Goal: Task Accomplishment & Management: Use online tool/utility

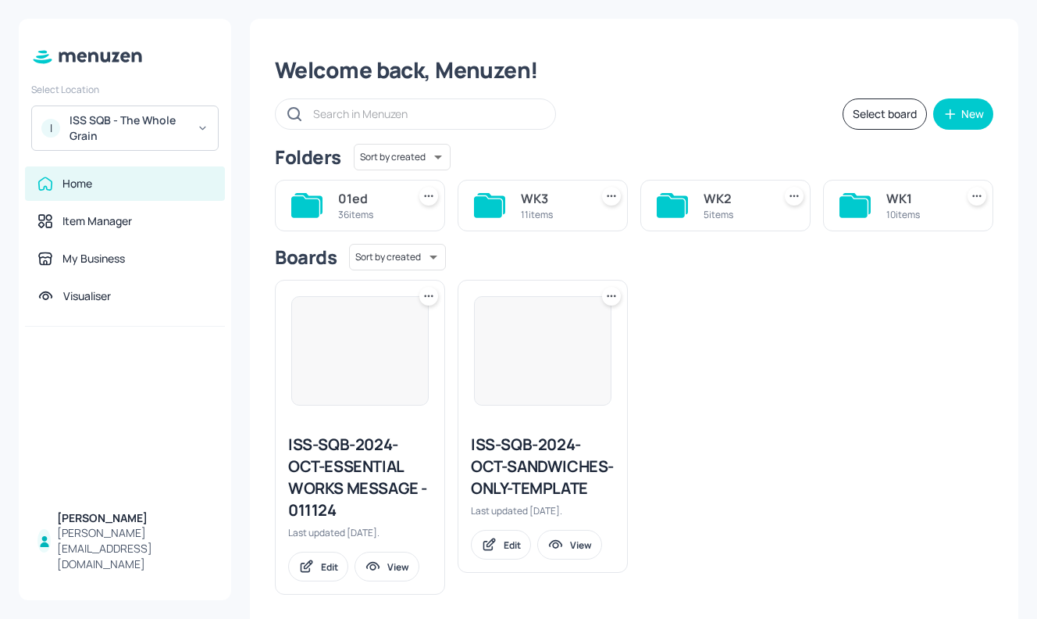
click at [709, 358] on div "ISS-SQB-2024-OCT-ESSENTIAL WORKS MESSAGE - 011124 Last updated 12 months ago. E…" at bounding box center [627, 430] width 731 height 327
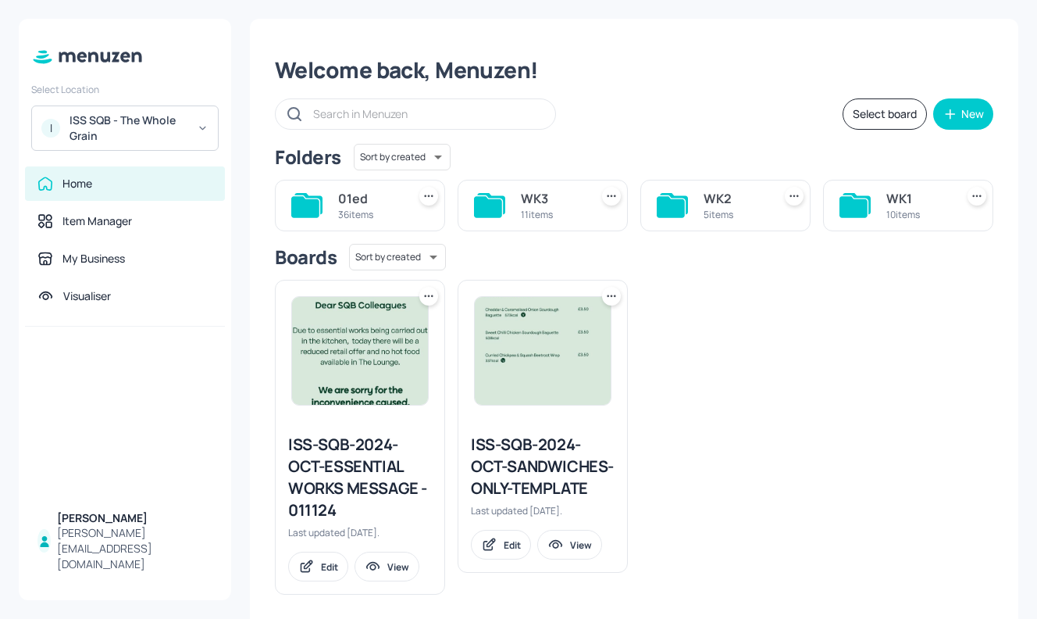
click at [859, 201] on icon at bounding box center [854, 206] width 28 height 21
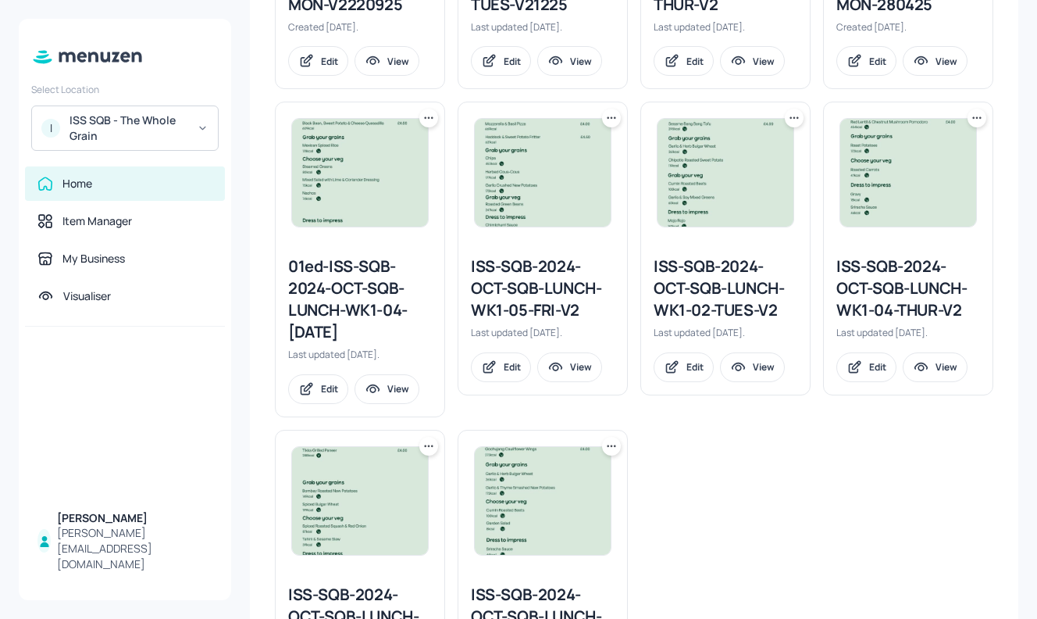
scroll to position [665, 0]
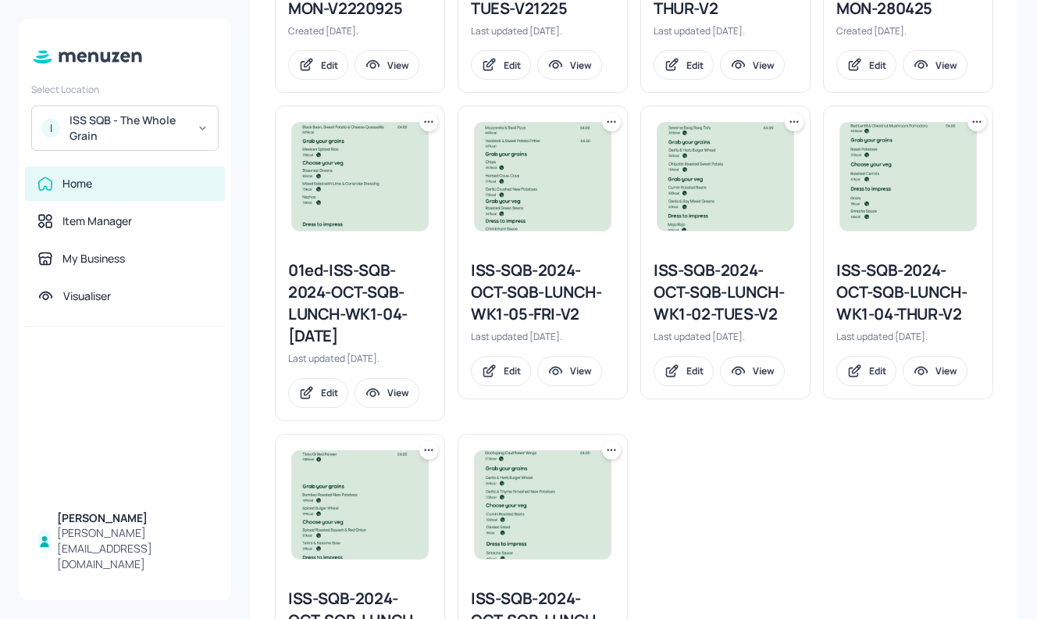
click at [793, 116] on icon at bounding box center [795, 122] width 16 height 16
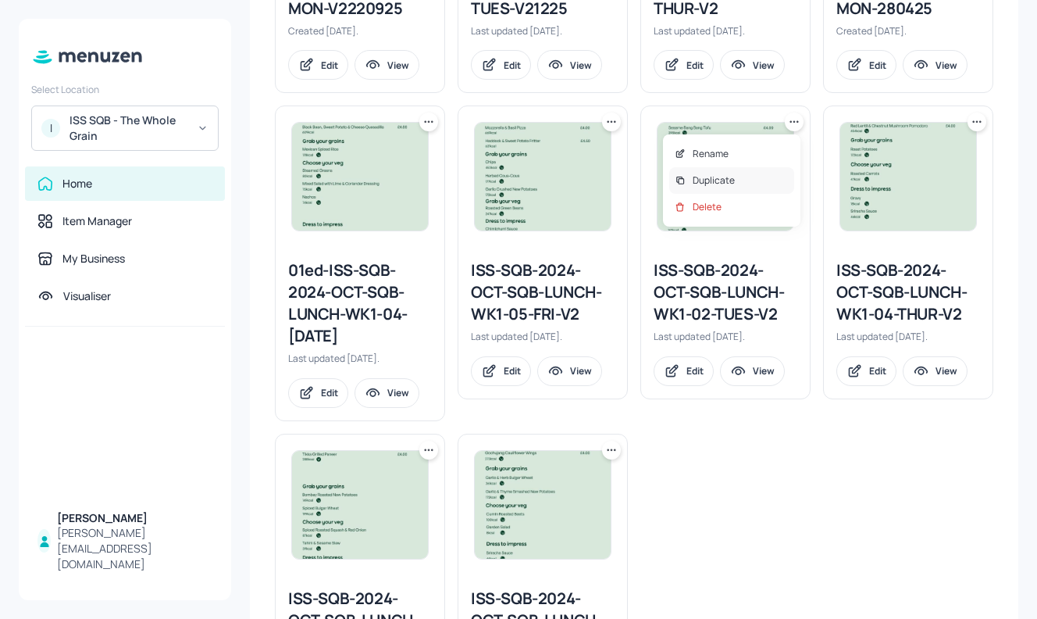
click at [735, 176] on div "Duplicate" at bounding box center [731, 180] width 125 height 27
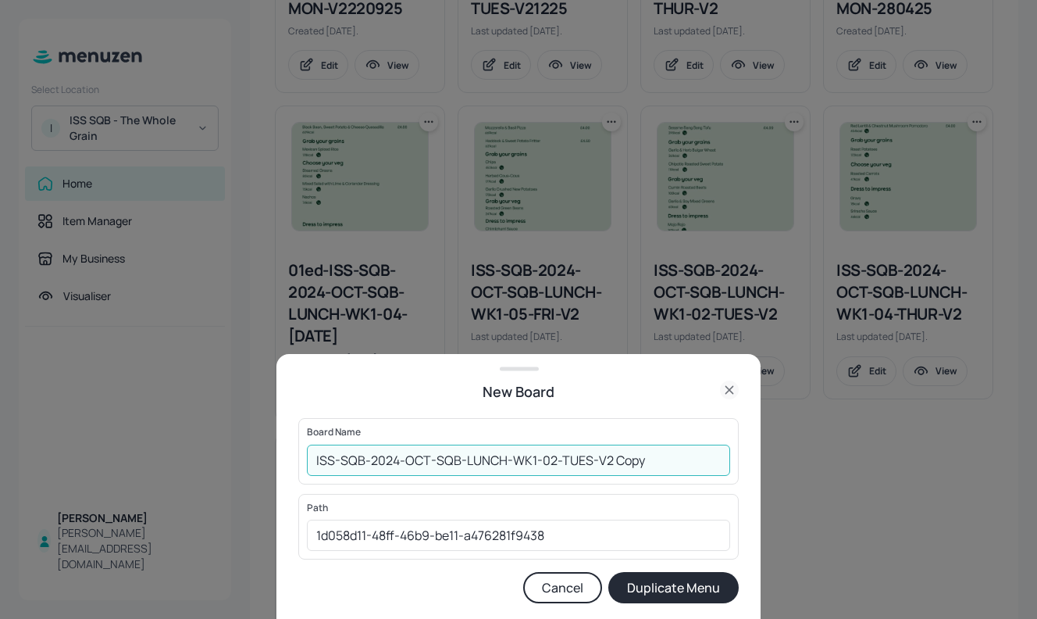
click at [319, 462] on input "ISS-SQB-2024-OCT-SQB-LUNCH-WK1-02-TUES-V2 Copy" at bounding box center [518, 459] width 423 height 31
click at [316, 462] on input "ISS-SQB-2024-OCT-SQB-LUNCH-WK1-02-TUES-V2 Copy" at bounding box center [518, 459] width 423 height 31
click at [692, 469] on input "01EDISS-SQB-2024-OCT-SQB-LUNCH-WK1-02-TUES-V2 Copy" at bounding box center [518, 459] width 423 height 31
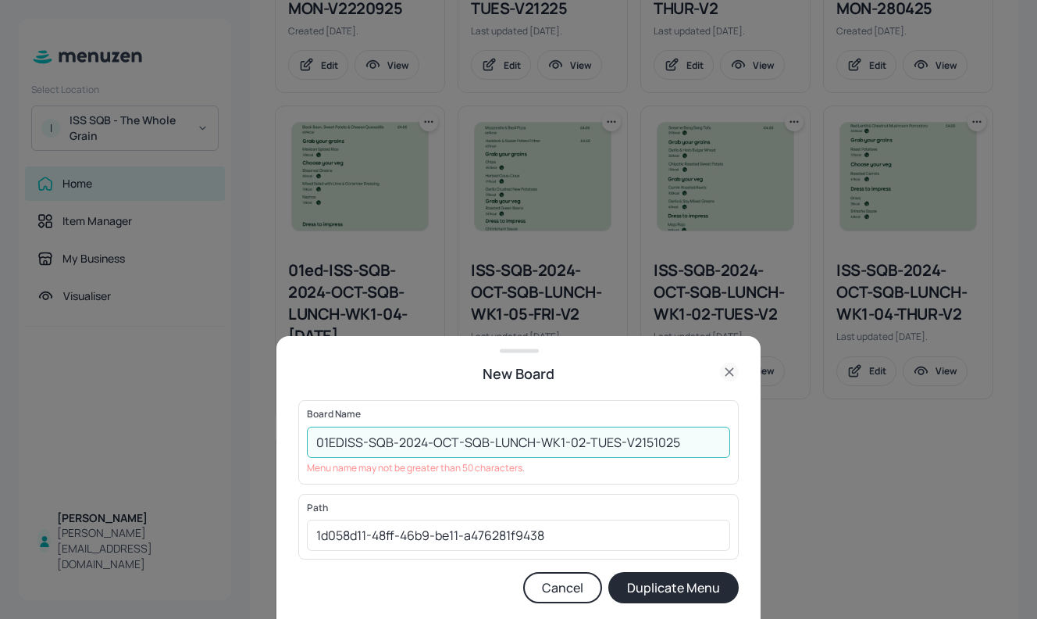
click at [533, 441] on input "01EDISS-SQB-2024-OCT-SQB-LUNCH-WK1-02-TUES-V2151025" at bounding box center [518, 441] width 423 height 31
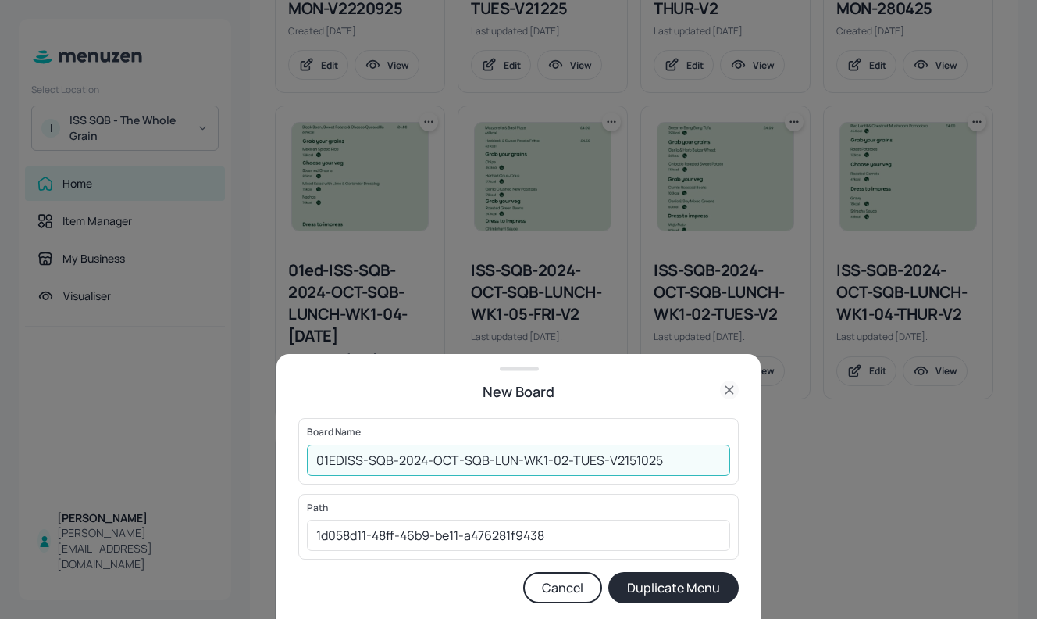
type input "01EDISS-SQB-2024-OCT-SQB-LUN-WK1-02-TUES-V2151025"
click at [658, 587] on button "Duplicate Menu" at bounding box center [673, 587] width 130 height 31
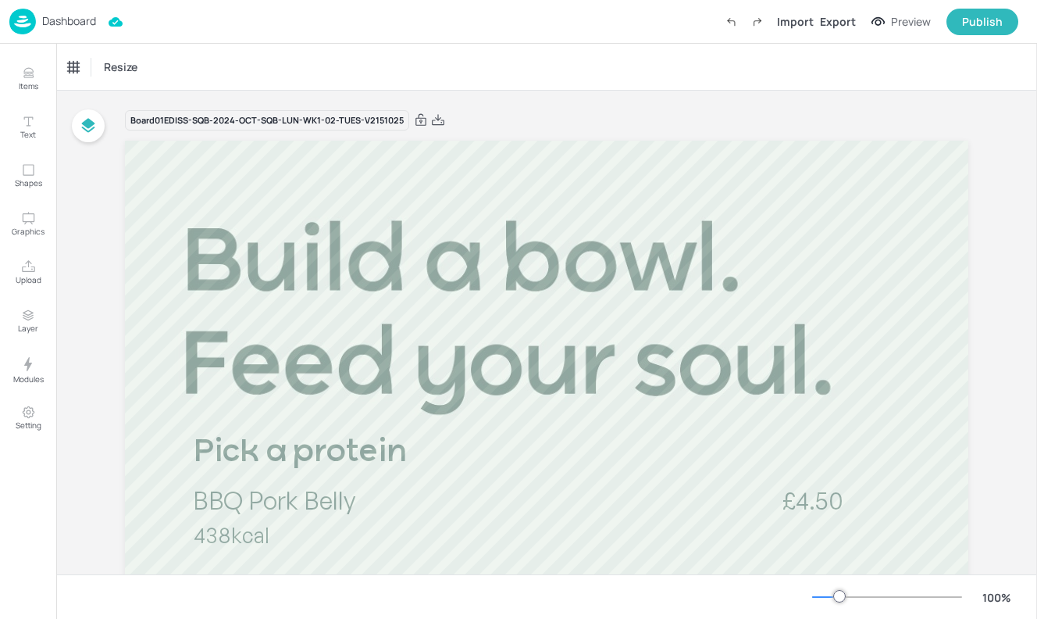
click at [34, 23] on img at bounding box center [22, 22] width 27 height 26
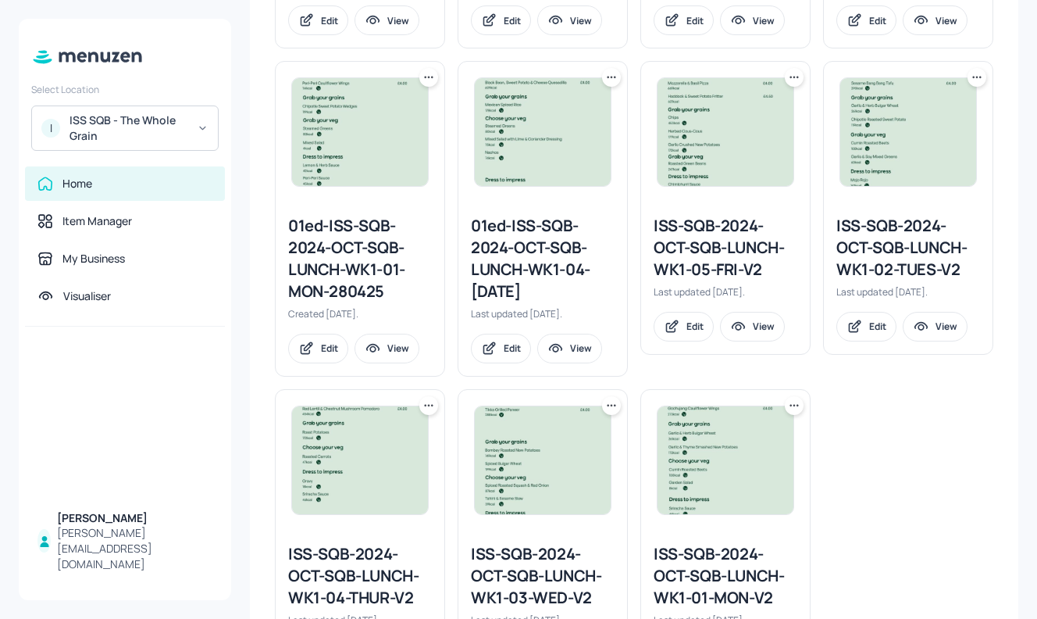
scroll to position [811, 0]
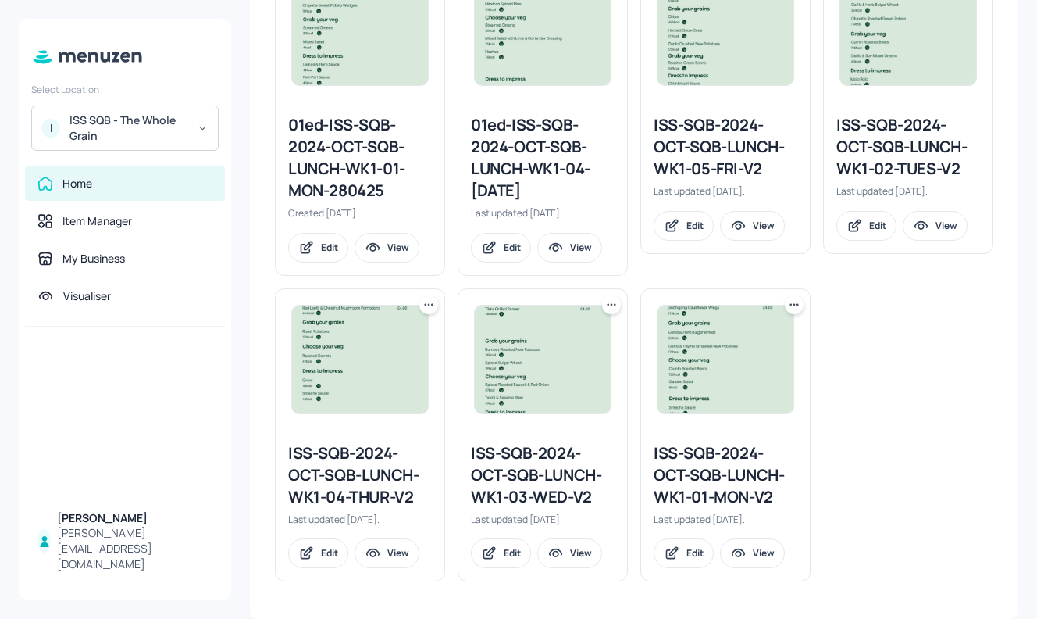
click at [525, 477] on div "ISS-SQB-2024-OCT-SQB-LUNCH-WK1-03-WED-V2" at bounding box center [543, 475] width 144 height 66
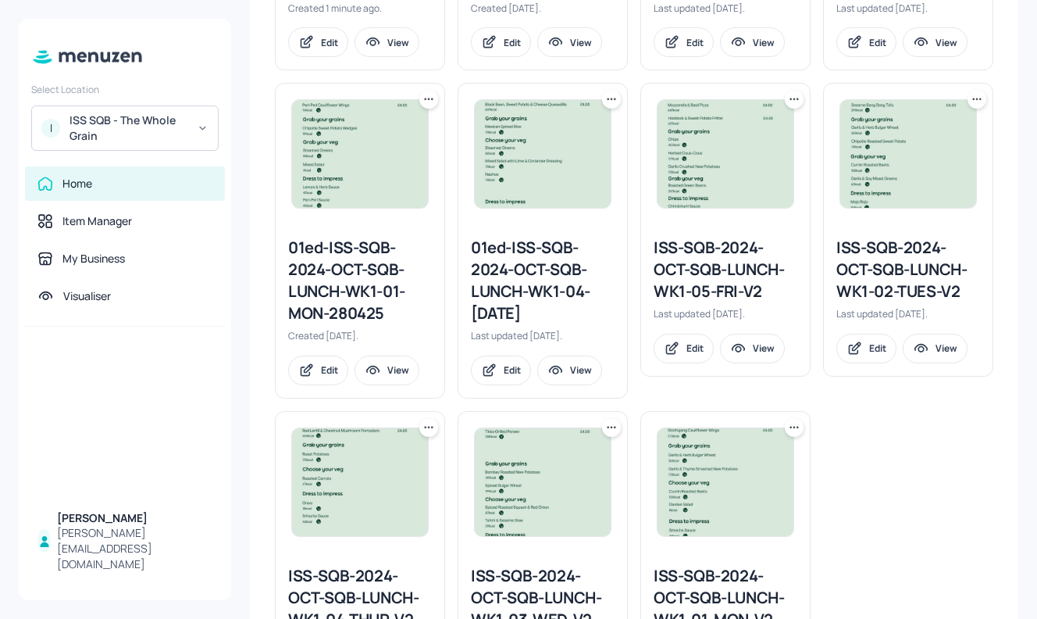
scroll to position [811, 0]
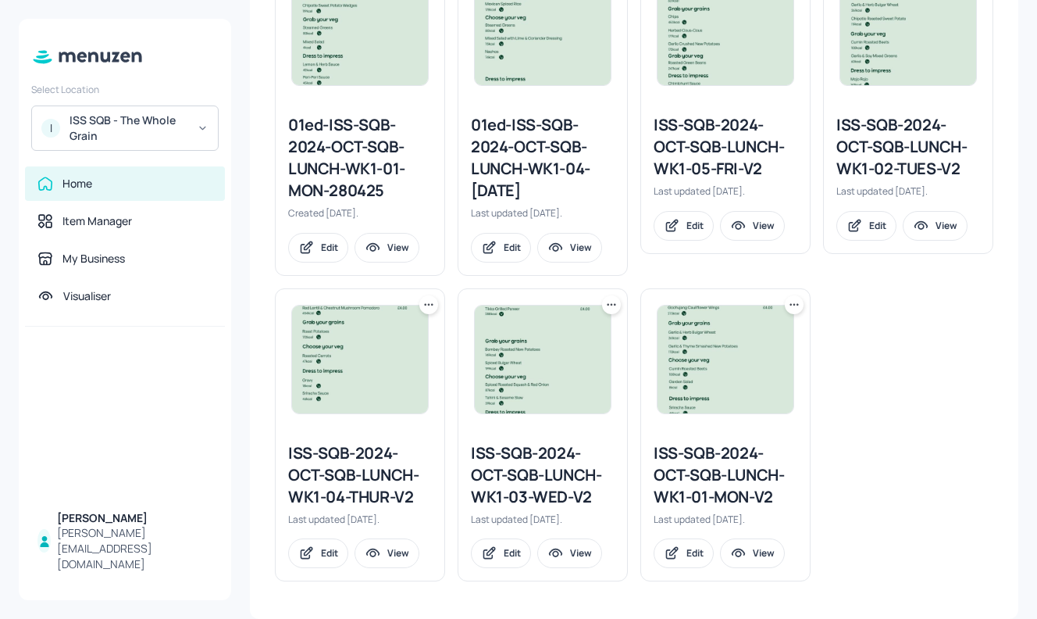
click at [607, 302] on icon at bounding box center [612, 305] width 16 height 16
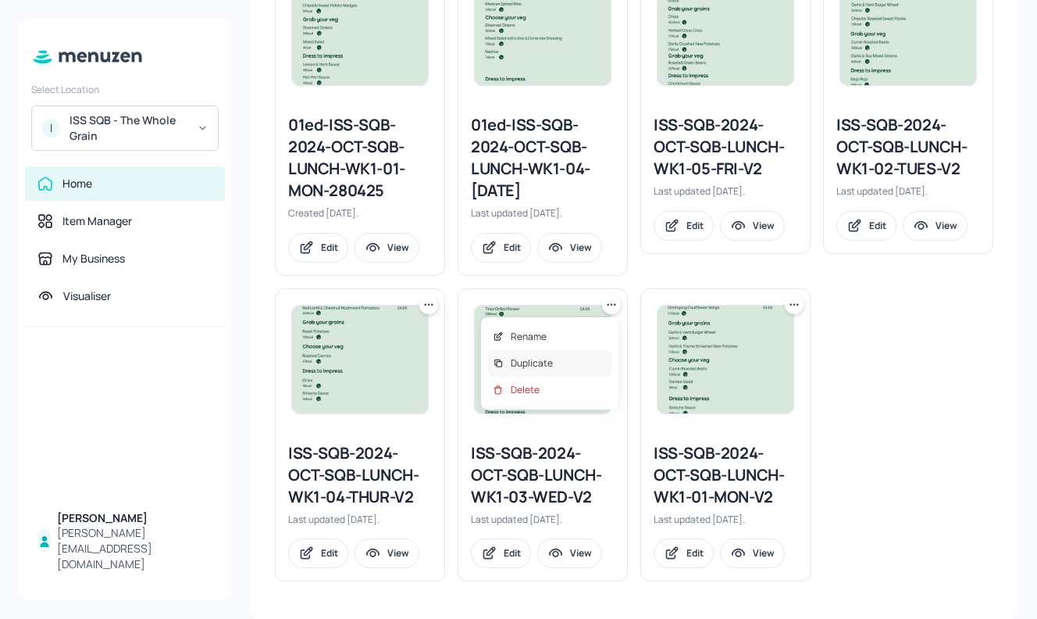
click at [555, 361] on div "Duplicate" at bounding box center [549, 363] width 125 height 27
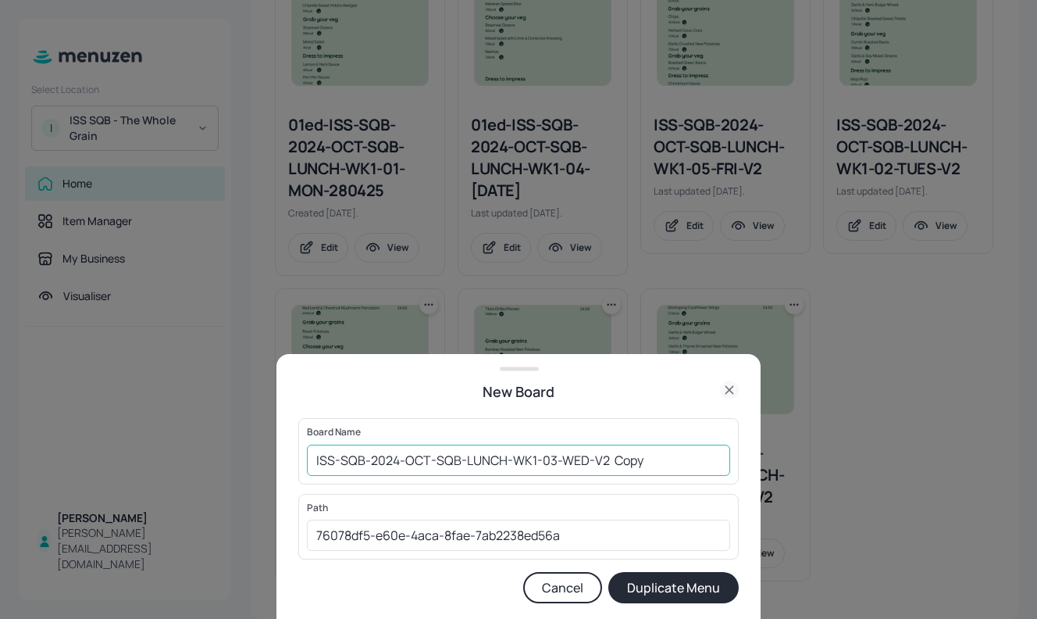
click at [316, 461] on input "ISS-SQB-2024-OCT-SQB-LUNCH-WK1-03-WED-V2 Copy" at bounding box center [518, 459] width 423 height 31
click at [673, 458] on input "01EDISS-SQB-2024-OCT-SQB-LUNCH-WK1-03-WED-V2 Copy" at bounding box center [518, 459] width 423 height 31
click at [609, 458] on input "01EDISS-SQB-2024-OCT-SQB-LUNCH-WK1-03-WED-V2151025" at bounding box center [518, 459] width 423 height 31
click at [314, 455] on input "01EDISS-SQB-2024-OCT-SQB-LUNCH-WK1-03-WED-V2151025" at bounding box center [518, 459] width 423 height 31
type input "01EDISS-SQB-2024-OCT-SQB-LUNCH-WK1-03-WED-V2151025"
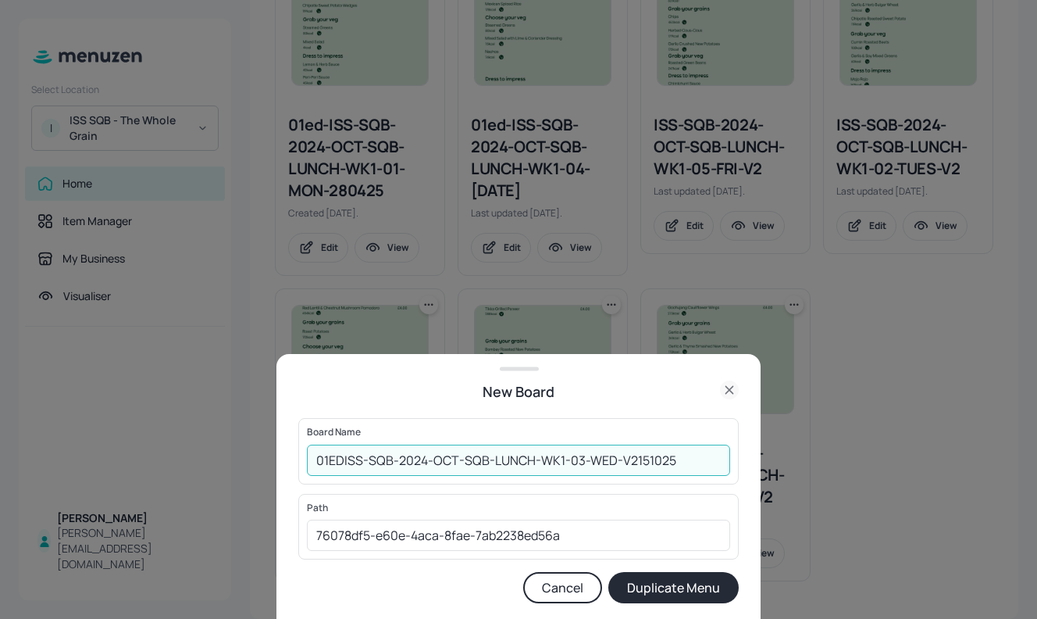
click at [632, 587] on button "Duplicate Menu" at bounding box center [673, 587] width 130 height 31
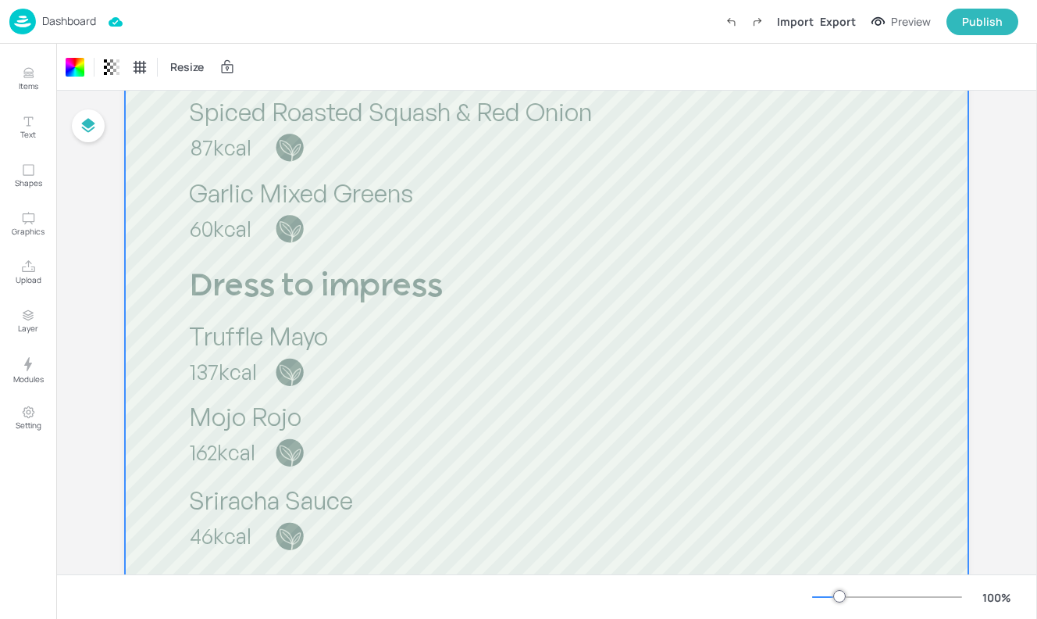
scroll to position [859, 0]
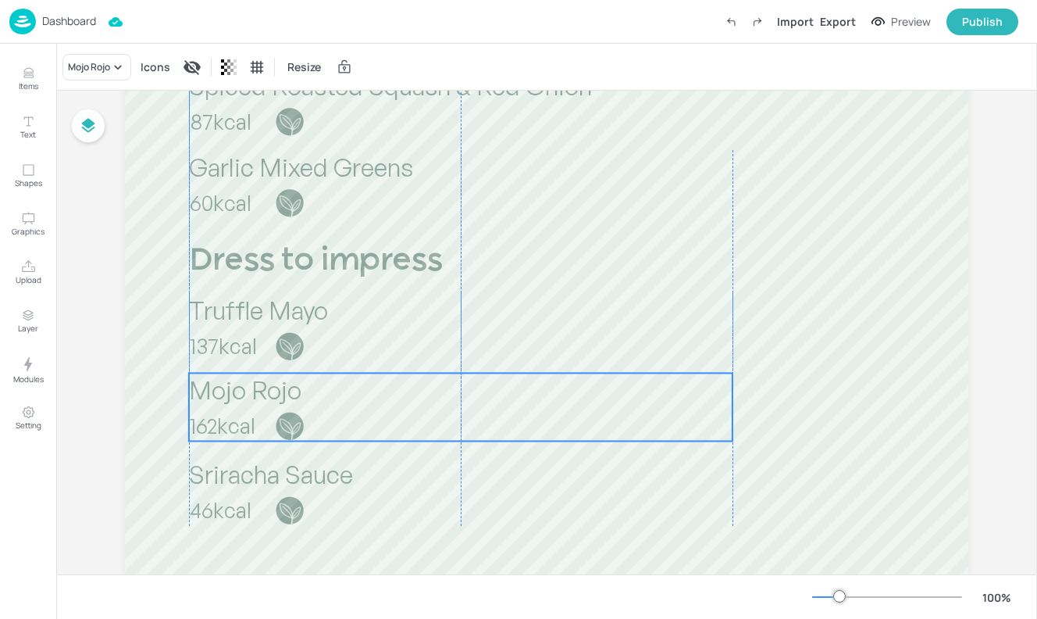
click at [308, 424] on p "162kcal" at bounding box center [298, 426] width 216 height 30
click at [448, 343] on icon "Edit Item" at bounding box center [451, 344] width 6 height 6
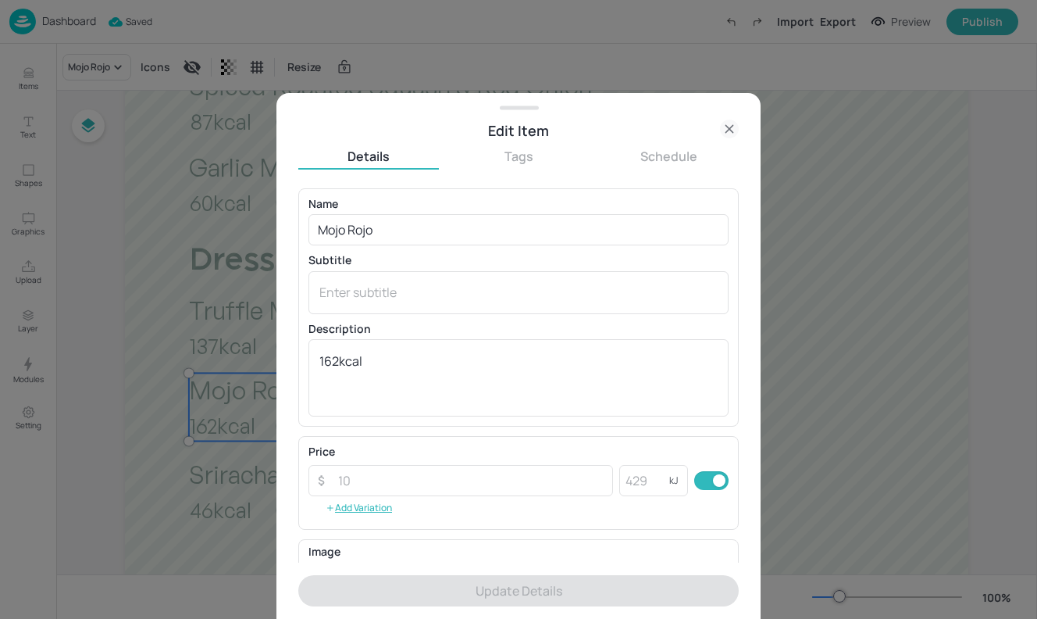
click at [726, 127] on icon at bounding box center [729, 129] width 19 height 19
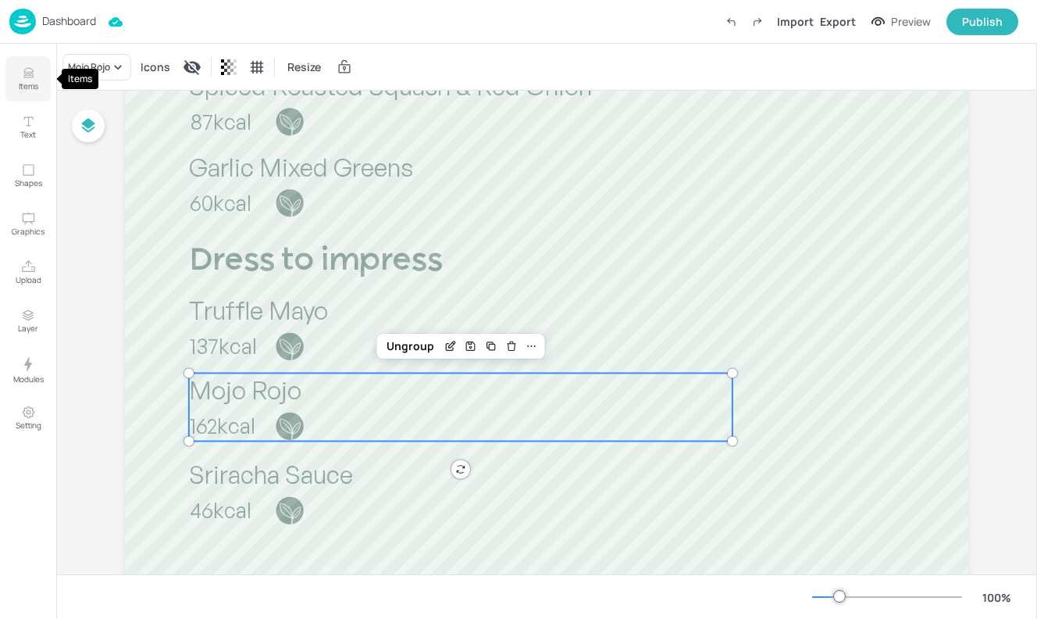
click at [24, 84] on p "Items" at bounding box center [29, 85] width 20 height 11
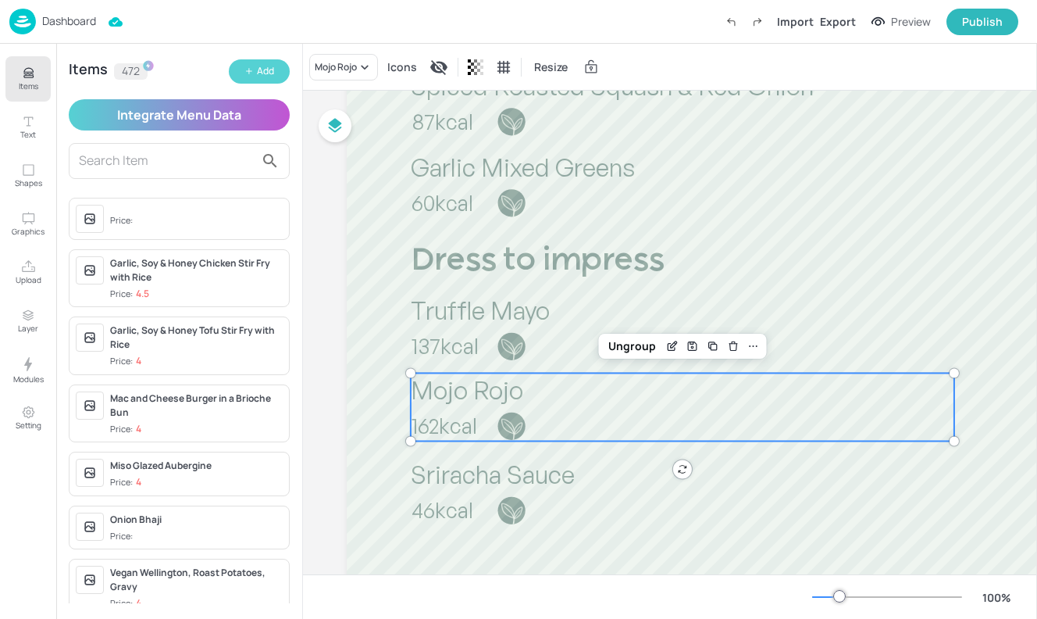
click at [257, 70] on div "Add" at bounding box center [265, 71] width 17 height 15
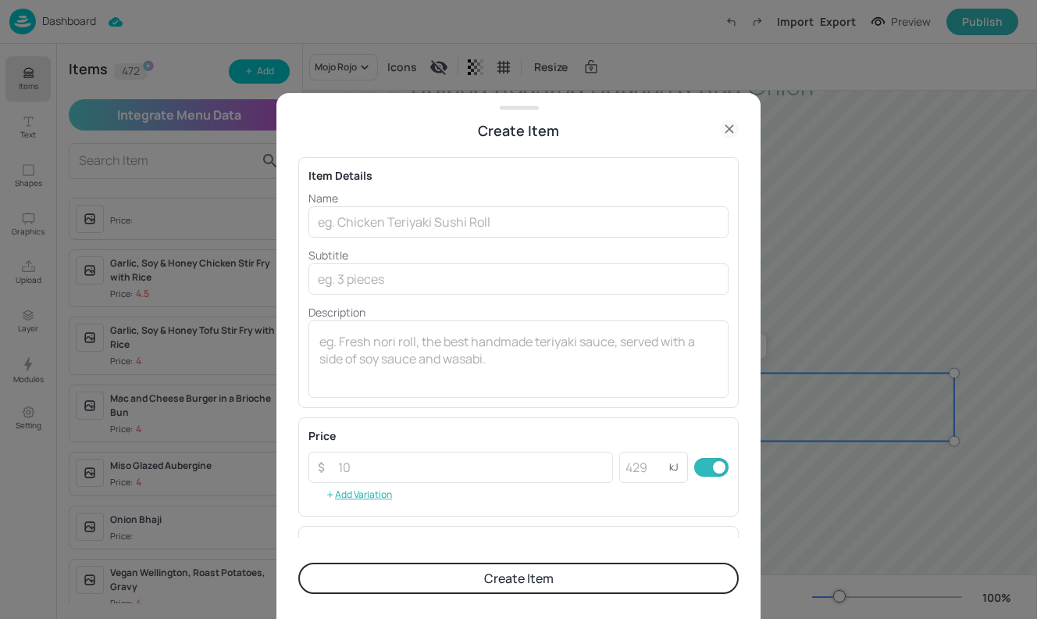
click at [723, 134] on icon at bounding box center [729, 129] width 19 height 19
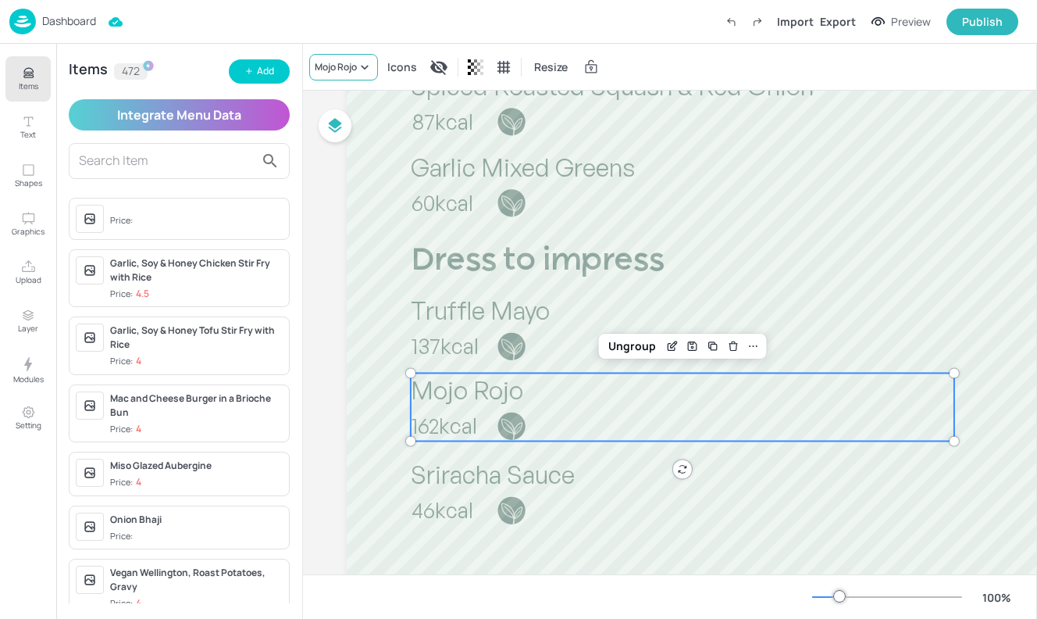
click at [359, 72] on icon at bounding box center [365, 67] width 16 height 16
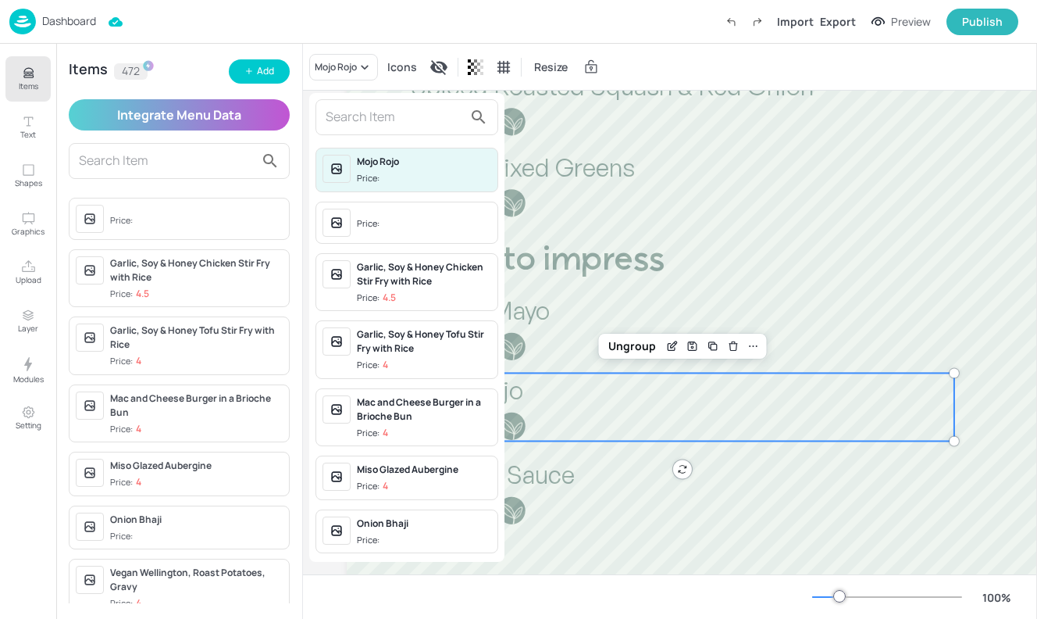
click at [368, 112] on input "text" at bounding box center [394, 117] width 137 height 25
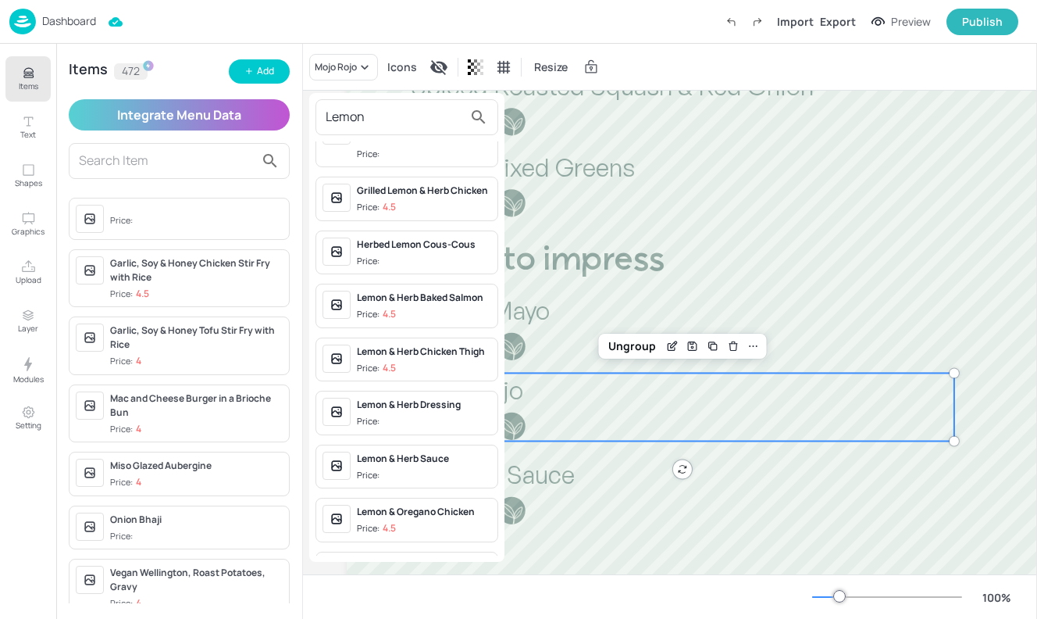
scroll to position [118, 0]
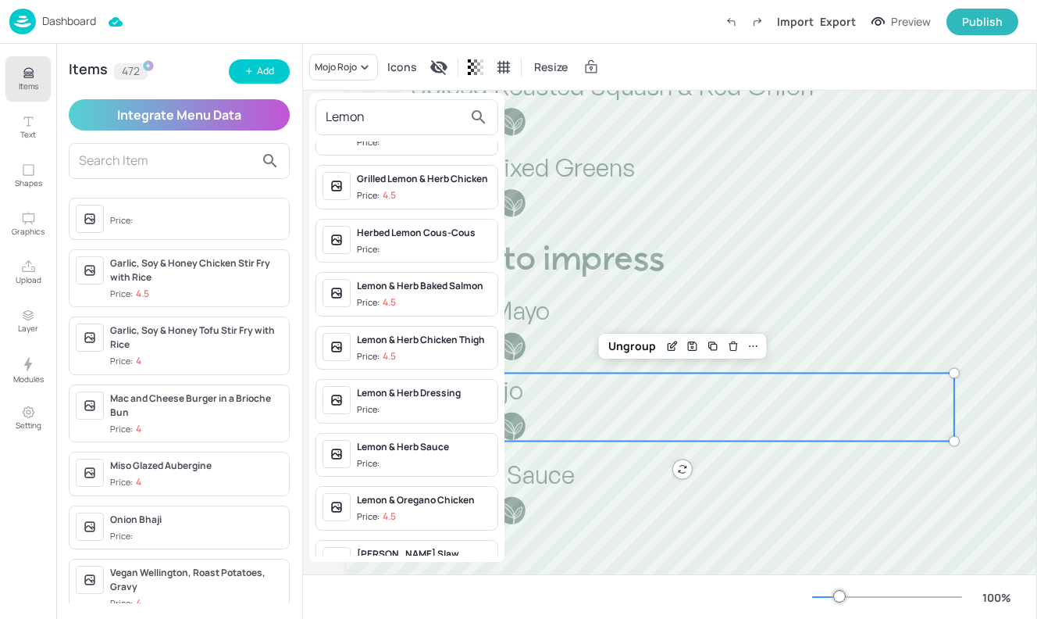
type input "Lemon"
click at [392, 400] on div "Lemon & Herb Dressing" at bounding box center [424, 393] width 134 height 14
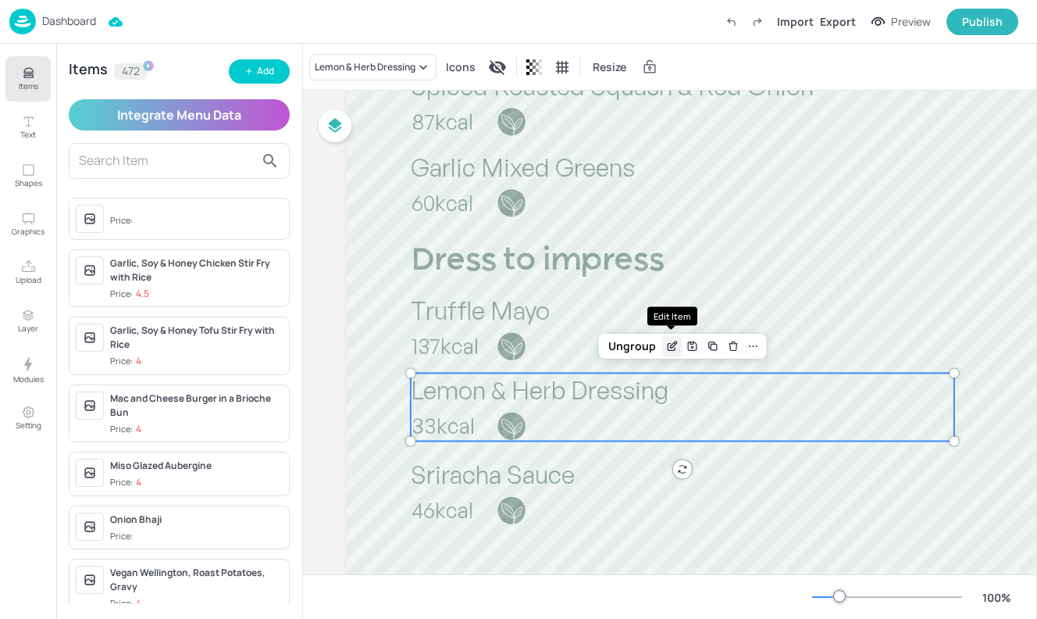
click at [668, 344] on icon "Edit Item" at bounding box center [671, 347] width 7 height 7
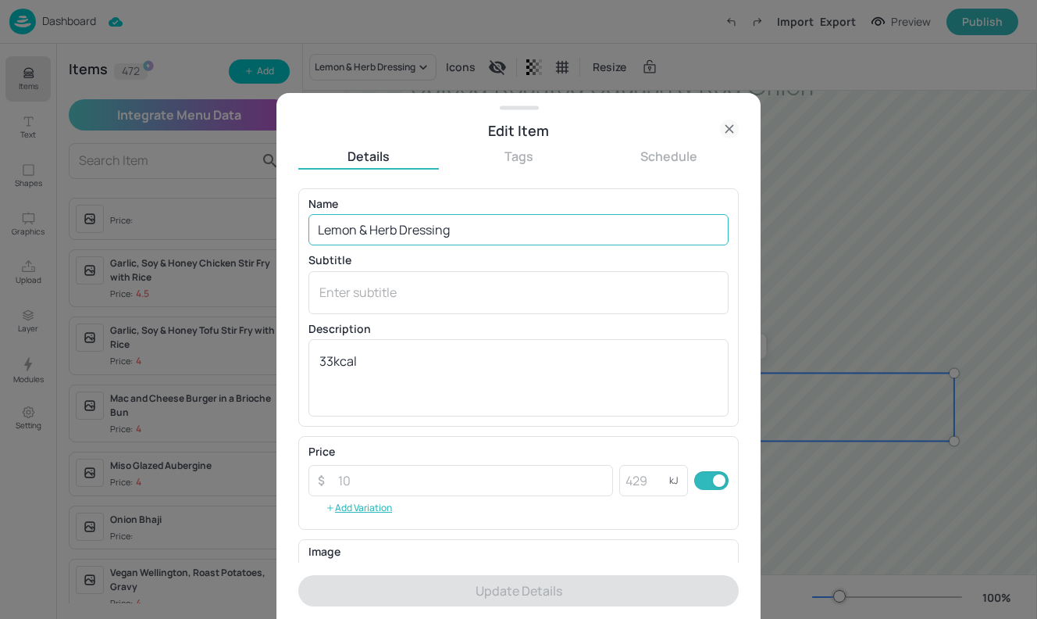
click at [392, 229] on input "Lemon & Herb Dressing" at bounding box center [519, 229] width 420 height 31
click at [398, 229] on input "Lemon & Herb Dressing" at bounding box center [519, 229] width 420 height 31
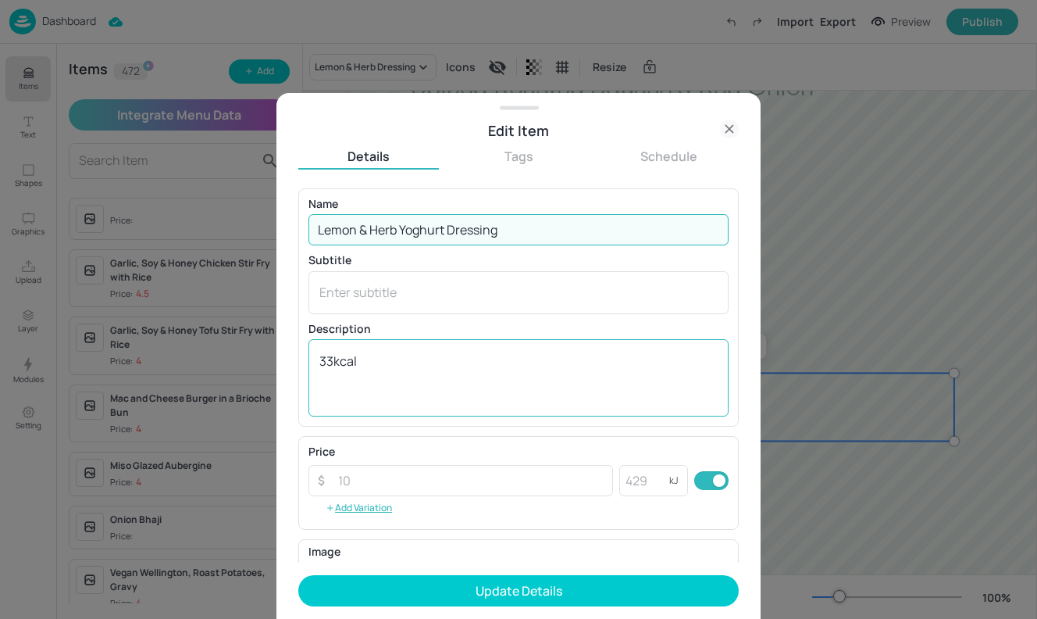
type input "Lemon & Herb Yoghurt Dressing"
click at [331, 355] on textarea "33kcal" at bounding box center [518, 378] width 398 height 52
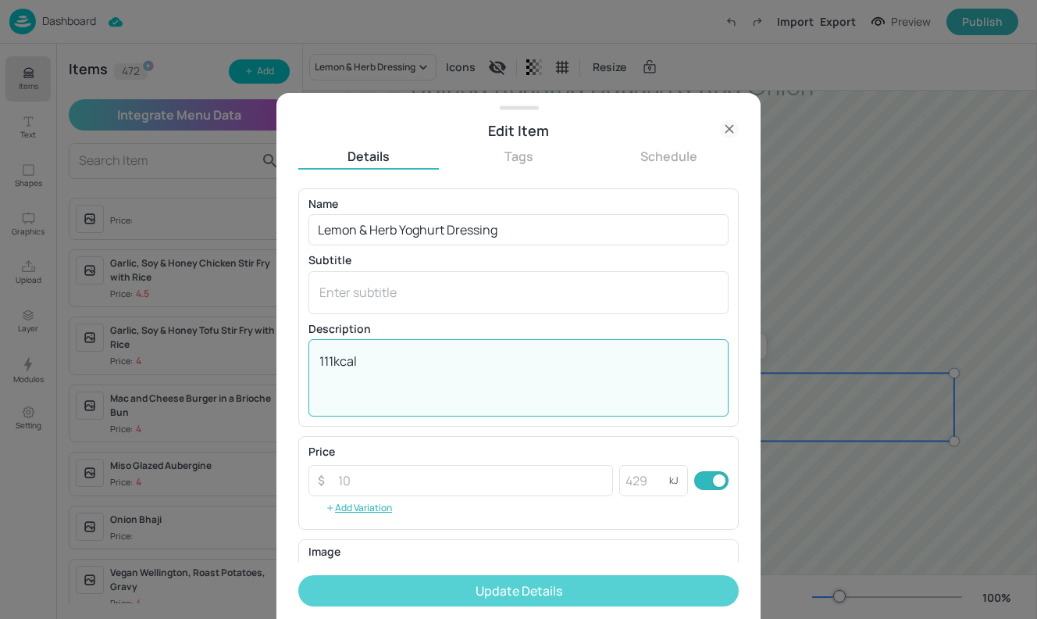
type textarea "111kcal"
click at [467, 578] on button "Update Details" at bounding box center [518, 590] width 441 height 31
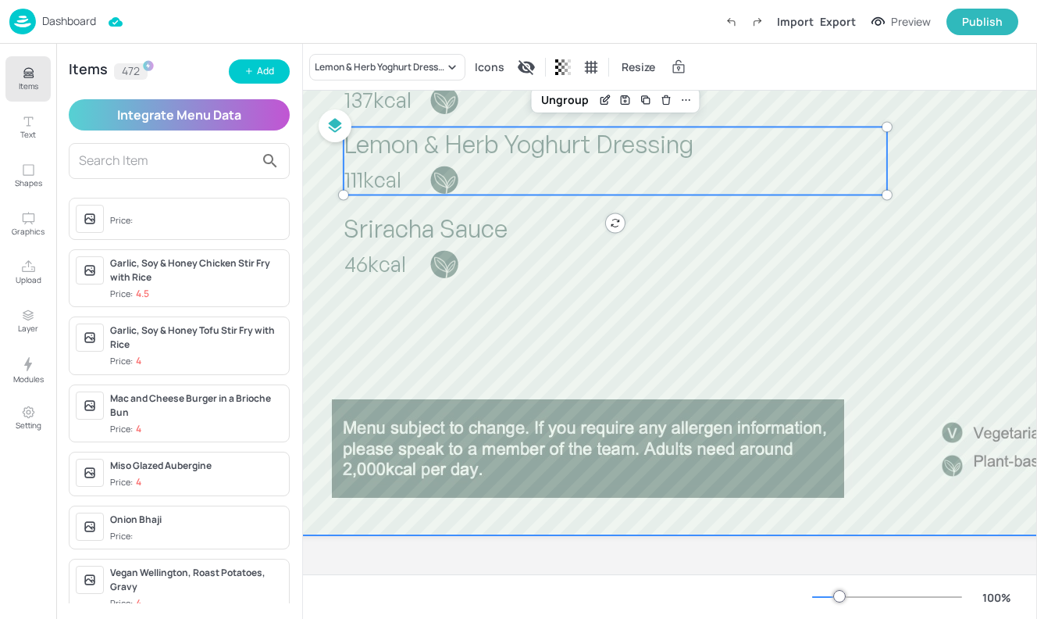
scroll to position [1110, 66]
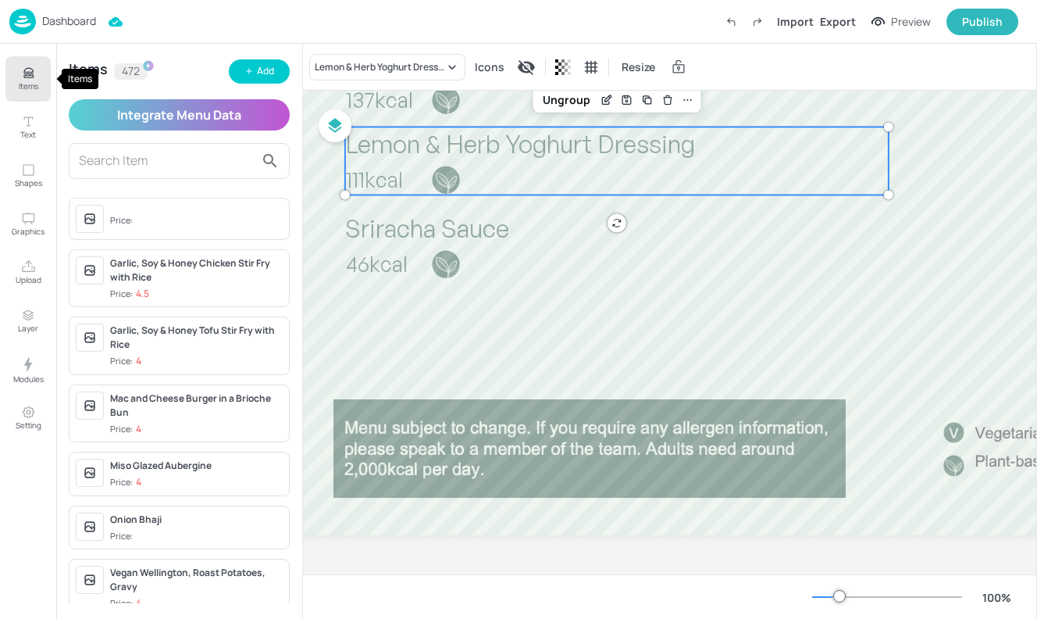
click at [12, 79] on button "Items" at bounding box center [27, 78] width 45 height 45
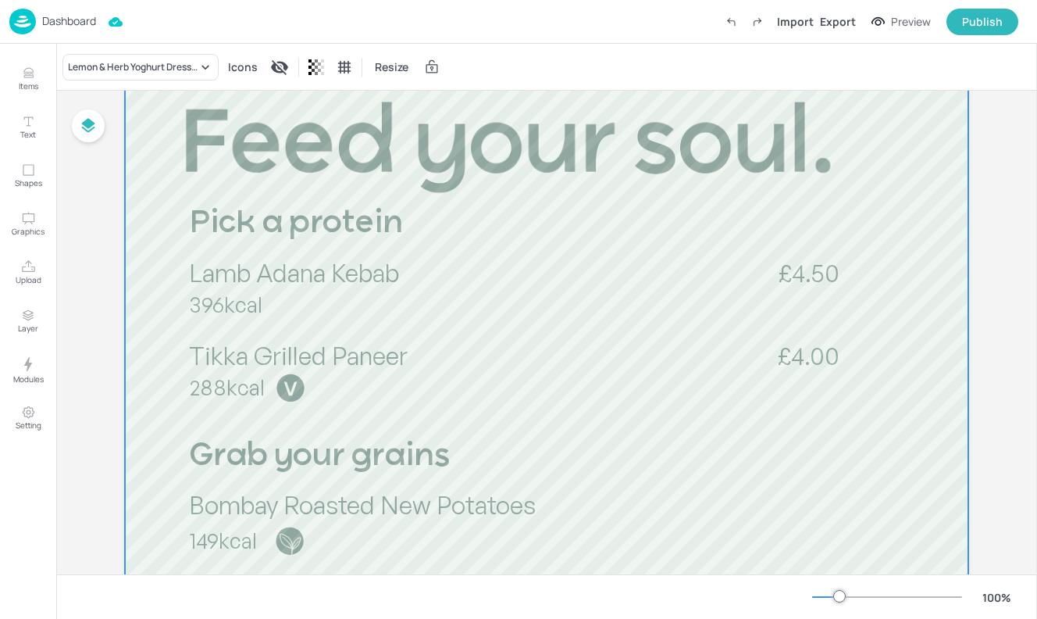
scroll to position [154, 0]
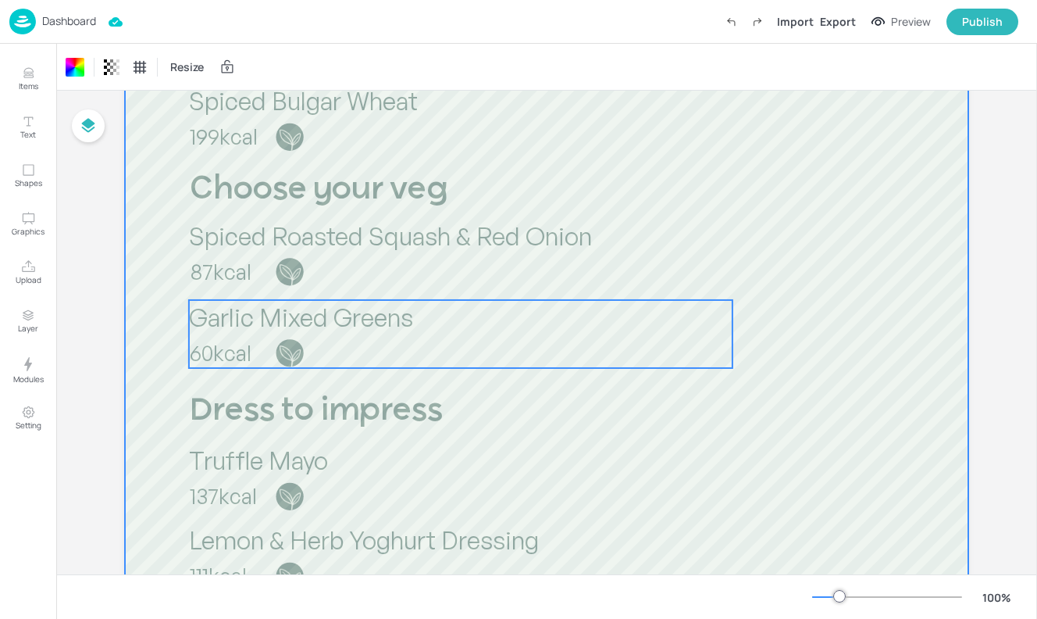
scroll to position [668, 0]
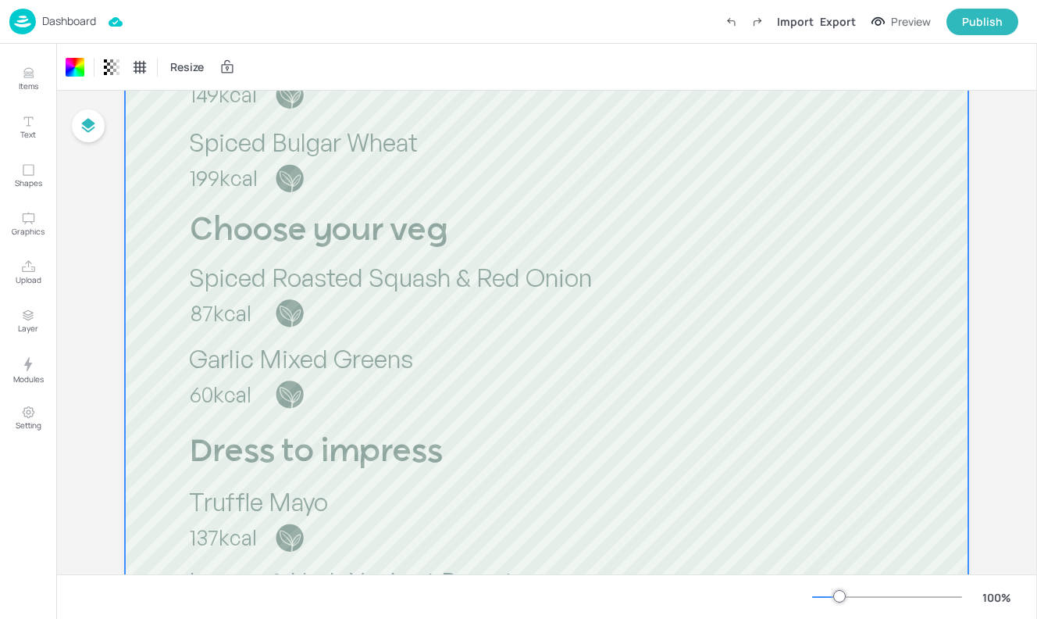
click at [829, 592] on div at bounding box center [887, 596] width 150 height 12
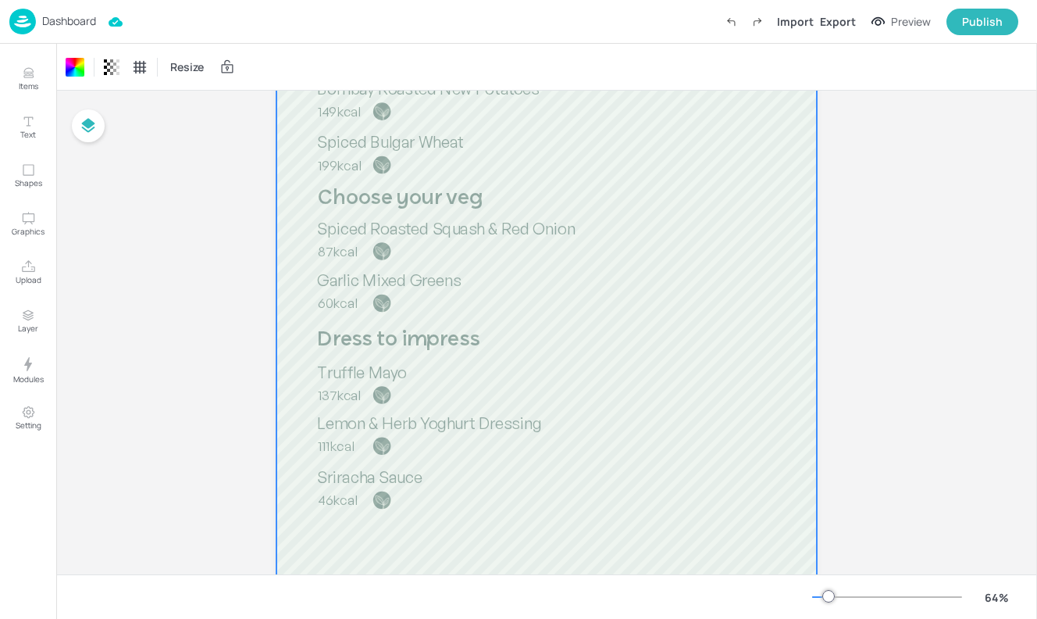
scroll to position [416, 0]
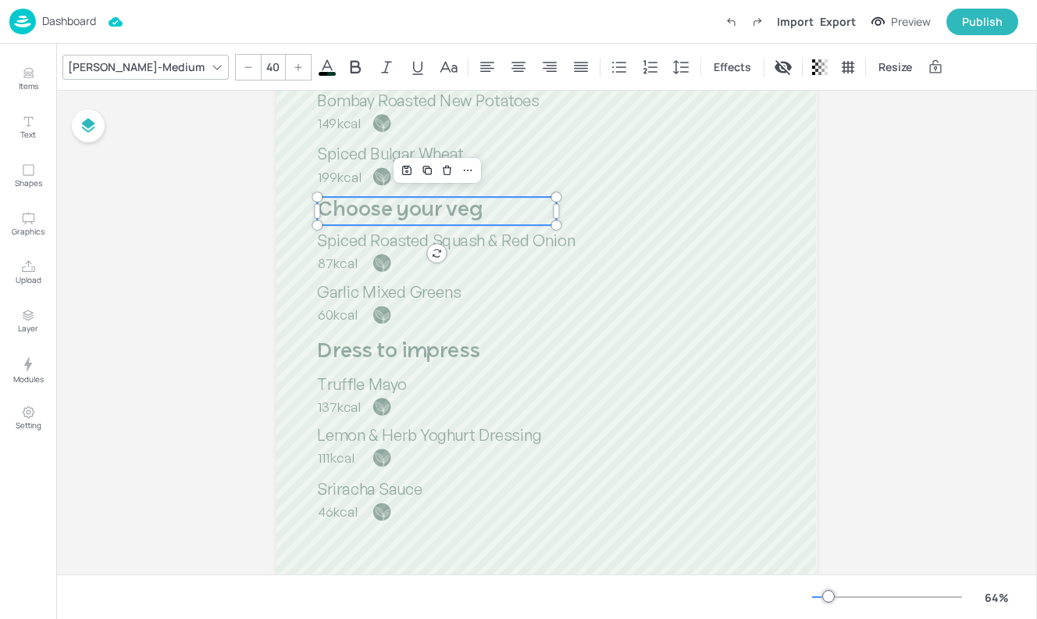
click at [358, 209] on span "Choose your veg" at bounding box center [401, 211] width 166 height 20
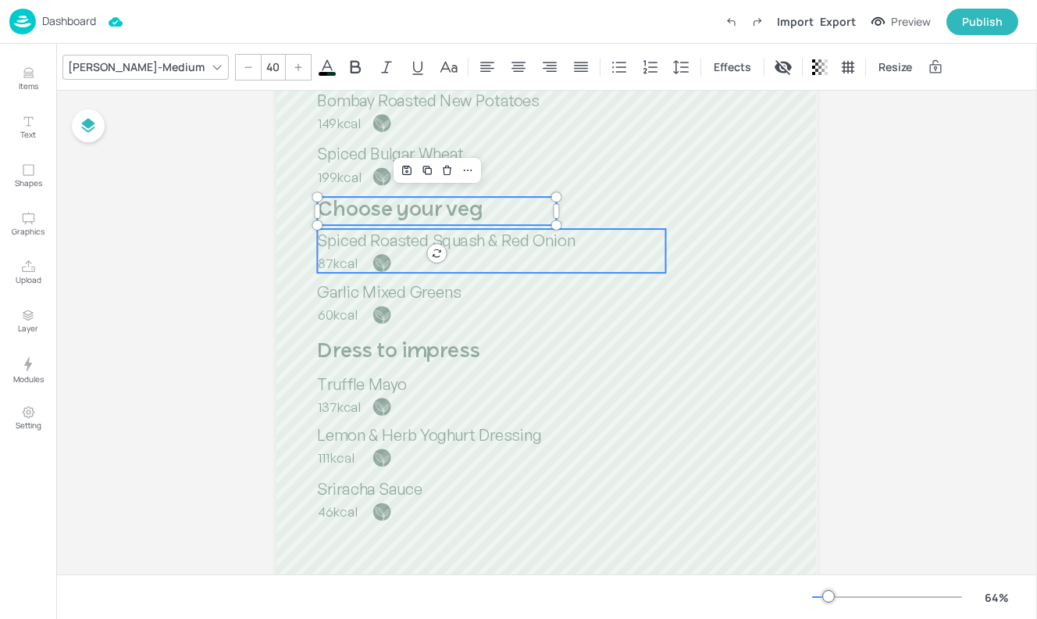
click at [359, 259] on p "87kcal" at bounding box center [386, 262] width 137 height 19
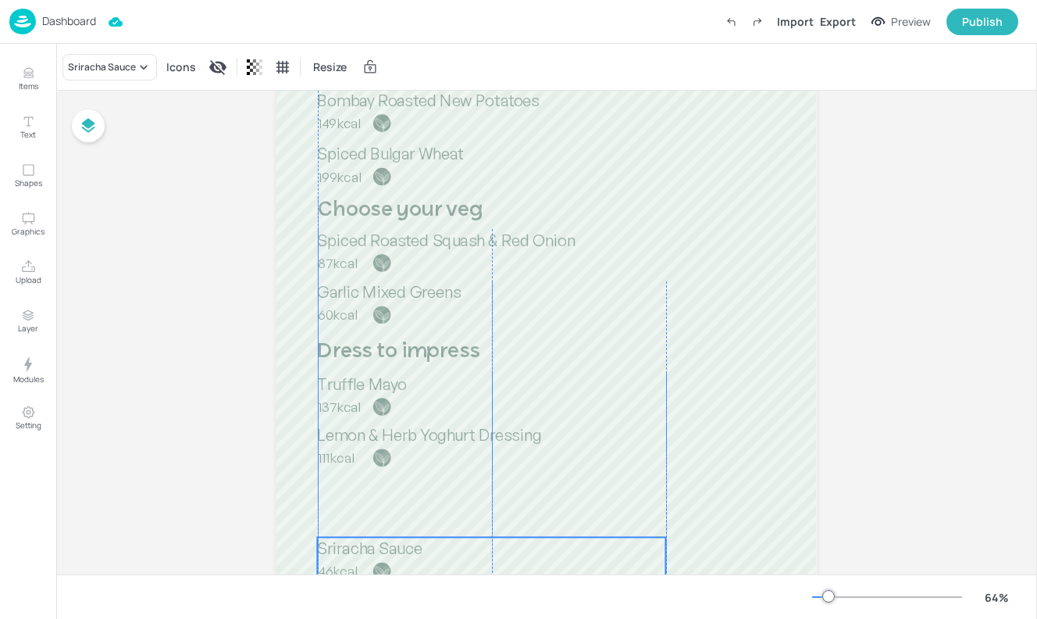
drag, startPoint x: 383, startPoint y: 486, endPoint x: 382, endPoint y: 544, distance: 57.8
click at [382, 544] on span "Sriracha Sauce" at bounding box center [370, 548] width 105 height 20
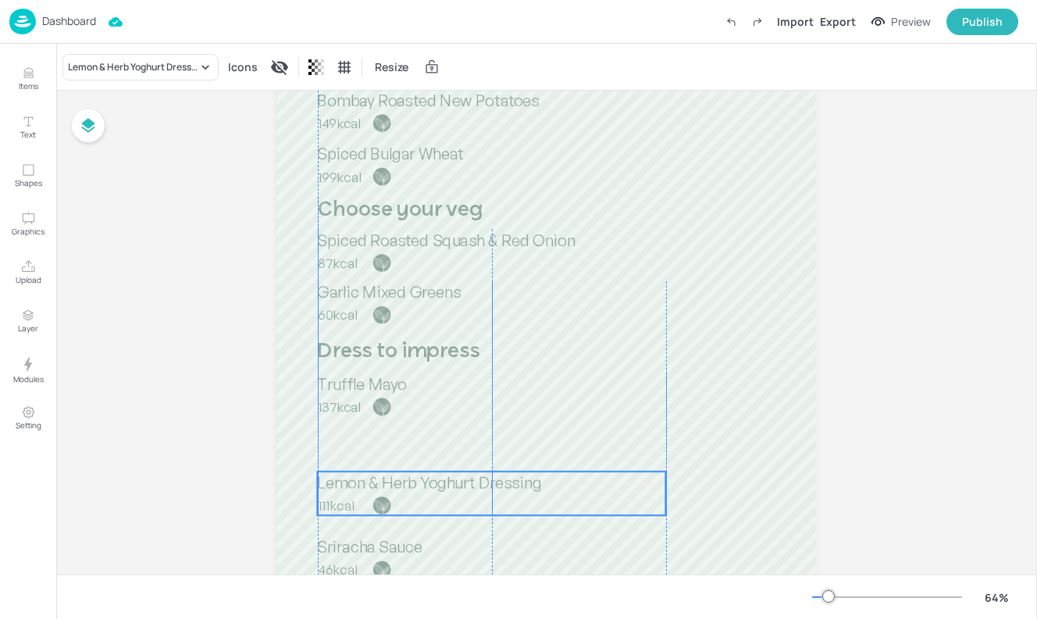
drag, startPoint x: 366, startPoint y: 442, endPoint x: 366, endPoint y: 490, distance: 47.6
click at [366, 490] on span "Lemon & Herb Yoghurt Dressing" at bounding box center [430, 483] width 224 height 20
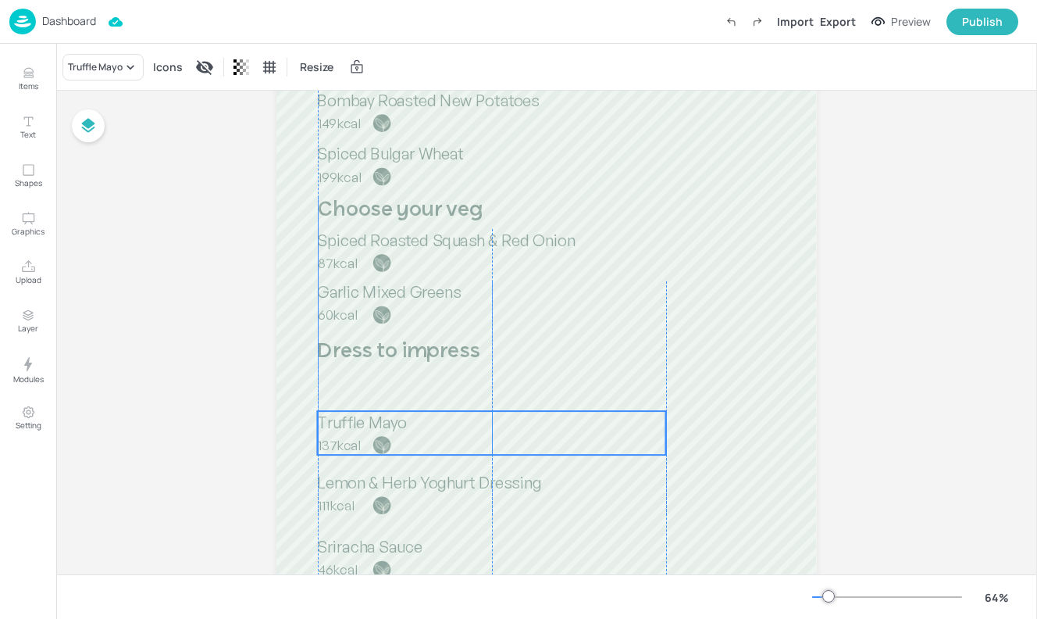
drag, startPoint x: 347, startPoint y: 391, endPoint x: 349, endPoint y: 427, distance: 36.8
click at [349, 428] on span "Truffle Mayo" at bounding box center [362, 422] width 89 height 20
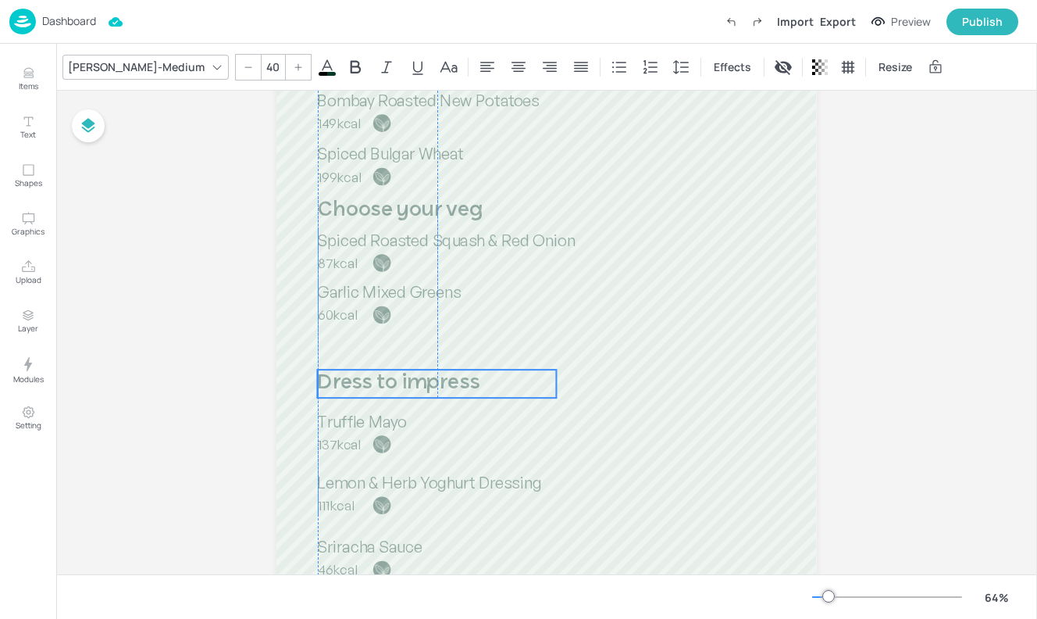
drag, startPoint x: 351, startPoint y: 346, endPoint x: 353, endPoint y: 377, distance: 31.3
click at [353, 377] on span "Dress to impress" at bounding box center [399, 383] width 162 height 20
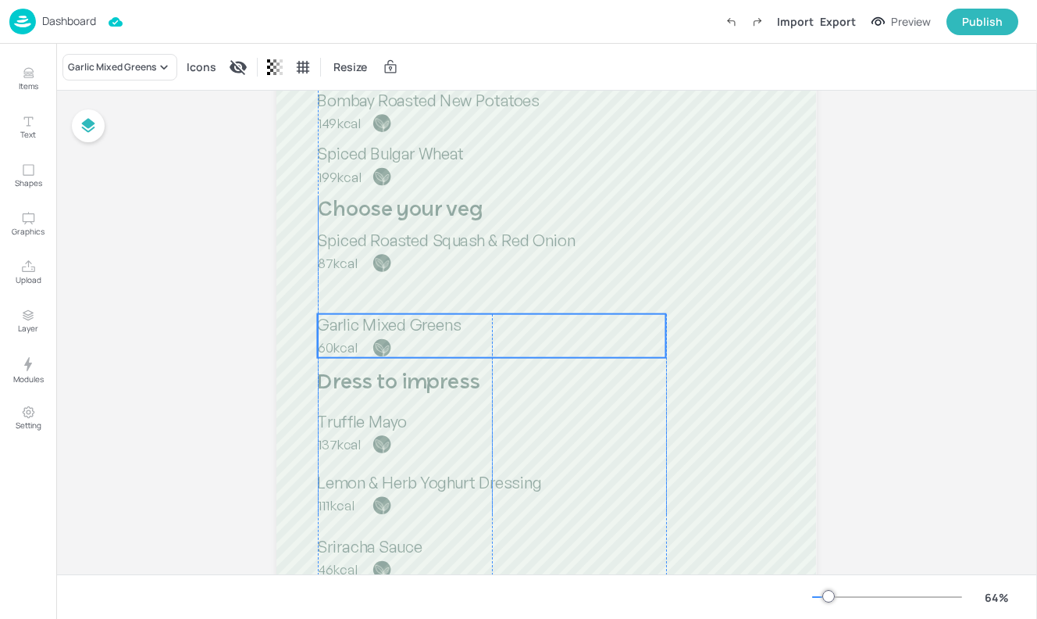
drag, startPoint x: 356, startPoint y: 302, endPoint x: 357, endPoint y: 334, distance: 32.0
click at [357, 335] on p "Garlic Mixed Greens" at bounding box center [492, 325] width 348 height 22
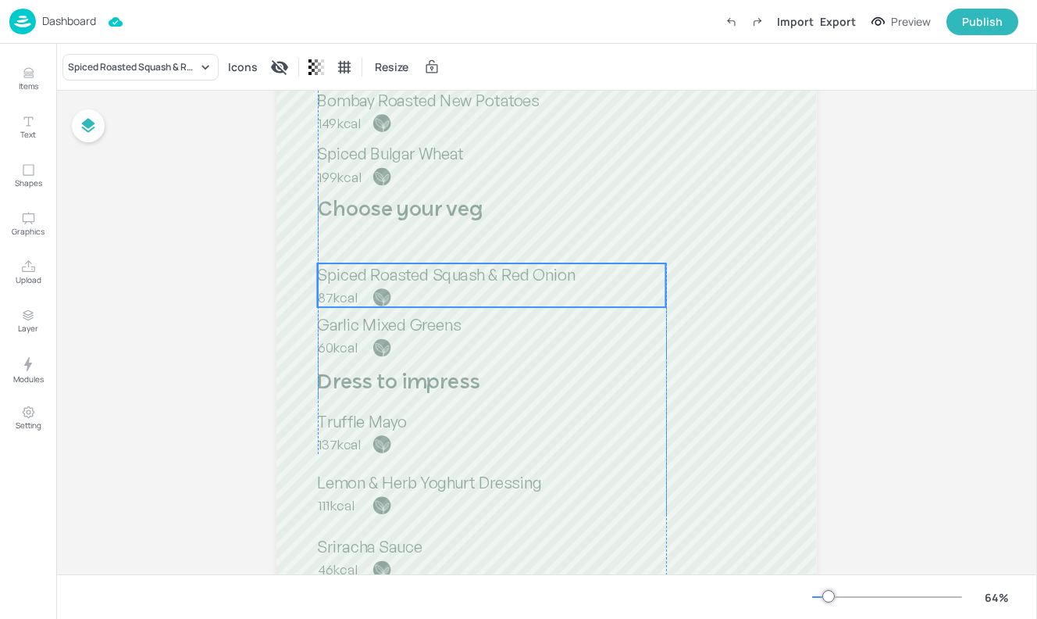
drag, startPoint x: 329, startPoint y: 248, endPoint x: 330, endPoint y: 281, distance: 32.8
click at [330, 281] on span "Spiced Roasted Squash & Red Onion" at bounding box center [447, 274] width 258 height 20
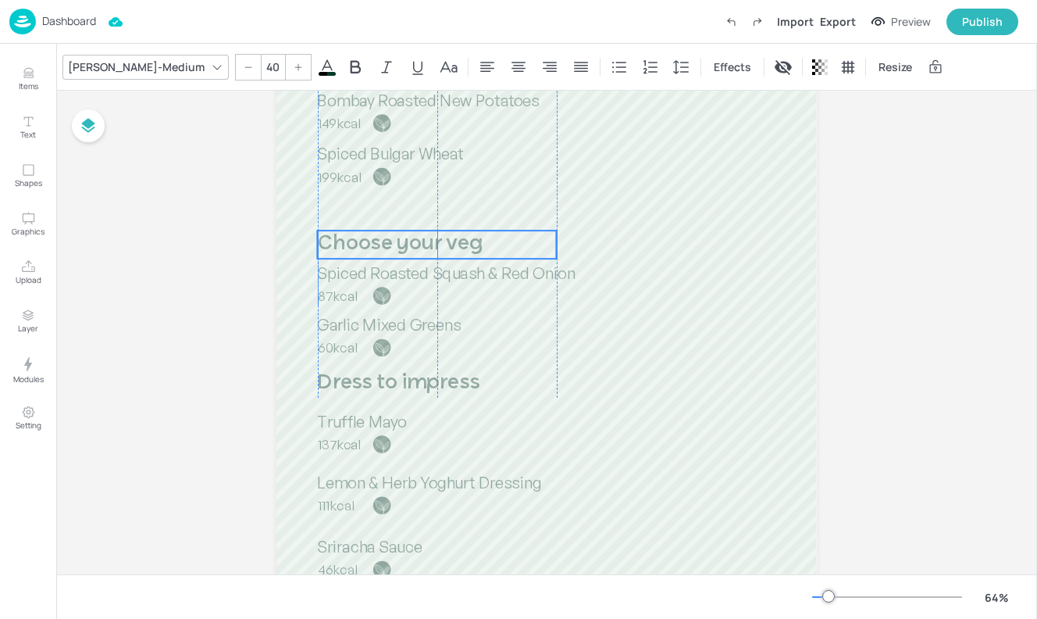
drag, startPoint x: 341, startPoint y: 204, endPoint x: 342, endPoint y: 236, distance: 32.0
click at [342, 237] on span "Choose your veg" at bounding box center [401, 244] width 166 height 20
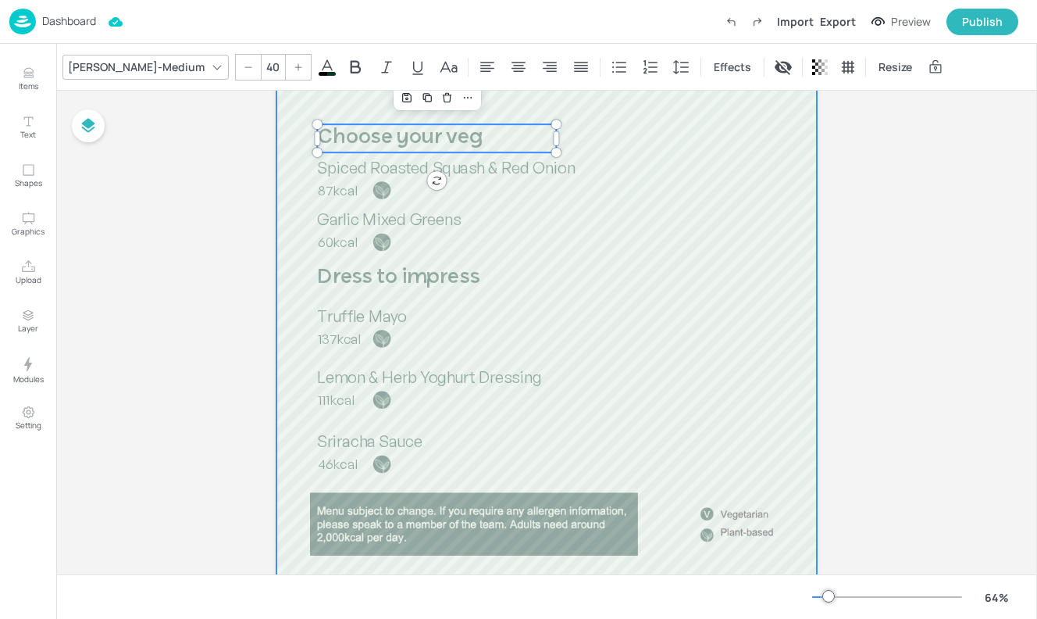
scroll to position [530, 0]
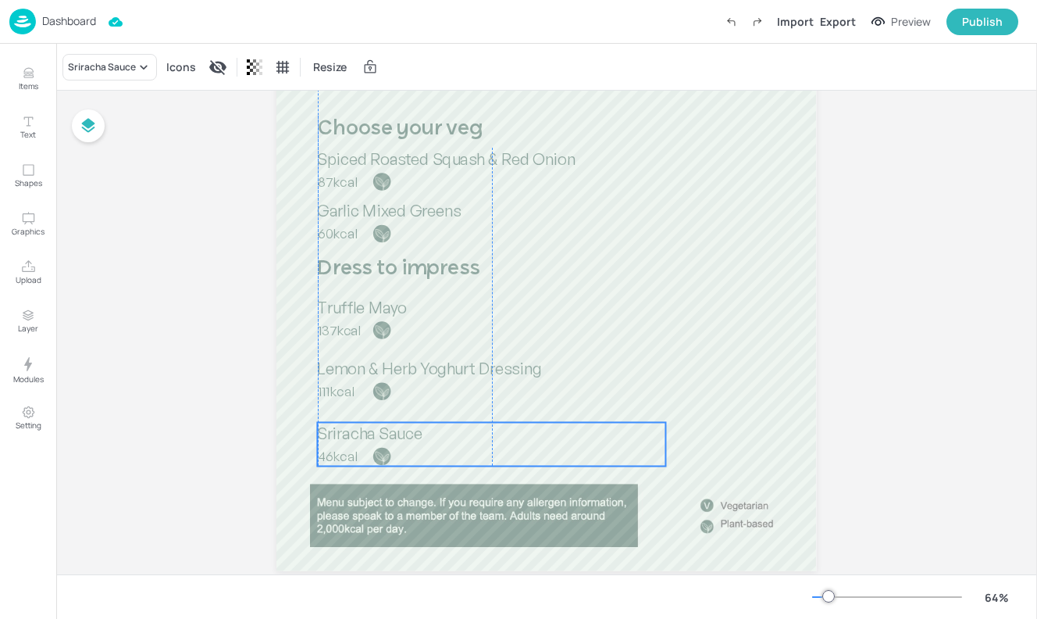
click at [346, 445] on div "Sriracha Sauce 46kcal" at bounding box center [492, 444] width 348 height 44
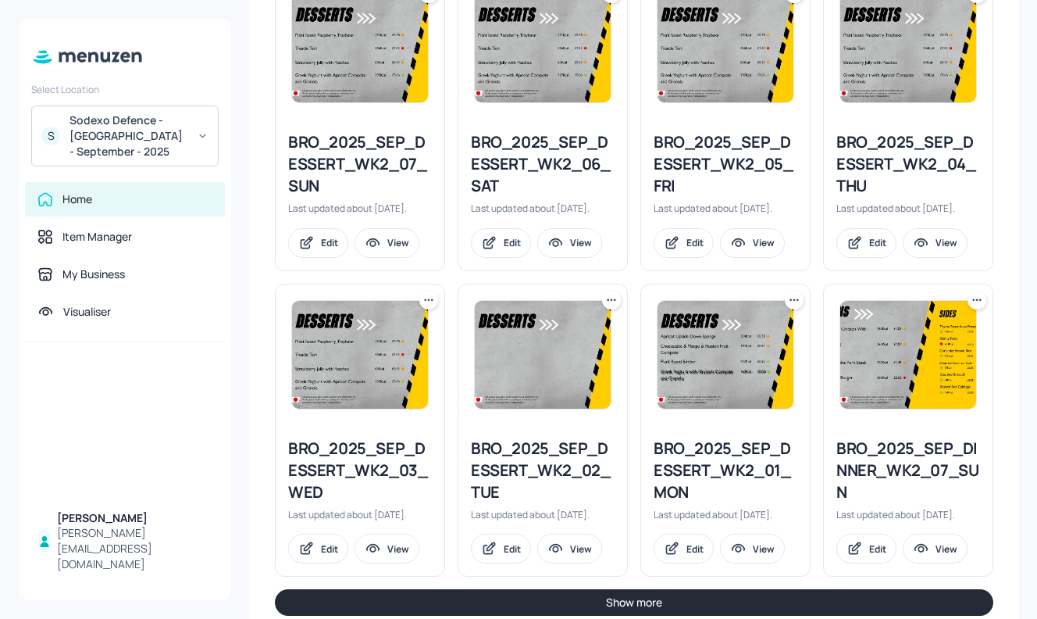
scroll to position [1789, 0]
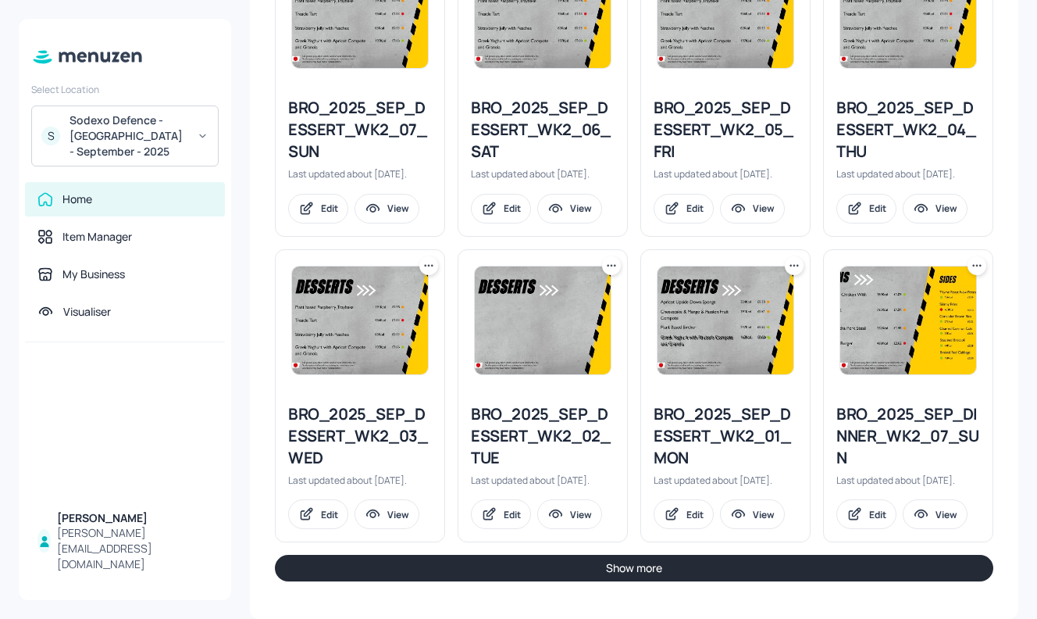
click at [476, 560] on button "Show more" at bounding box center [634, 568] width 719 height 27
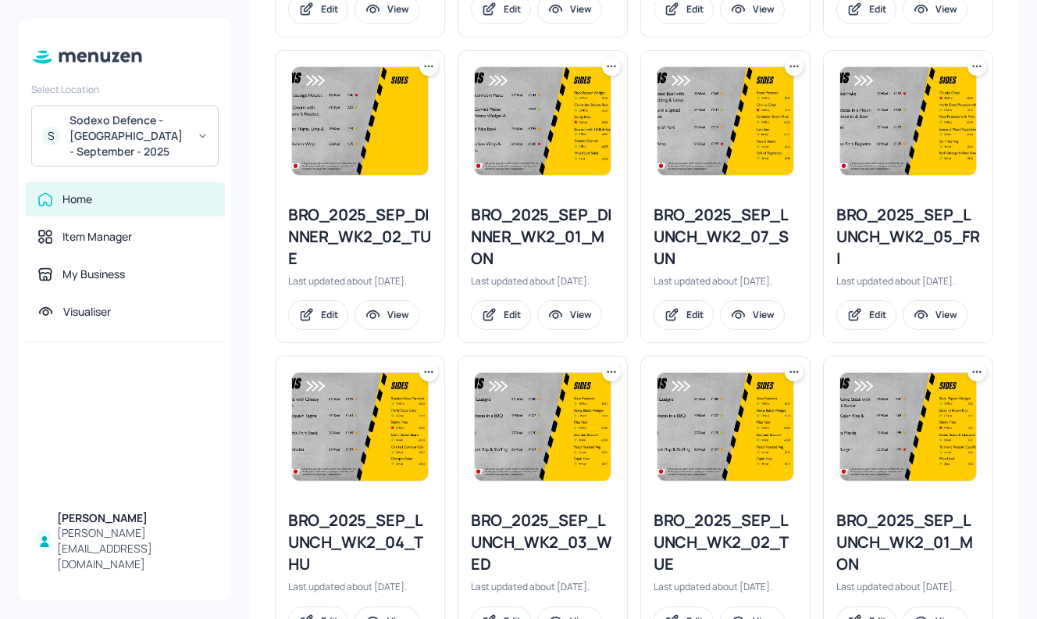
scroll to position [2667, 0]
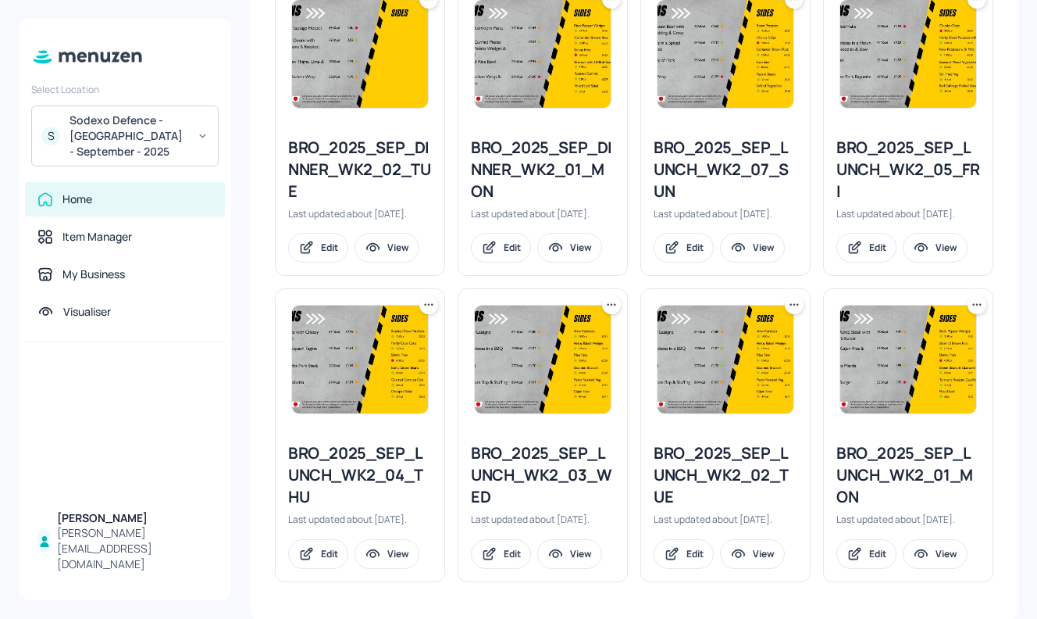
click at [607, 305] on icon at bounding box center [612, 305] width 16 height 16
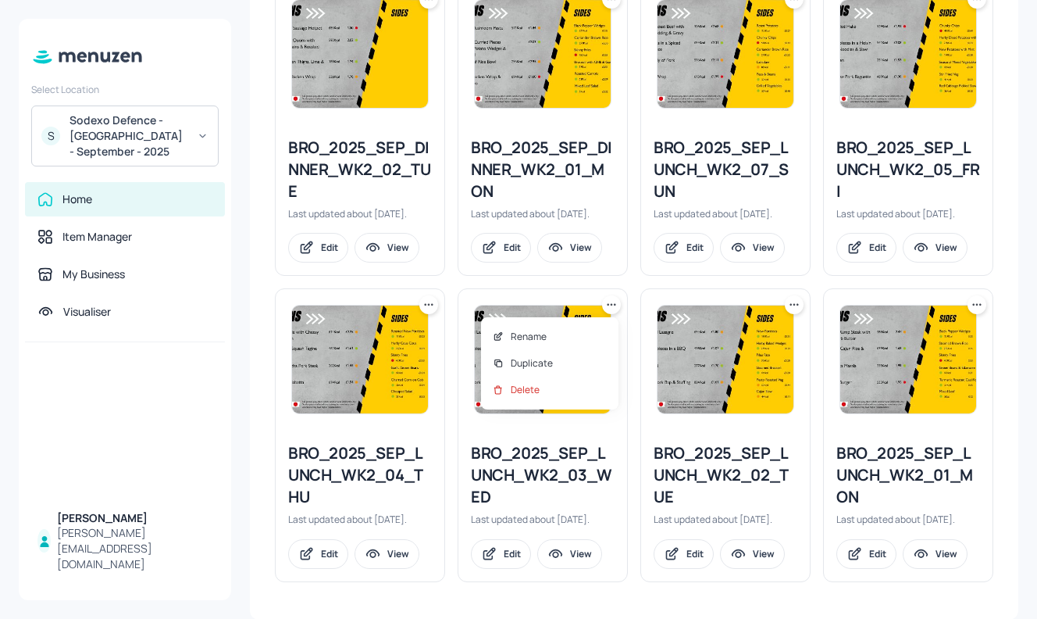
click at [630, 278] on div at bounding box center [518, 309] width 1037 height 619
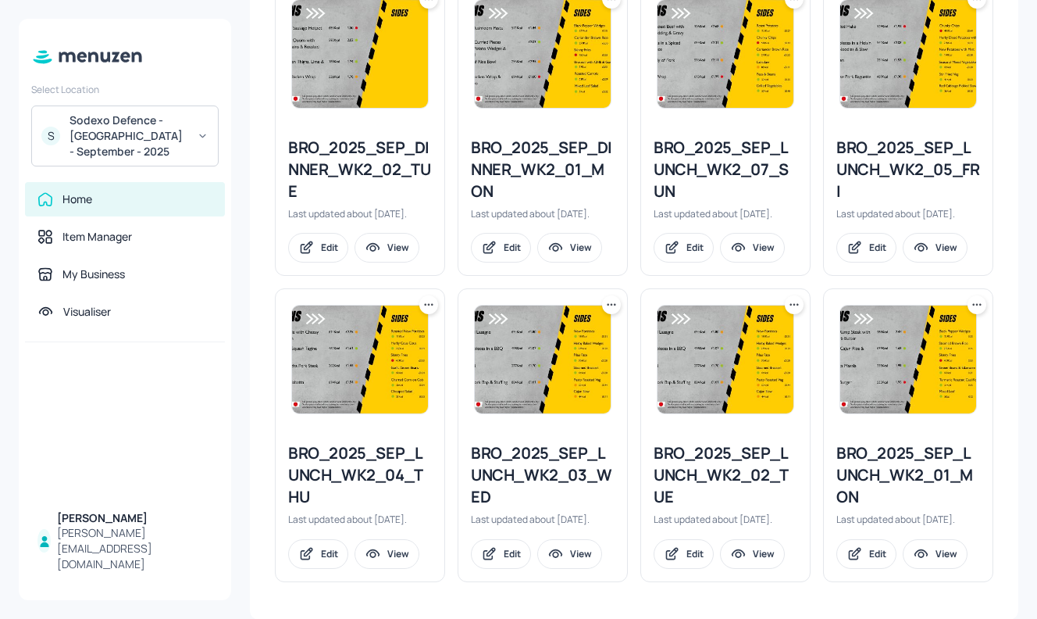
click at [610, 304] on icon at bounding box center [612, 305] width 16 height 16
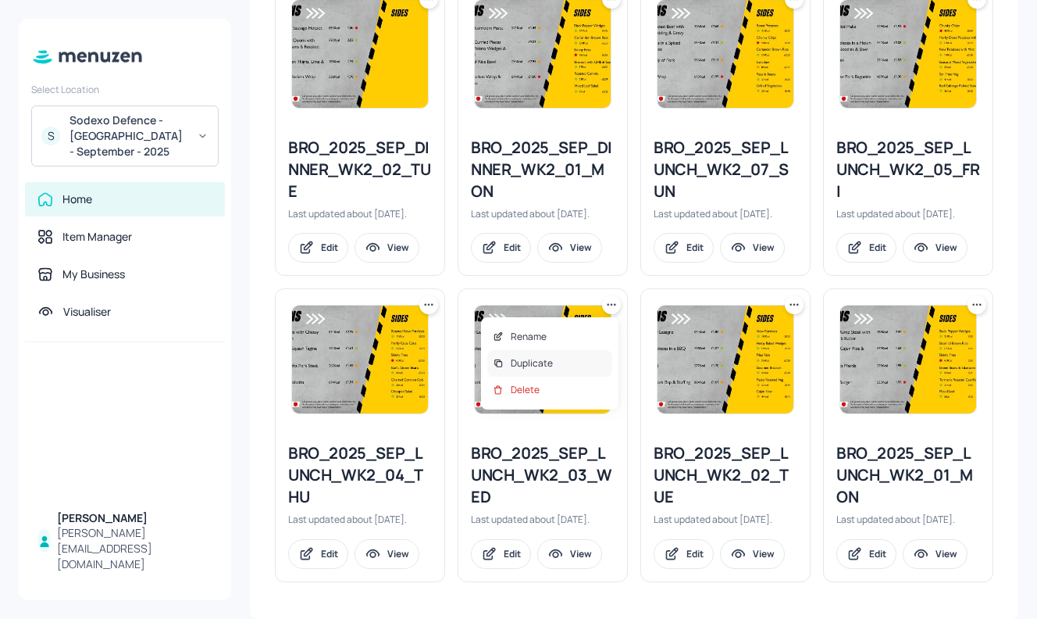
click at [557, 359] on div "Duplicate" at bounding box center [549, 363] width 125 height 27
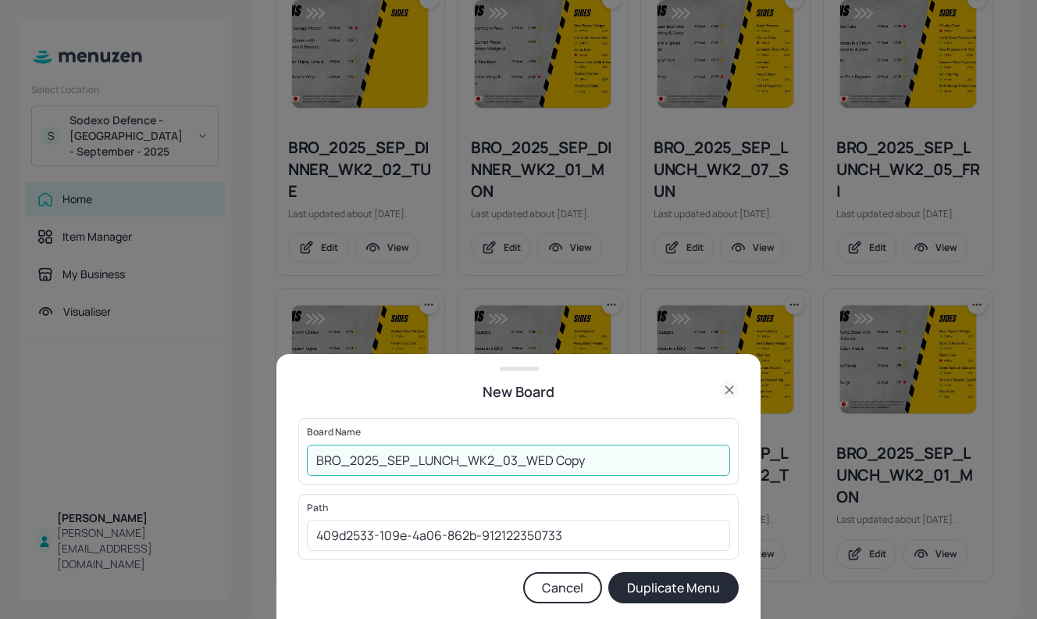
click at [316, 458] on input "BRO_2025_SEP_LUNCH_WK2_03_WED Copy" at bounding box center [518, 459] width 423 height 31
click at [619, 459] on input "01EDBRO_2025_SEP_LUNCH_WK2_03_WED Copy" at bounding box center [518, 459] width 423 height 31
type input "01EDBRO_2025_SEP_LUNCH_WK2_03_WED151025"
click at [700, 588] on button "Duplicate Menu" at bounding box center [673, 587] width 130 height 31
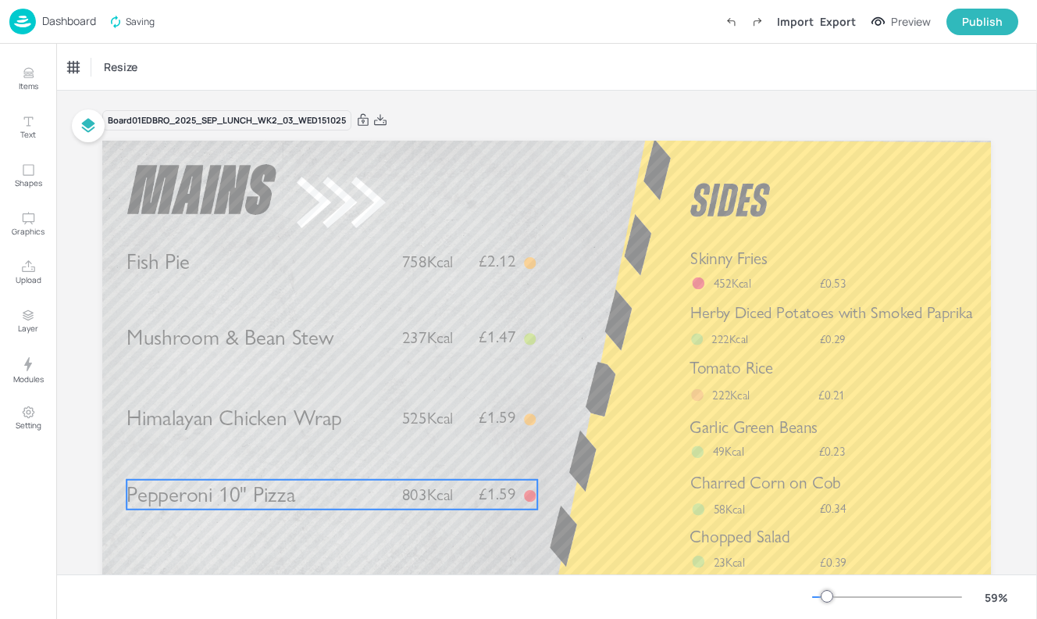
click at [195, 504] on span "Pepperoni 10" Pizza" at bounding box center [211, 494] width 169 height 26
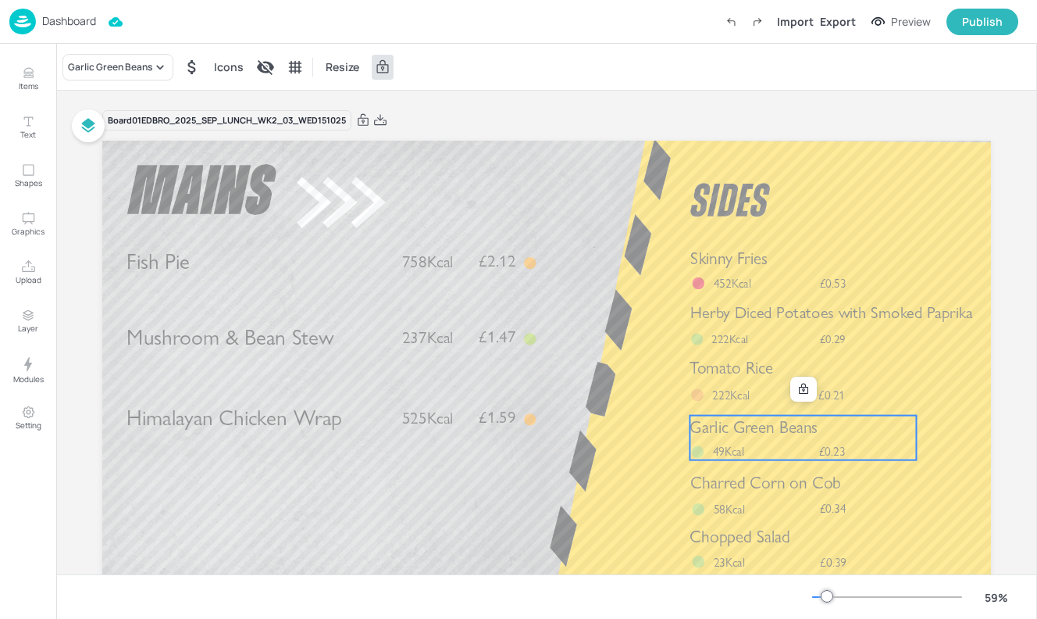
click at [731, 416] on span "Garlic Green Beans" at bounding box center [754, 426] width 128 height 20
click at [728, 373] on span "Tomato Rice" at bounding box center [732, 368] width 84 height 20
click at [740, 441] on div "Garlic Green Beans £0.23 49Kcal" at bounding box center [803, 438] width 227 height 45
click at [800, 388] on icon at bounding box center [803, 388] width 9 height 11
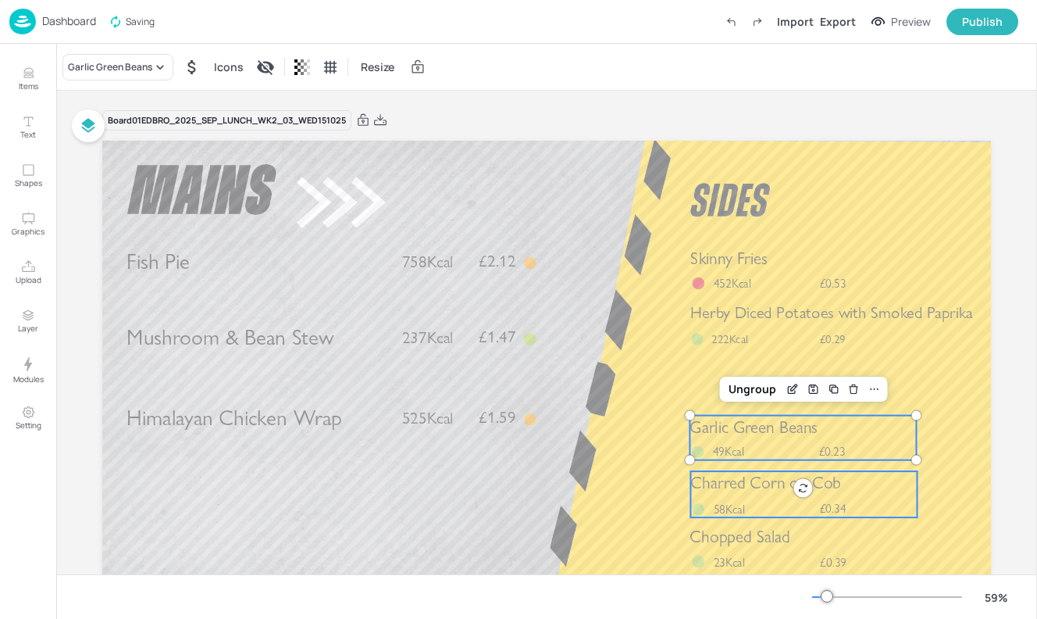
click at [757, 491] on span "Charred Corn on Cob" at bounding box center [765, 483] width 151 height 20
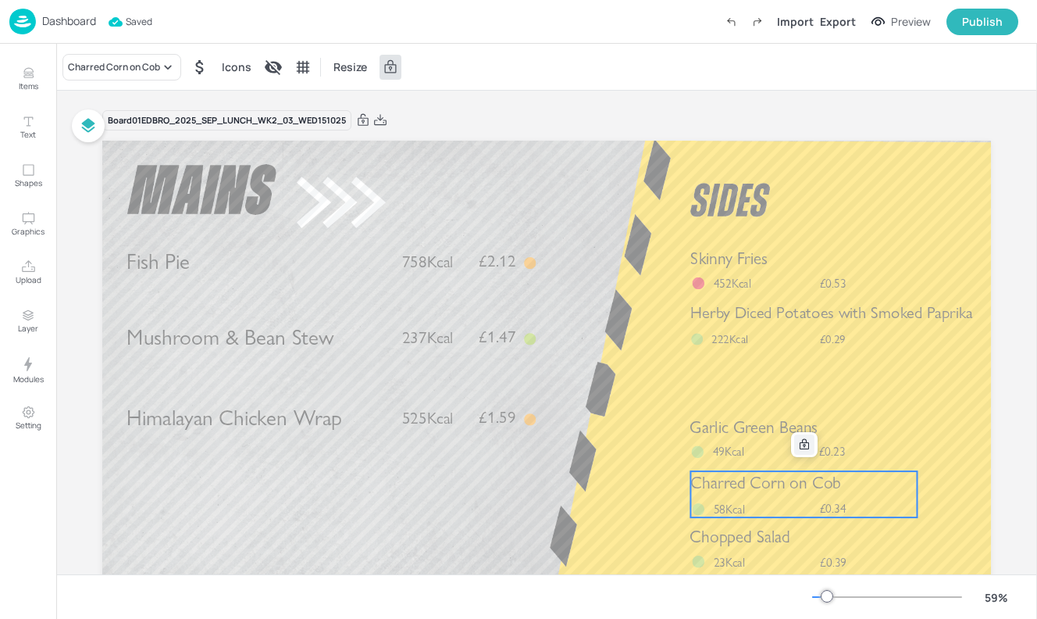
click at [801, 449] on icon at bounding box center [804, 444] width 9 height 11
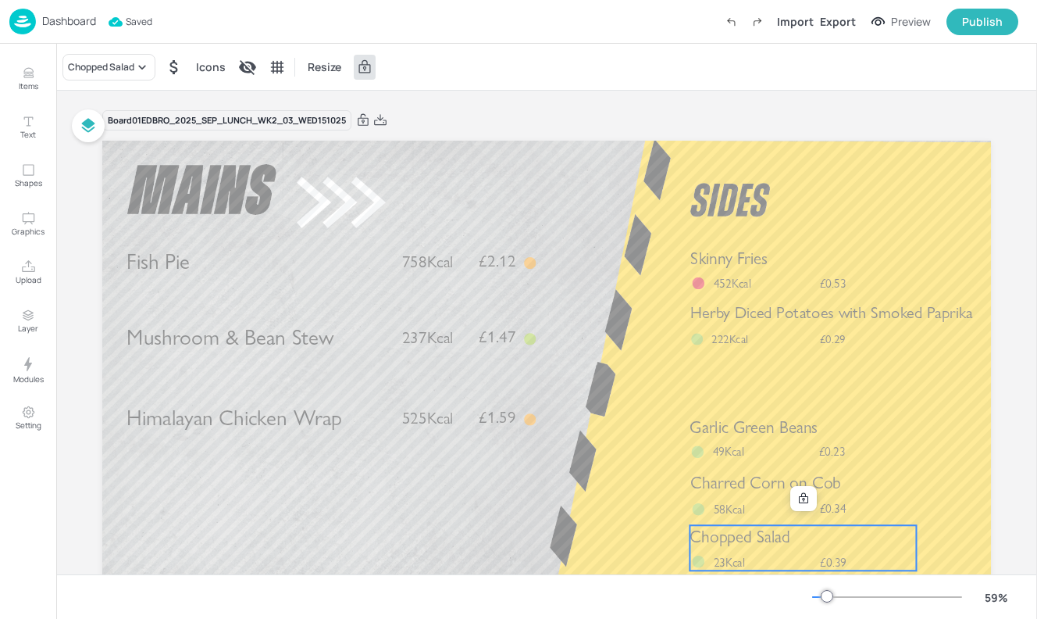
click at [764, 538] on span "Chopped Salad" at bounding box center [740, 536] width 100 height 20
click at [805, 507] on div at bounding box center [804, 498] width 20 height 20
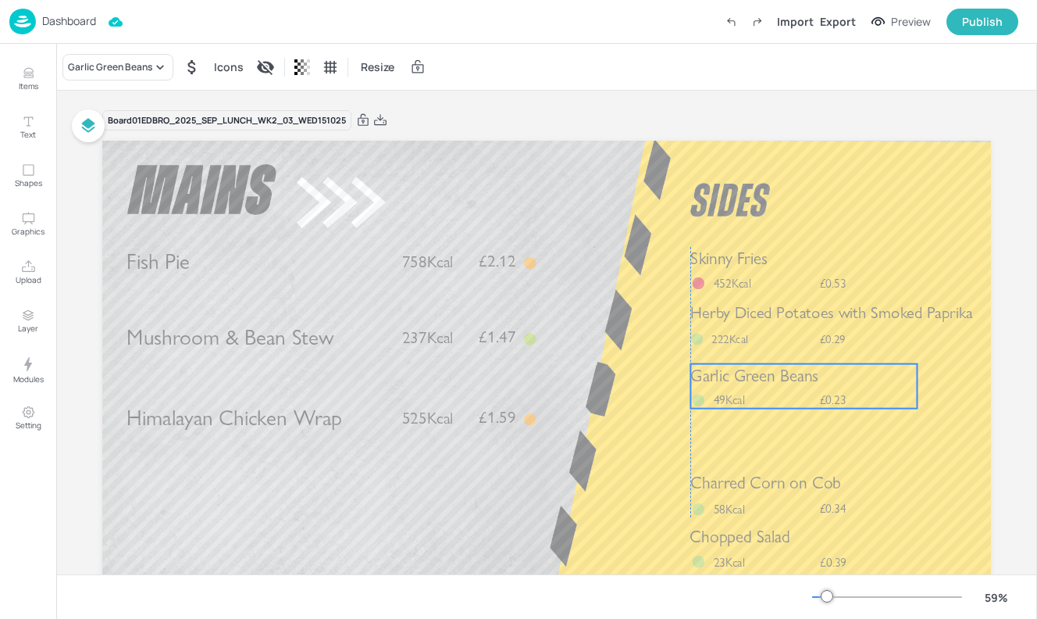
drag, startPoint x: 738, startPoint y: 444, endPoint x: 738, endPoint y: 391, distance: 52.3
click at [738, 393] on span "49Kcal" at bounding box center [729, 400] width 31 height 15
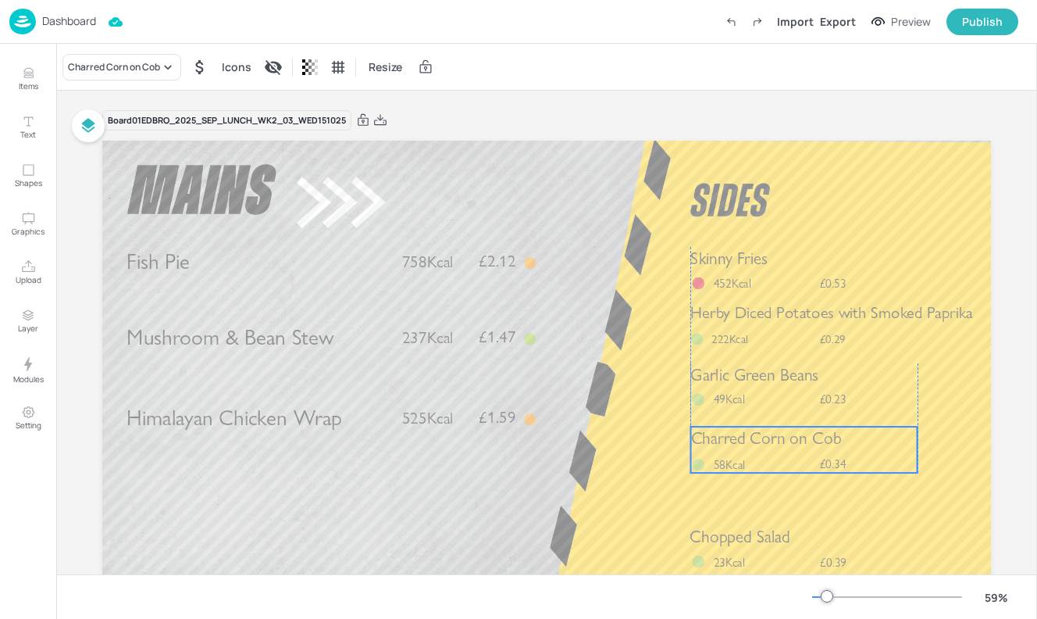
drag, startPoint x: 724, startPoint y: 492, endPoint x: 723, endPoint y: 458, distance: 33.6
click at [724, 458] on span "58Kcal" at bounding box center [729, 464] width 31 height 15
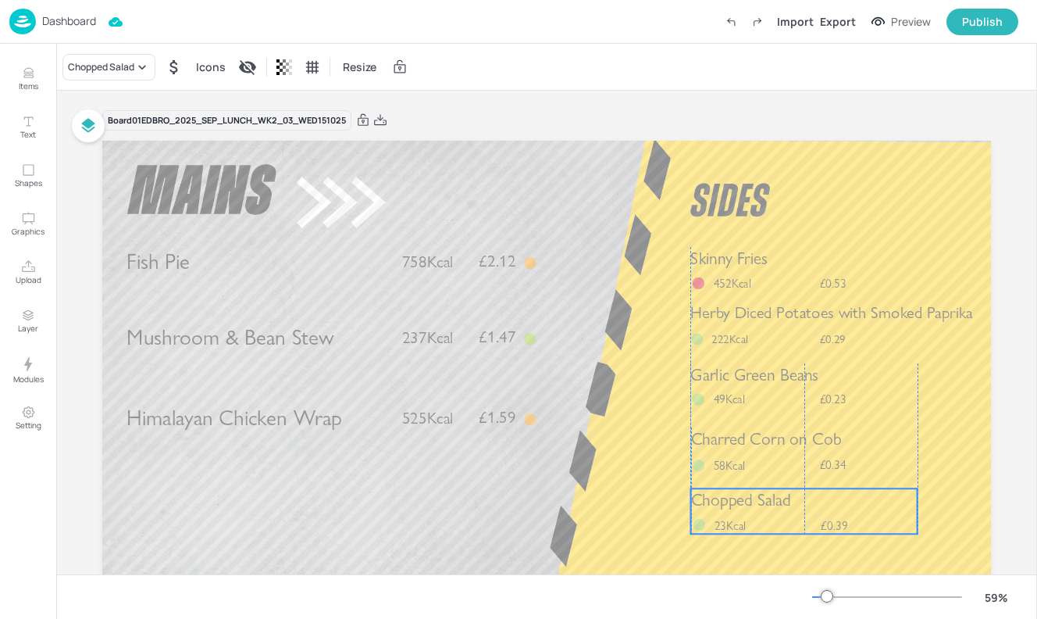
drag, startPoint x: 722, startPoint y: 542, endPoint x: 722, endPoint y: 506, distance: 35.9
click at [722, 506] on span "Chopped Salad" at bounding box center [741, 500] width 100 height 20
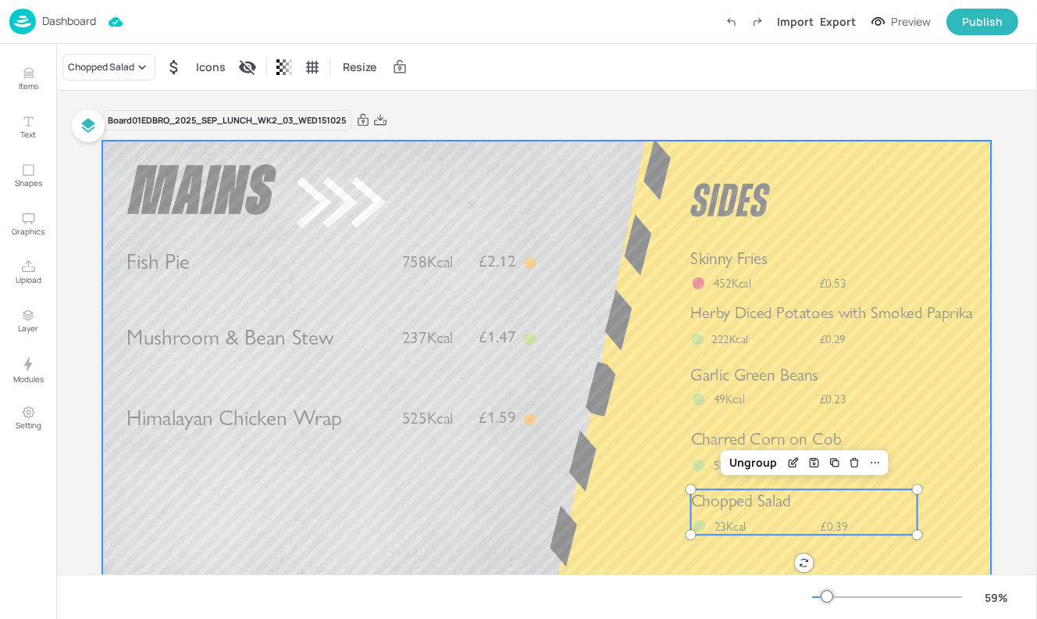
click at [582, 379] on div at bounding box center [546, 391] width 889 height 500
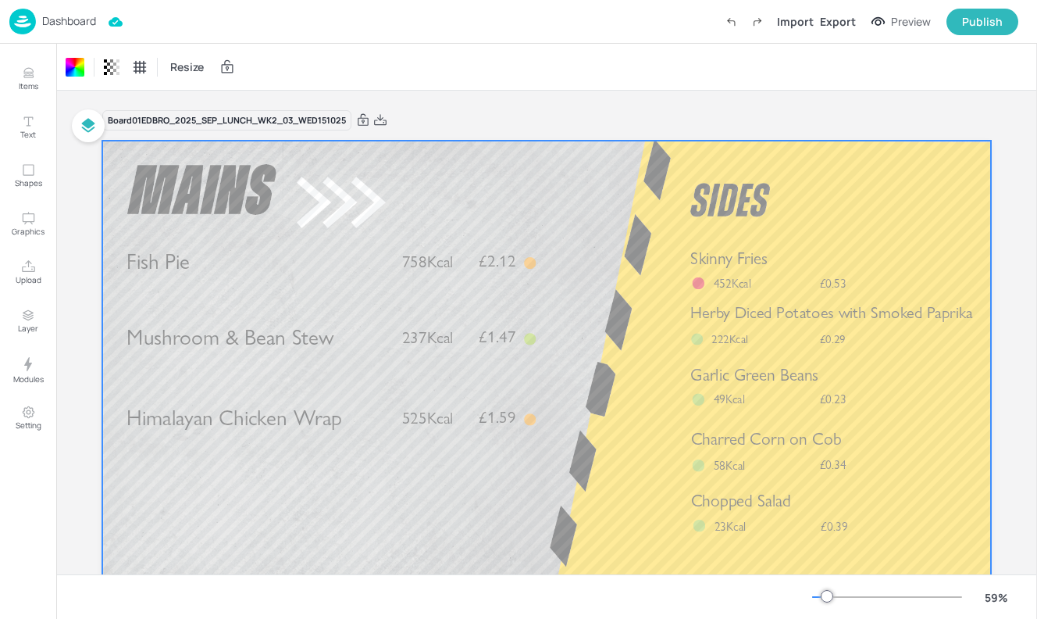
click at [636, 449] on div at bounding box center [546, 391] width 889 height 500
click at [761, 512] on div "Chopped Salad £0.39 23Kcal" at bounding box center [804, 511] width 227 height 45
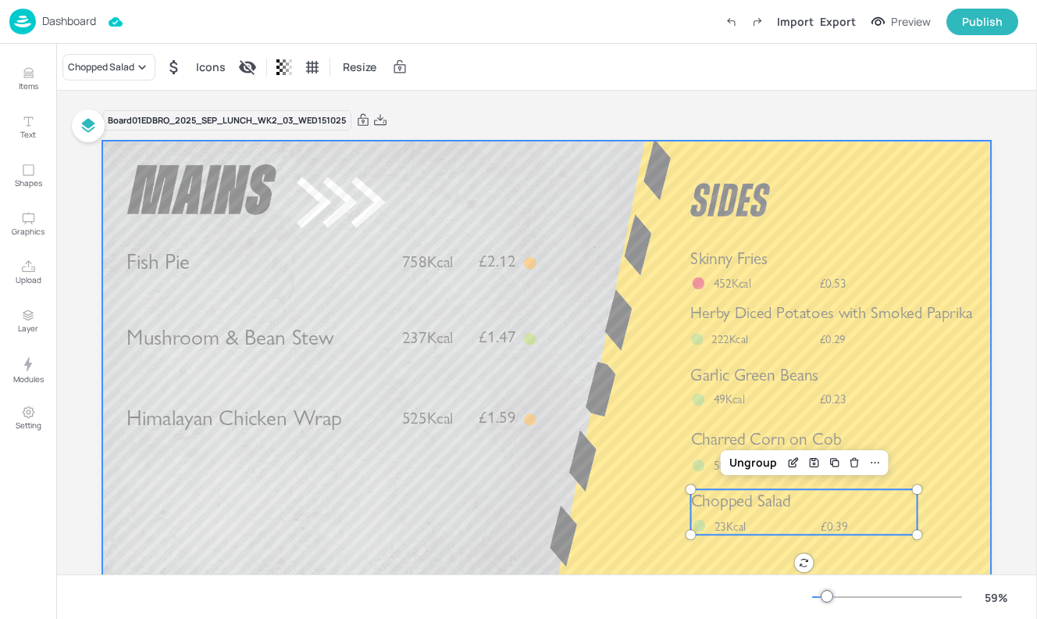
click at [796, 200] on div at bounding box center [546, 391] width 889 height 500
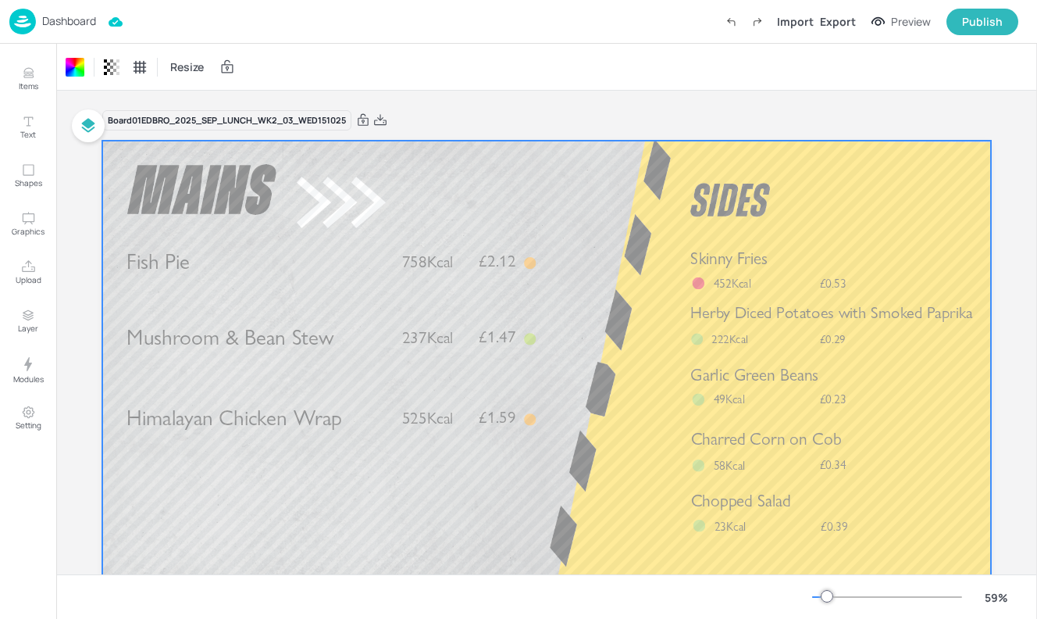
click at [560, 180] on div at bounding box center [546, 391] width 889 height 500
click at [848, 21] on div "Export" at bounding box center [838, 21] width 36 height 16
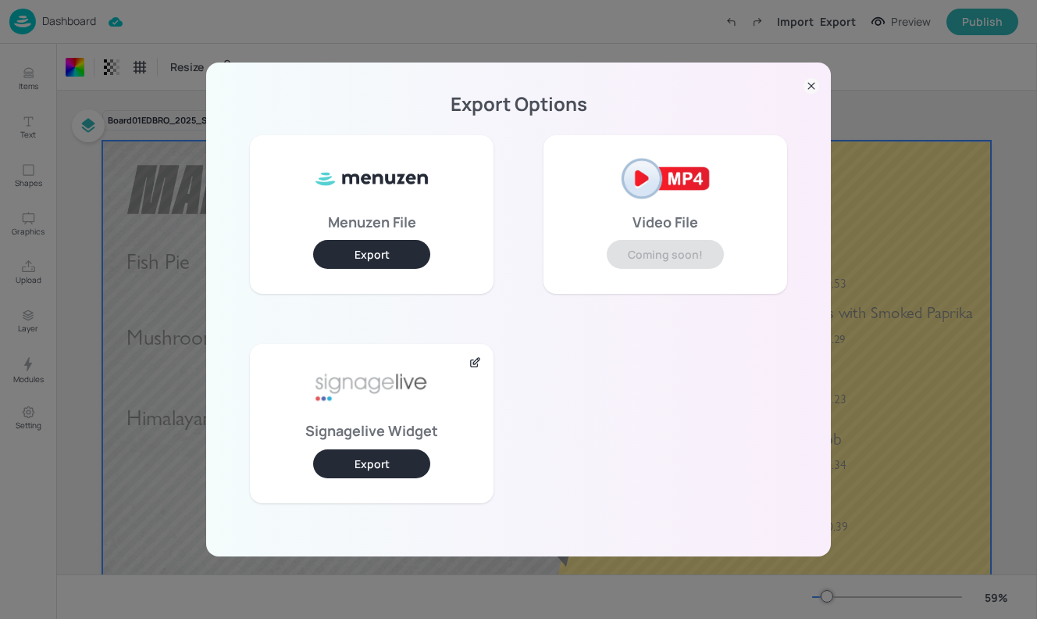
click at [376, 466] on button "Export" at bounding box center [371, 463] width 117 height 29
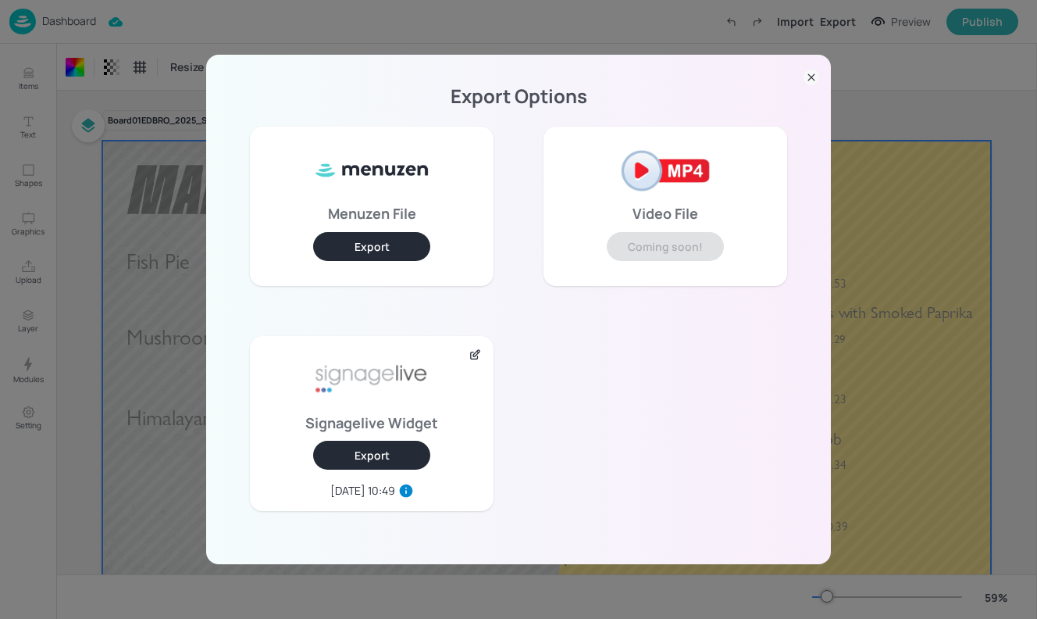
click at [383, 23] on div "Export Options Menuzen File Export Video File Coming soon! Signagelive Widget E…" at bounding box center [518, 309] width 1037 height 619
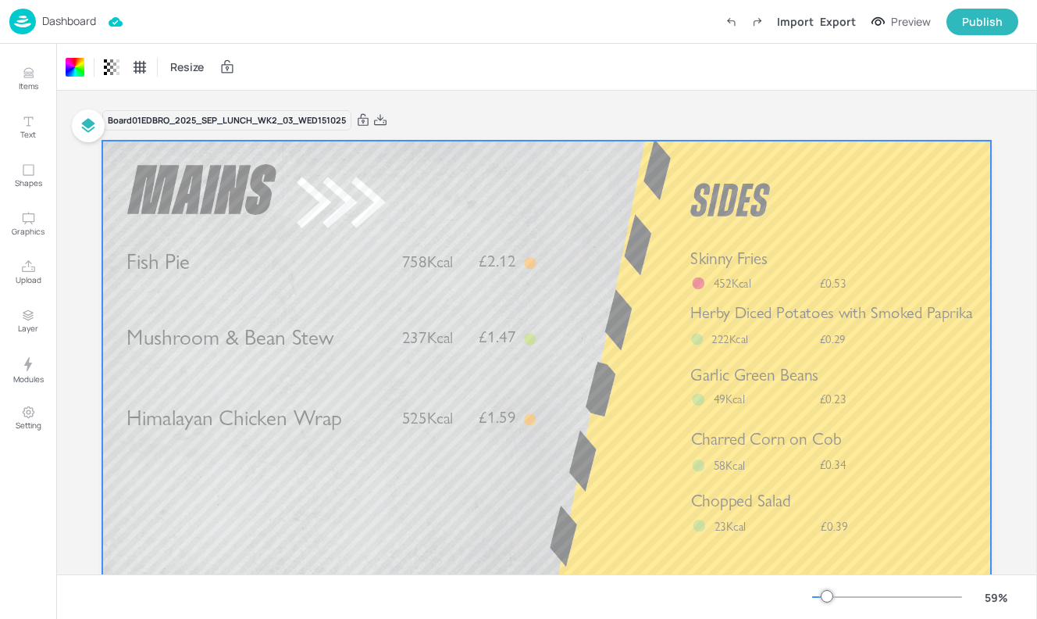
click at [61, 12] on div "Dashboard" at bounding box center [52, 22] width 87 height 26
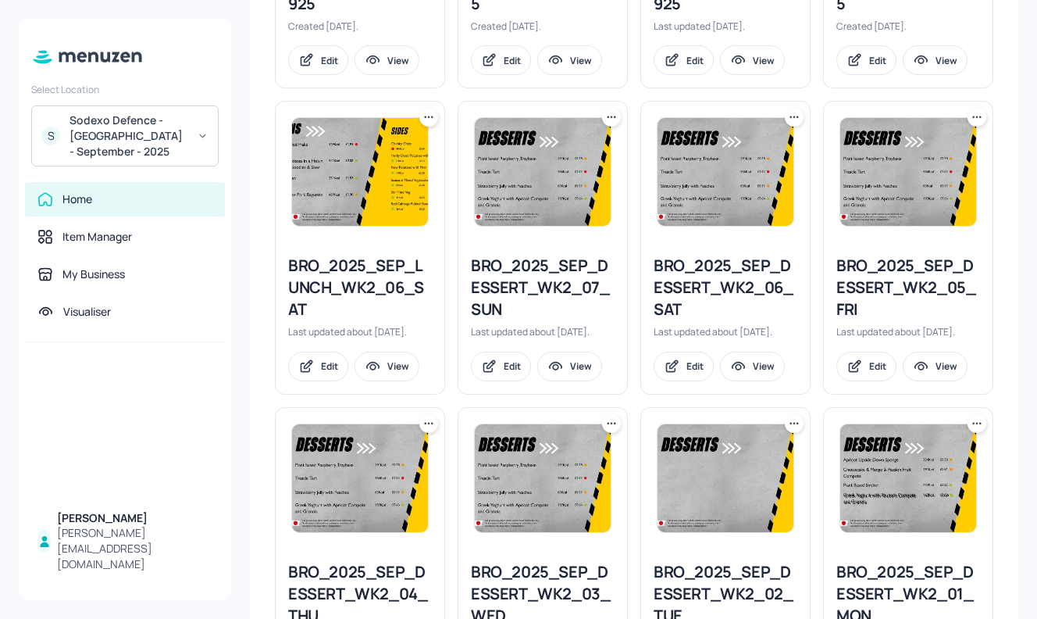
scroll to position [1789, 0]
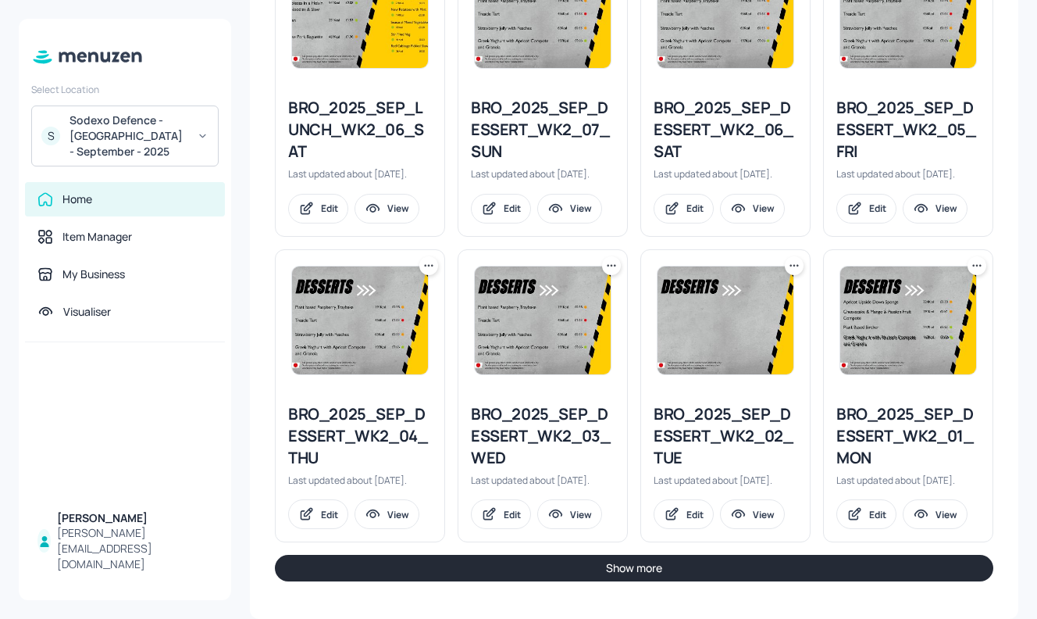
click at [497, 575] on button "Show more" at bounding box center [634, 568] width 719 height 27
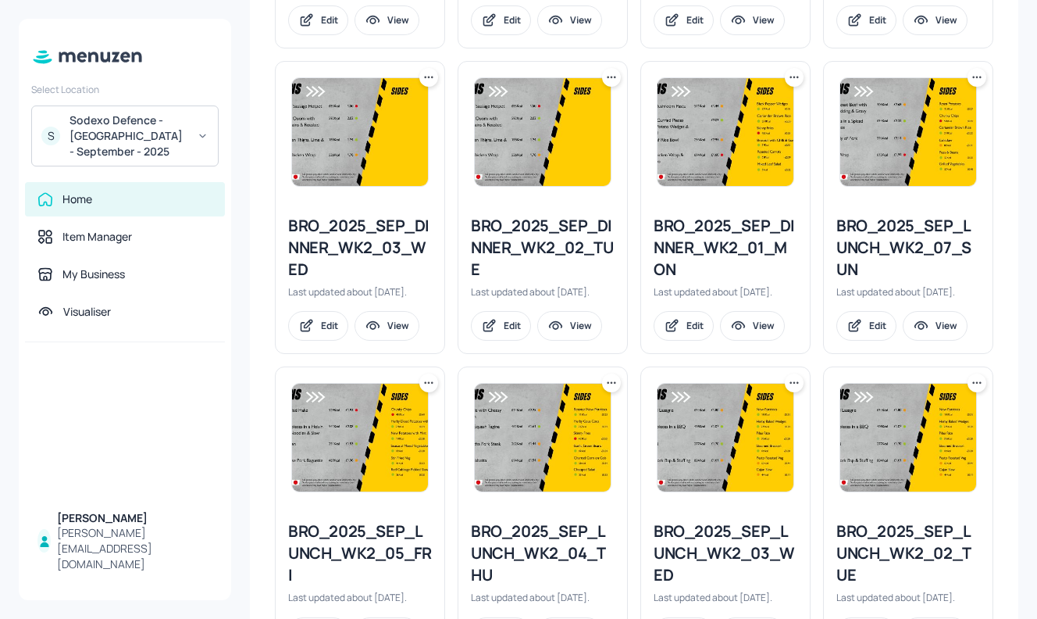
scroll to position [2571, 0]
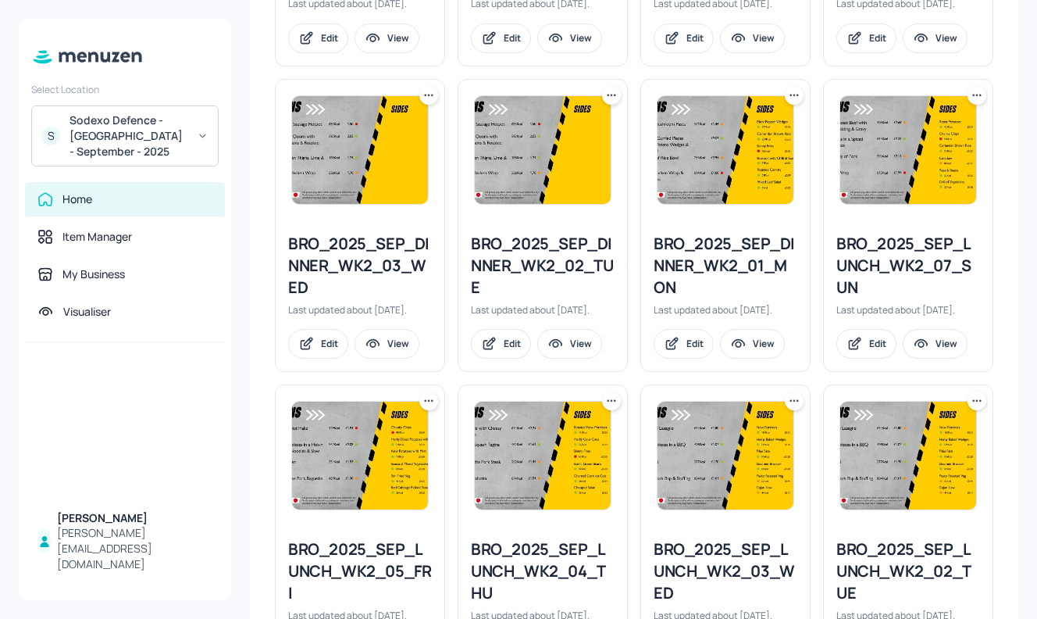
click at [212, 148] on div "S Sodexo Defence - Colchester - September - 2025" at bounding box center [124, 135] width 187 height 61
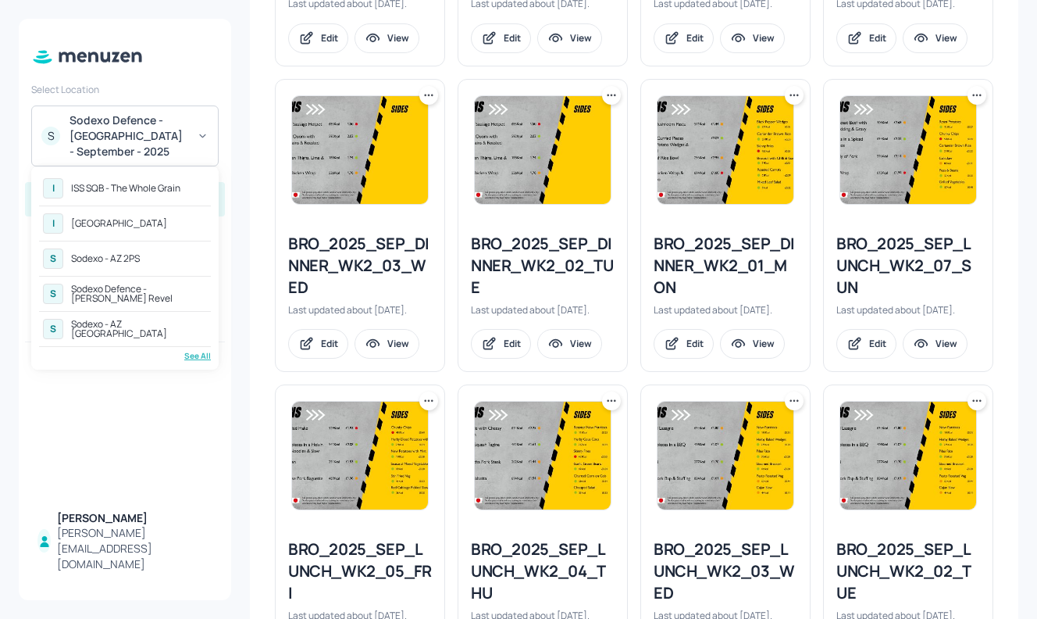
click at [196, 356] on div "See All" at bounding box center [125, 356] width 172 height 12
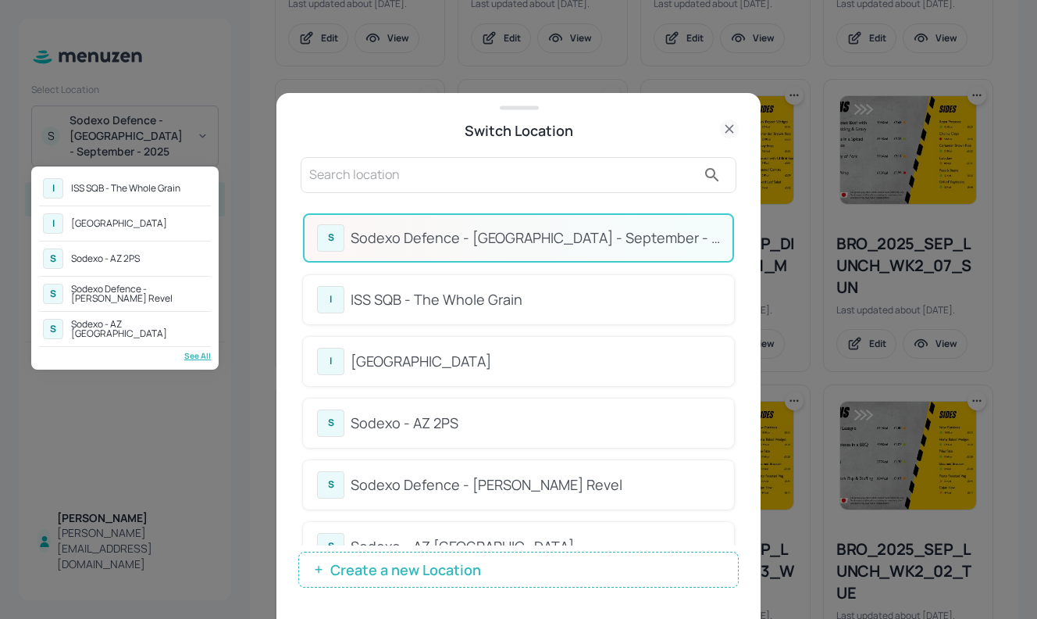
click at [423, 421] on div at bounding box center [518, 309] width 1037 height 619
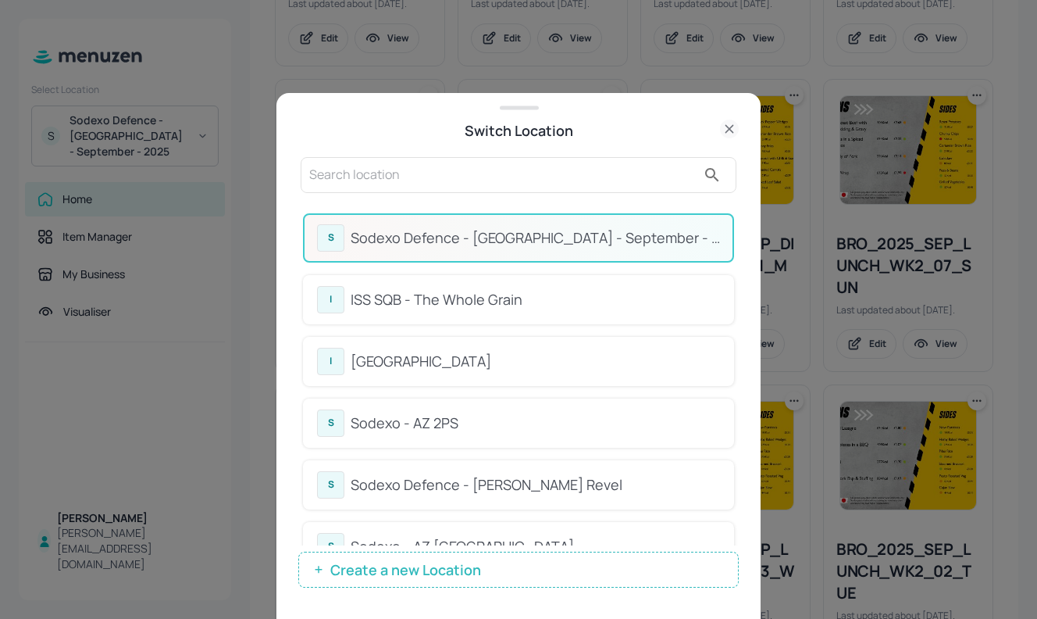
click at [423, 421] on div "Sodexo - AZ 2PS" at bounding box center [535, 422] width 369 height 21
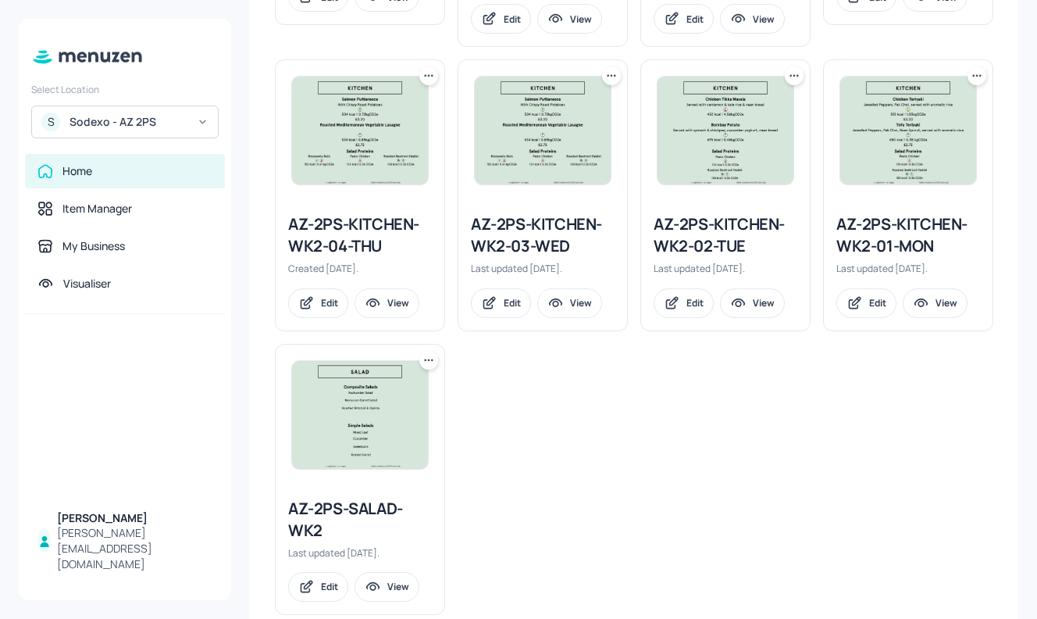
scroll to position [737, 0]
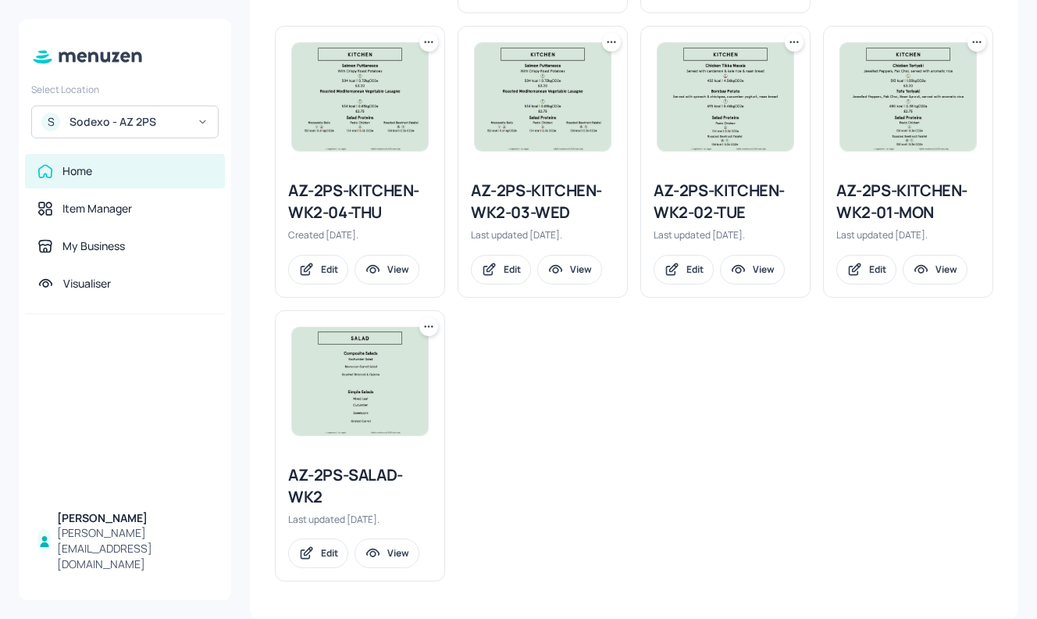
click at [526, 196] on div "AZ-2PS-KITCHEN-WK2-03-WED" at bounding box center [543, 202] width 144 height 44
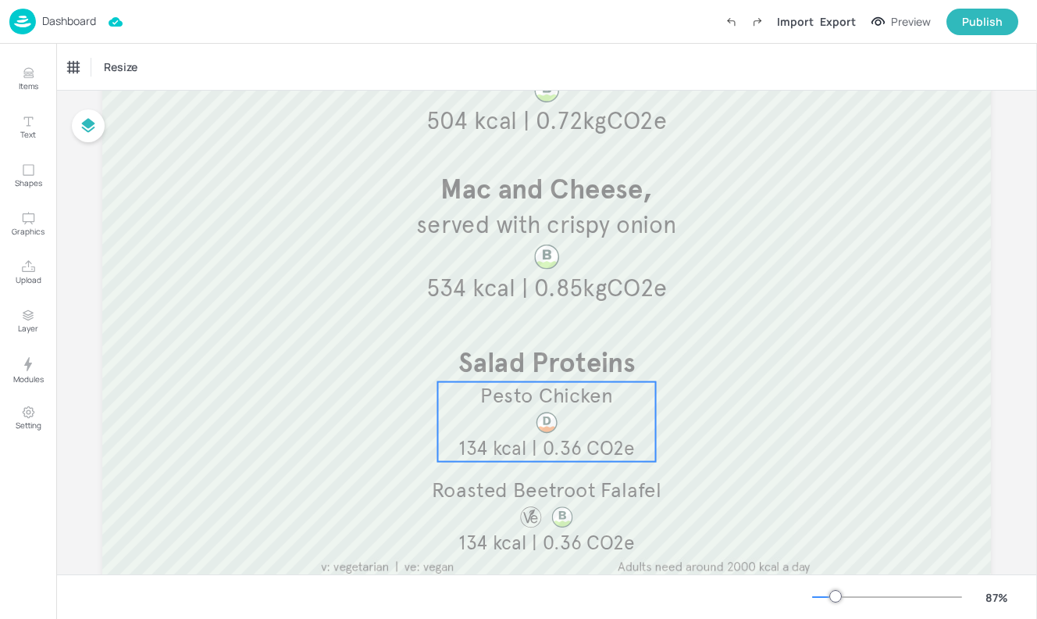
scroll to position [285, 0]
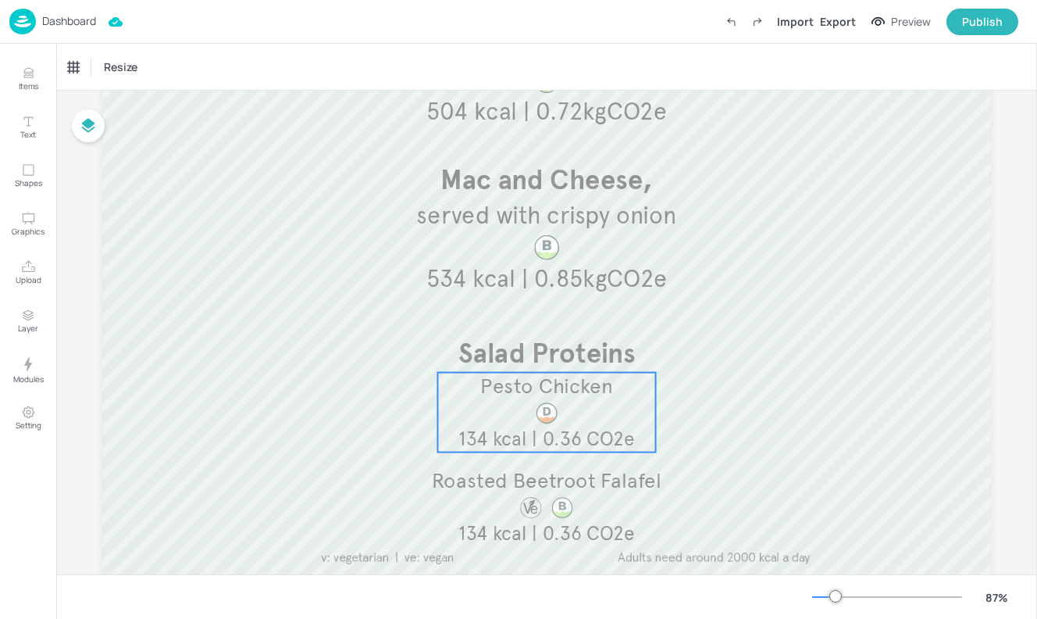
click at [558, 408] on div at bounding box center [547, 413] width 66 height 25
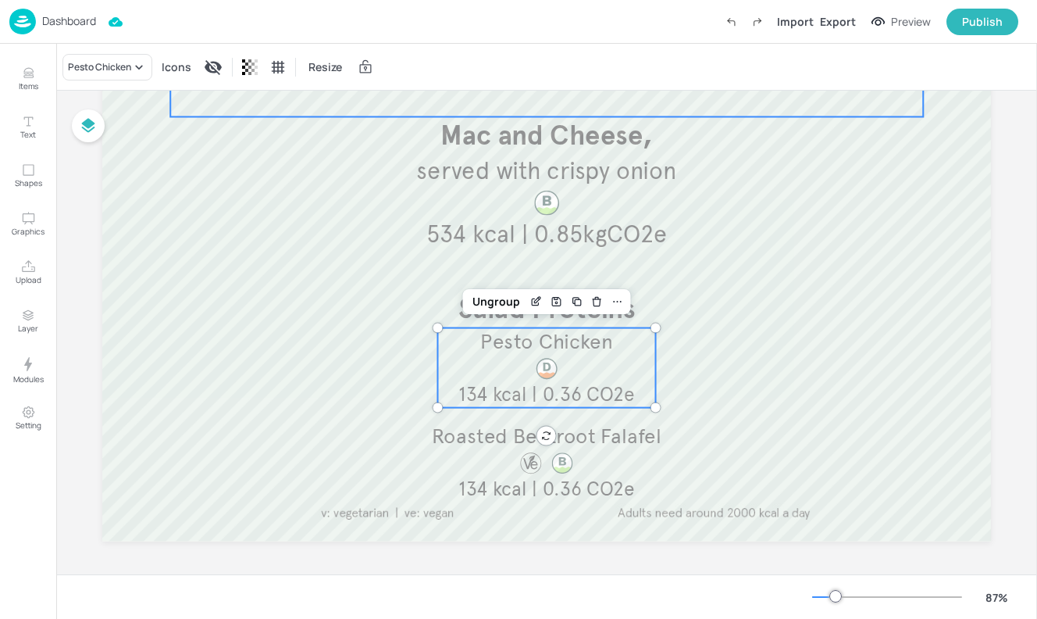
scroll to position [335, 0]
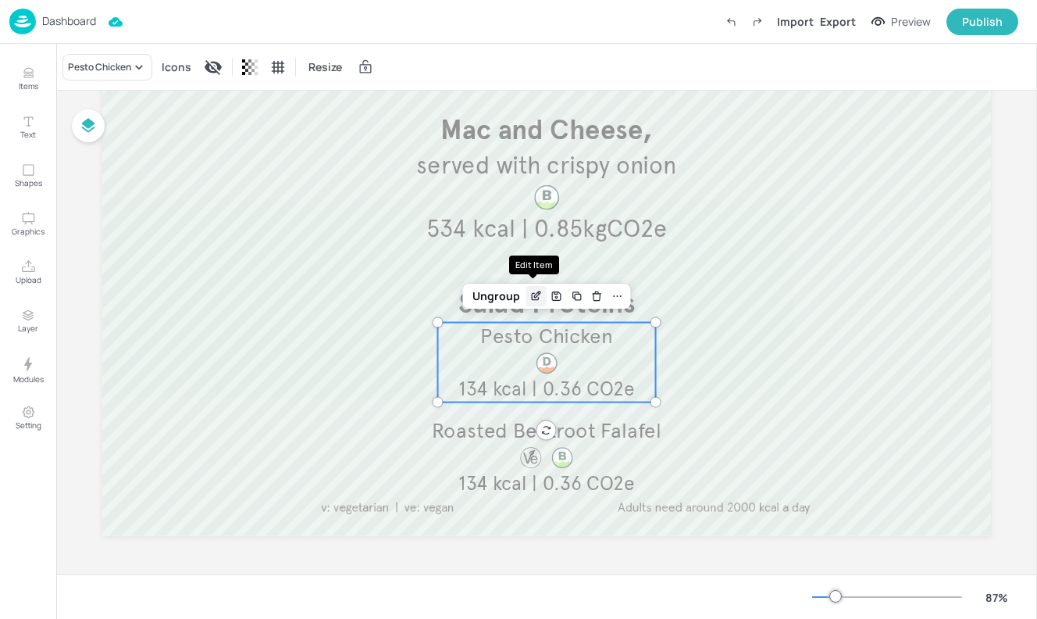
click at [532, 303] on div "Edit Item" at bounding box center [536, 296] width 20 height 20
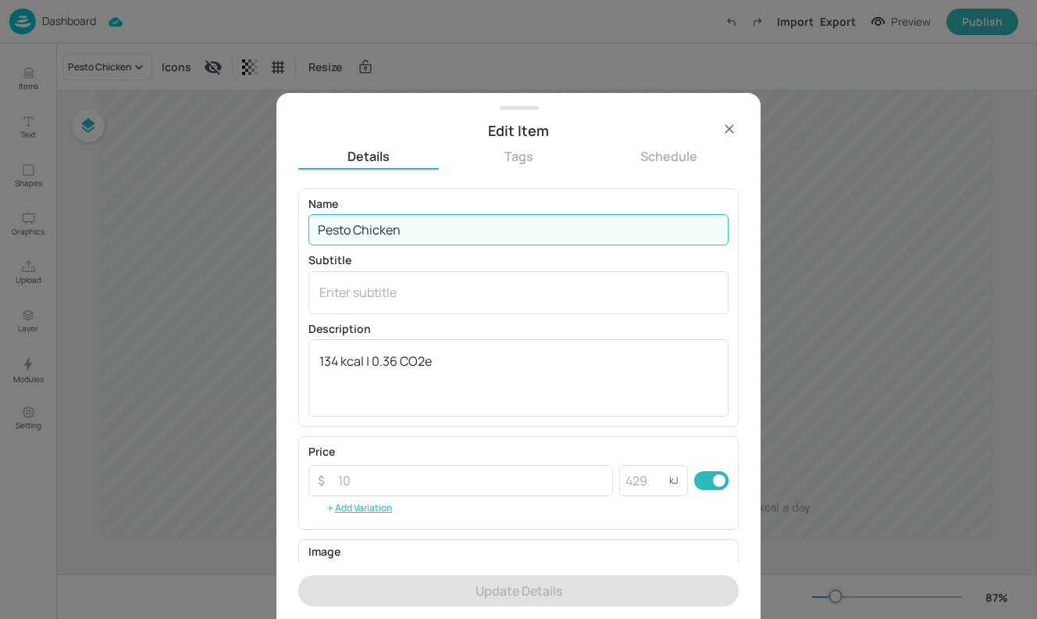
drag, startPoint x: 416, startPoint y: 223, endPoint x: 251, endPoint y: 223, distance: 165.6
click at [251, 223] on div "Edit Item Details Tags Schedule Name Pesto Chicken ​ Subtitle x ​ Description 1…" at bounding box center [518, 309] width 1037 height 619
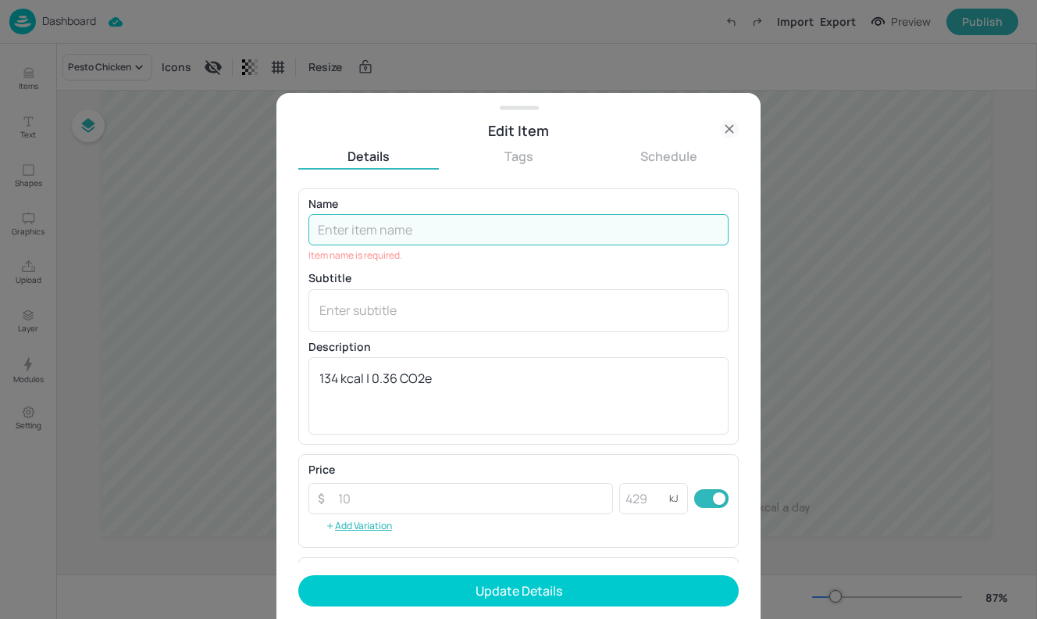
paste input "chickpeas, pickled red onion & sweet potato salad"
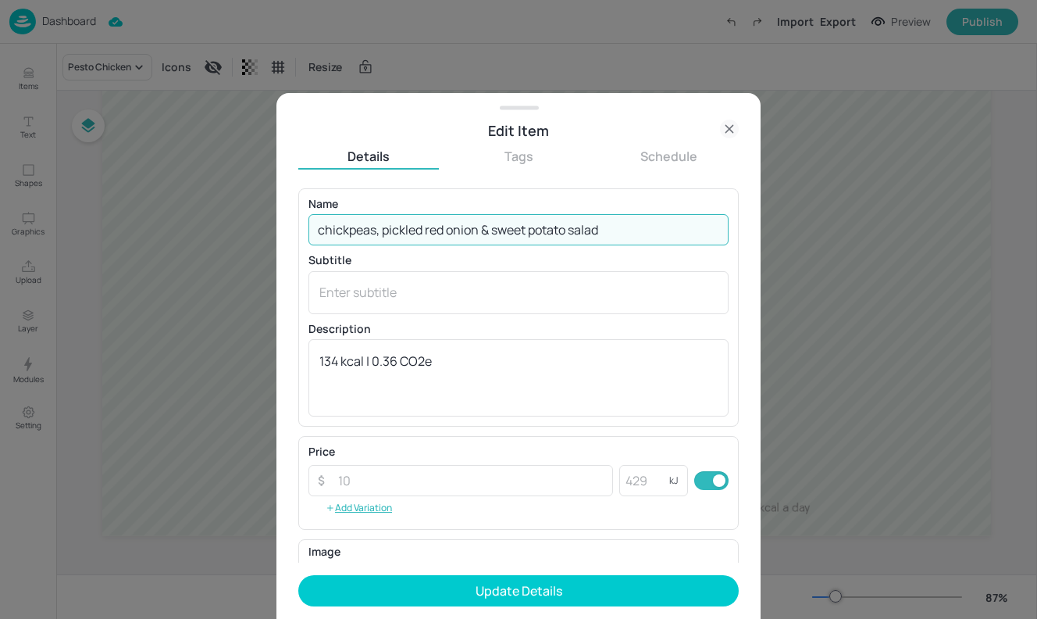
click at [325, 227] on input "chickpeas, pickled red onion & sweet potato salad" at bounding box center [519, 229] width 420 height 31
click at [388, 224] on input "Chickpeas, pickled red onion & sweet potato salad" at bounding box center [519, 229] width 420 height 31
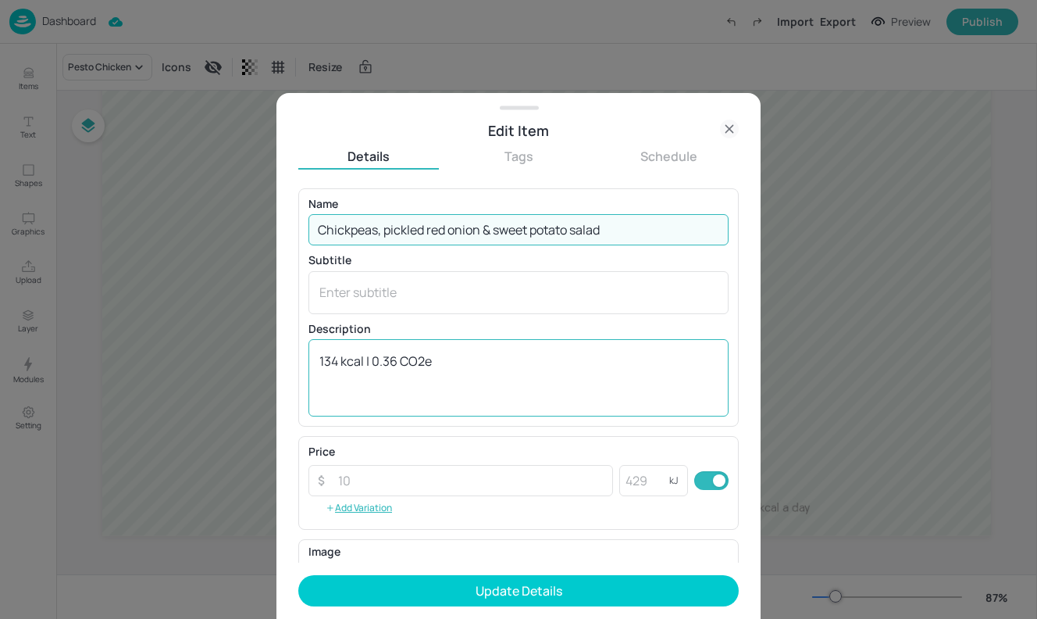
type input "Chickpeas, pickled red onion & sweet potato salad"
click at [350, 370] on textarea "134 kcal | 0.36 CO2e" at bounding box center [518, 378] width 398 height 52
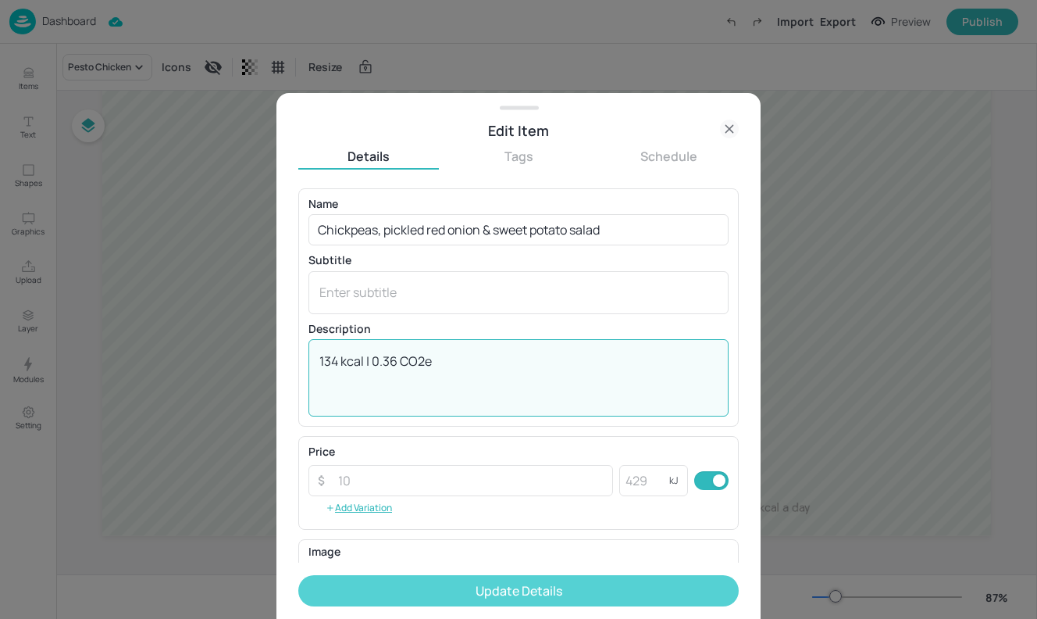
click at [578, 590] on button "Update Details" at bounding box center [518, 590] width 441 height 31
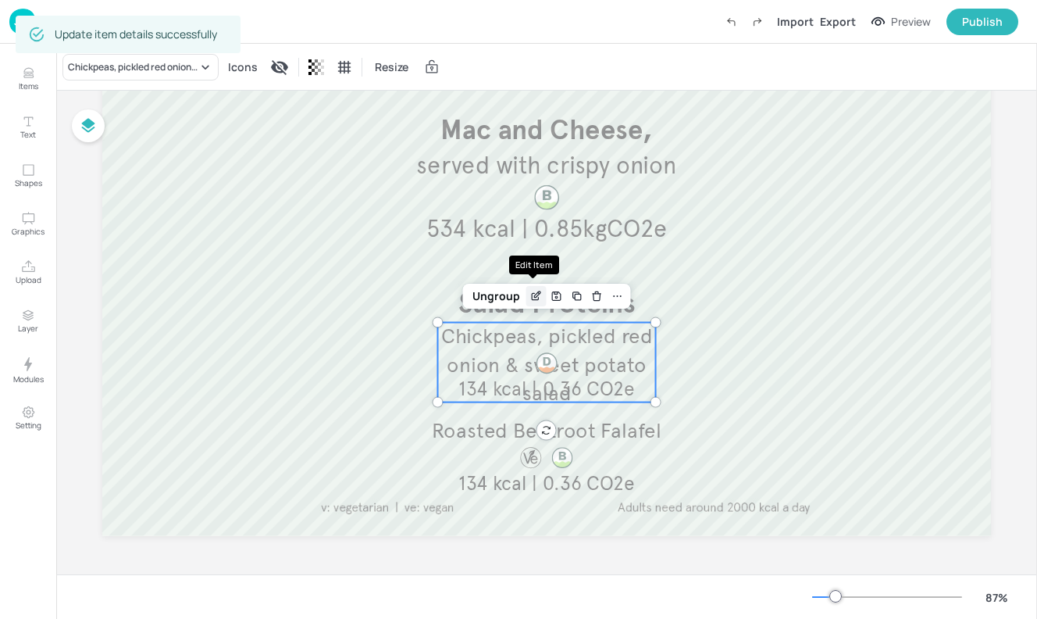
click at [530, 293] on icon "Edit Item" at bounding box center [536, 296] width 13 height 12
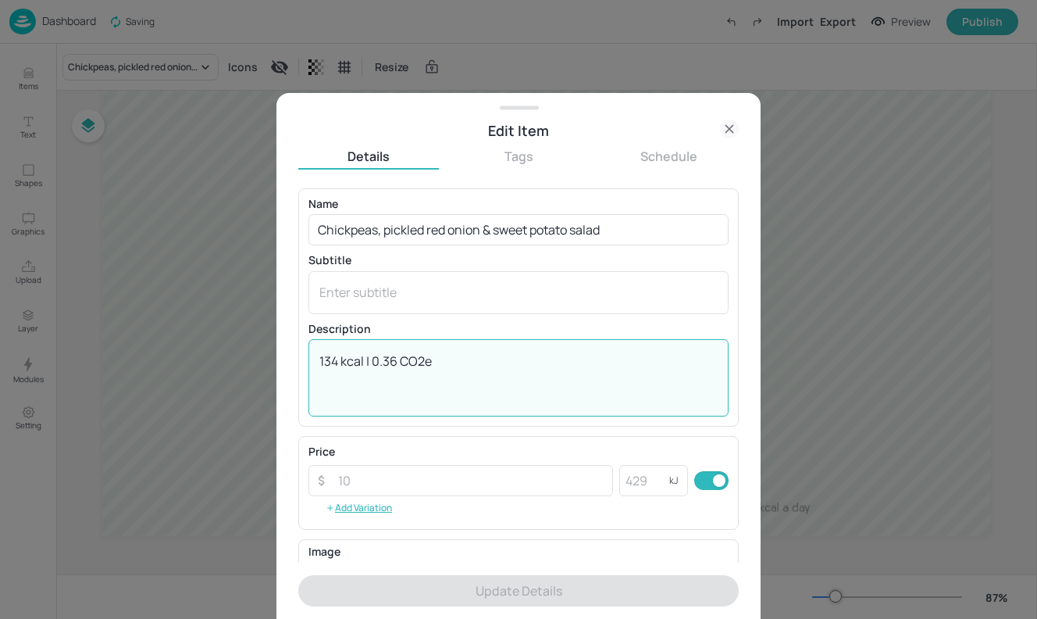
drag, startPoint x: 500, startPoint y: 362, endPoint x: 301, endPoint y: 346, distance: 199.8
click at [301, 346] on div "Name Chickpeas, pickled red onion & sweet potato salad ​ Subtitle x ​ Descripti…" at bounding box center [518, 307] width 441 height 238
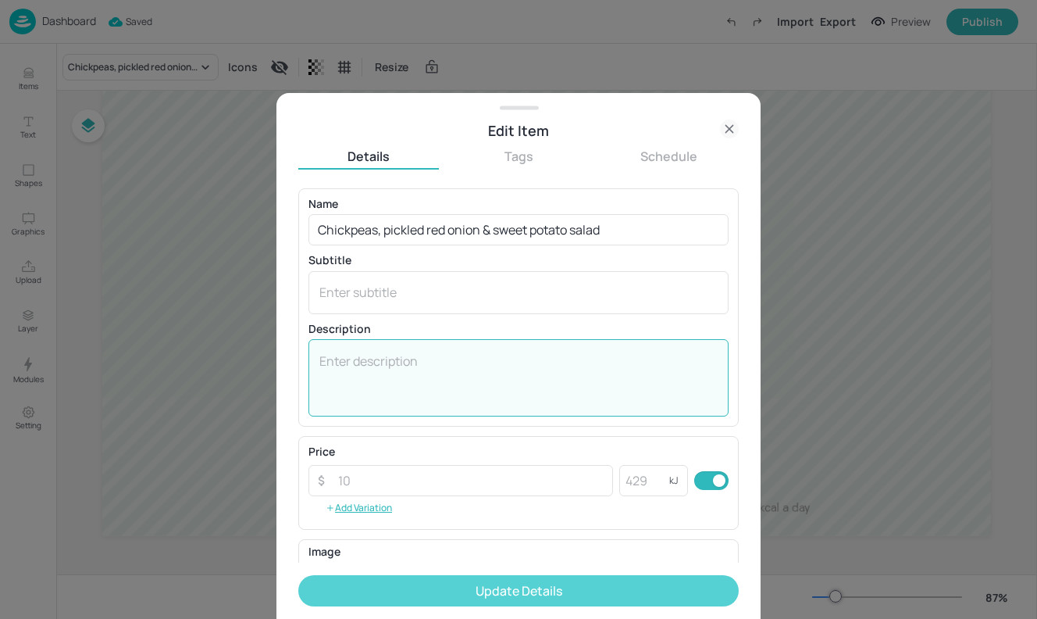
click at [486, 593] on button "Update Details" at bounding box center [518, 590] width 441 height 31
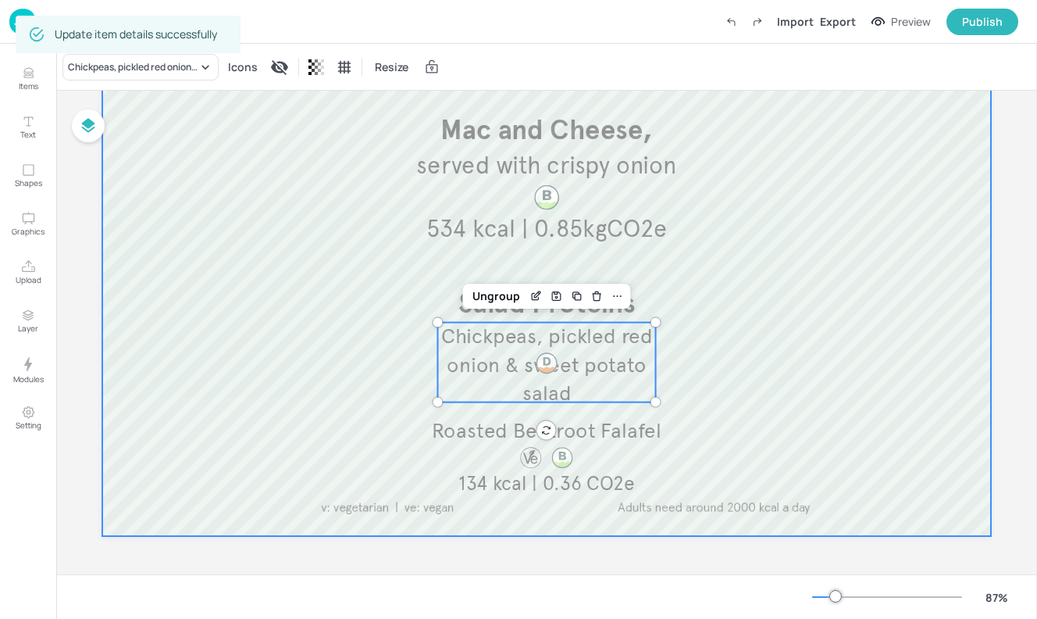
click at [797, 406] on div at bounding box center [546, 171] width 889 height 730
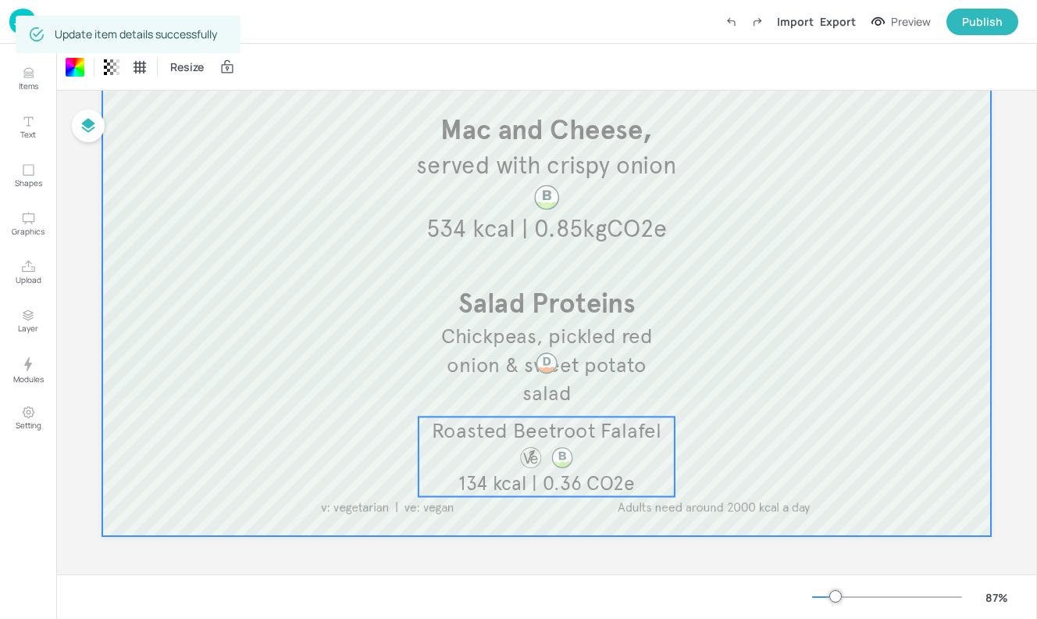
click at [576, 436] on span "Roasted Beetroot Falafel" at bounding box center [547, 430] width 230 height 25
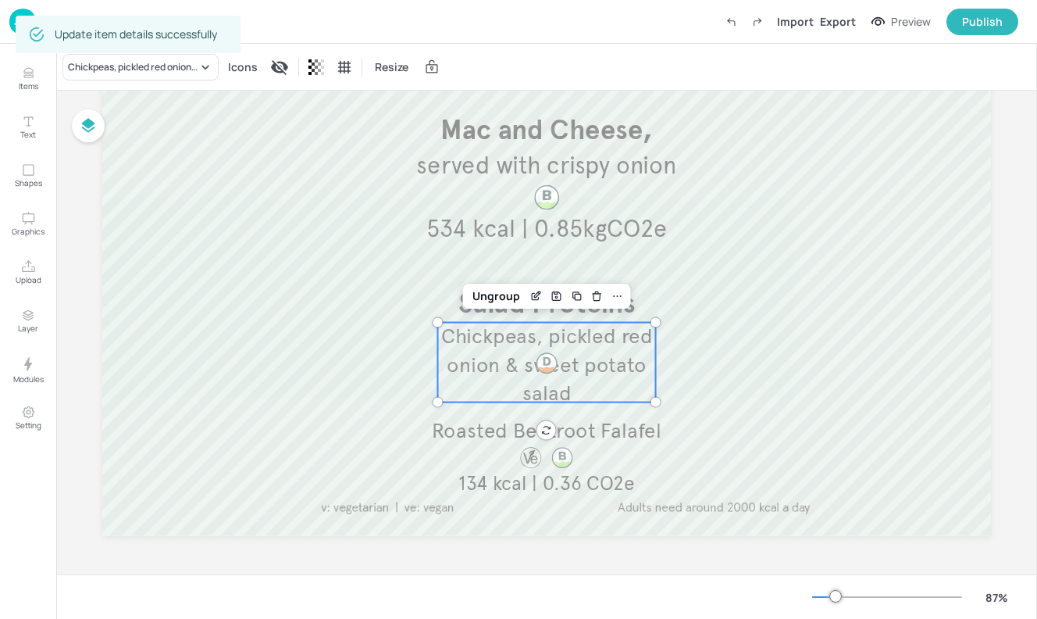
click at [546, 361] on div at bounding box center [546, 363] width 25 height 25
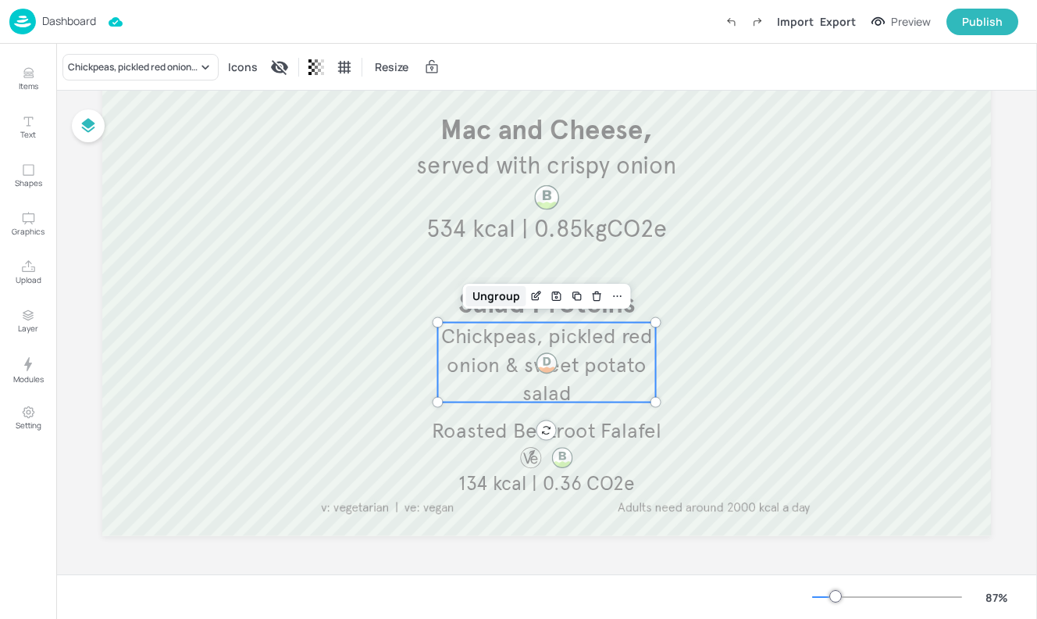
click at [489, 294] on div "Ungroup" at bounding box center [496, 296] width 60 height 20
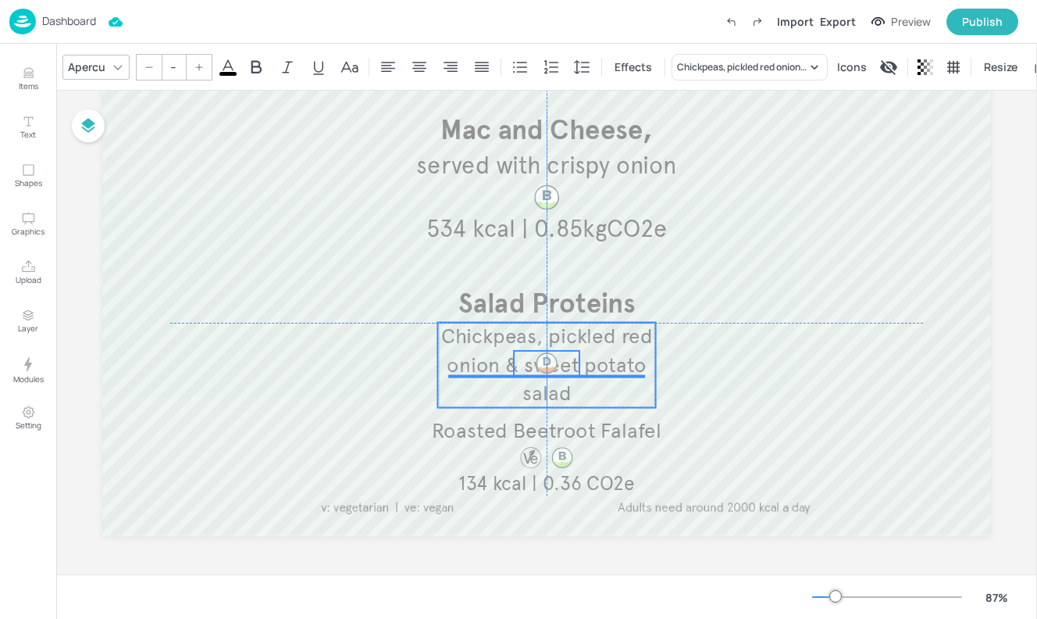
click at [547, 355] on div at bounding box center [546, 363] width 25 height 25
click at [547, 355] on div at bounding box center [546, 360] width 25 height 25
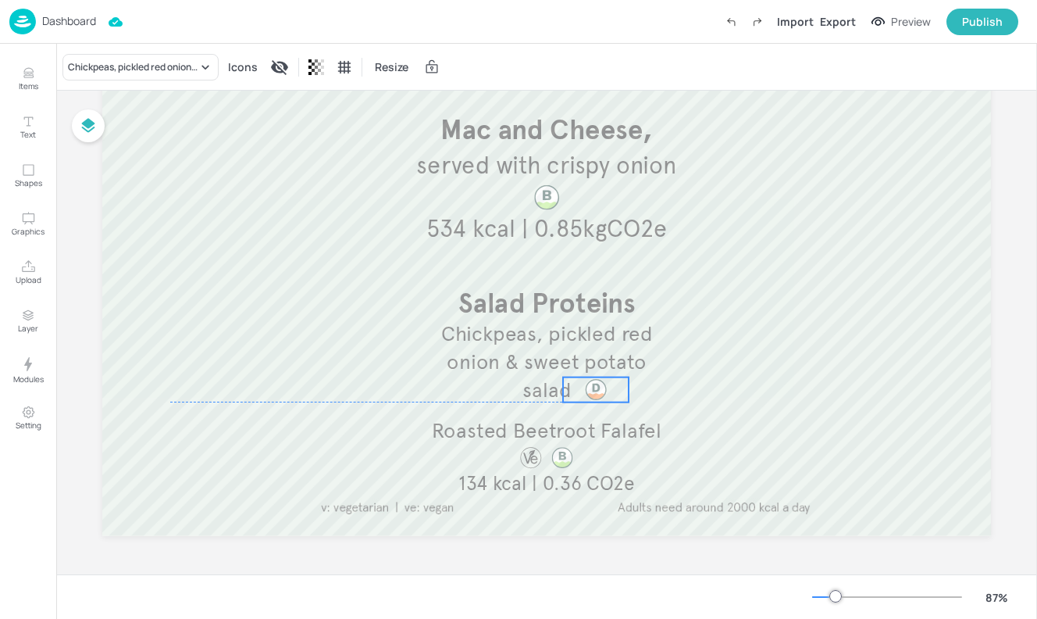
drag, startPoint x: 546, startPoint y: 357, endPoint x: 595, endPoint y: 384, distance: 56.3
click at [595, 384] on div at bounding box center [595, 389] width 25 height 25
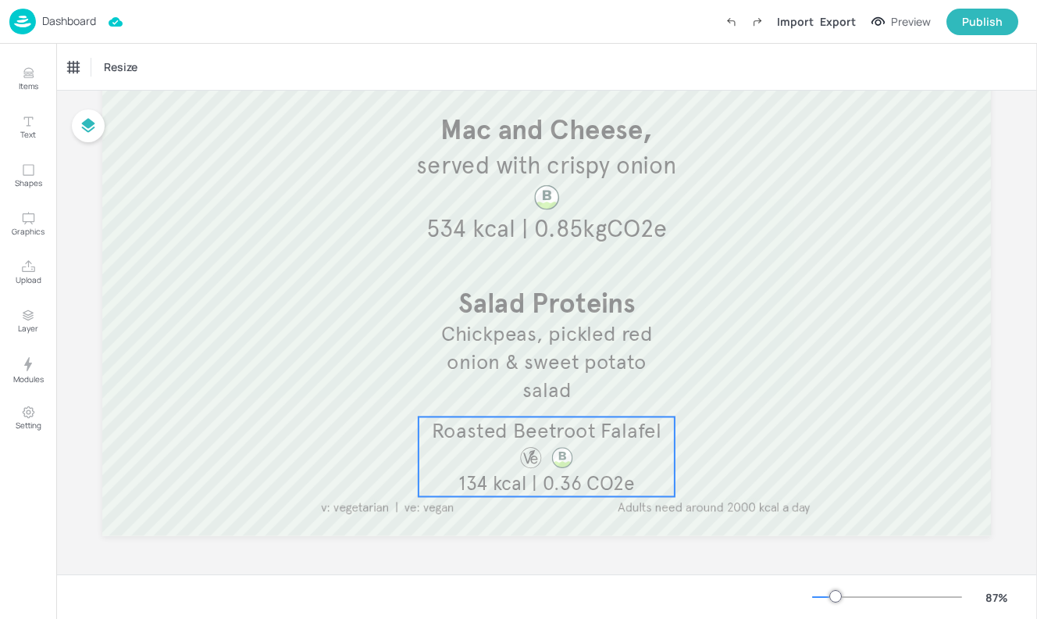
click at [580, 444] on p "Roasted Beetroot Falafel" at bounding box center [547, 430] width 256 height 28
click at [532, 391] on icon "Edit Item" at bounding box center [535, 390] width 7 height 7
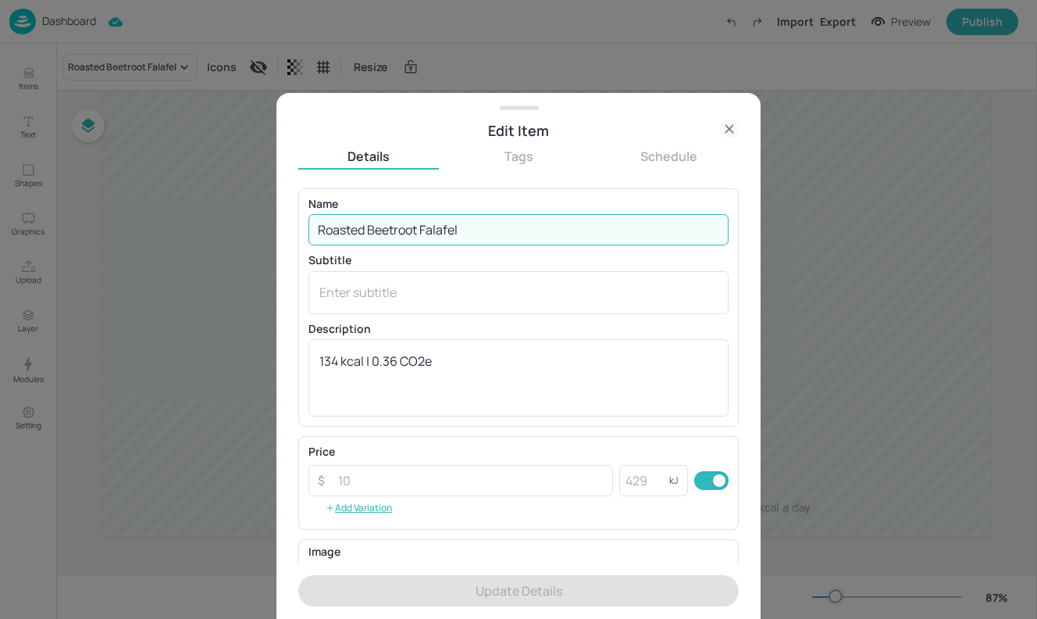
drag, startPoint x: 477, startPoint y: 234, endPoint x: 231, endPoint y: 230, distance: 246.1
click at [231, 230] on div "Edit Item Details Tags Schedule Name Roasted Beetroot Falafel ​ Subtitle x ​ De…" at bounding box center [518, 309] width 1037 height 619
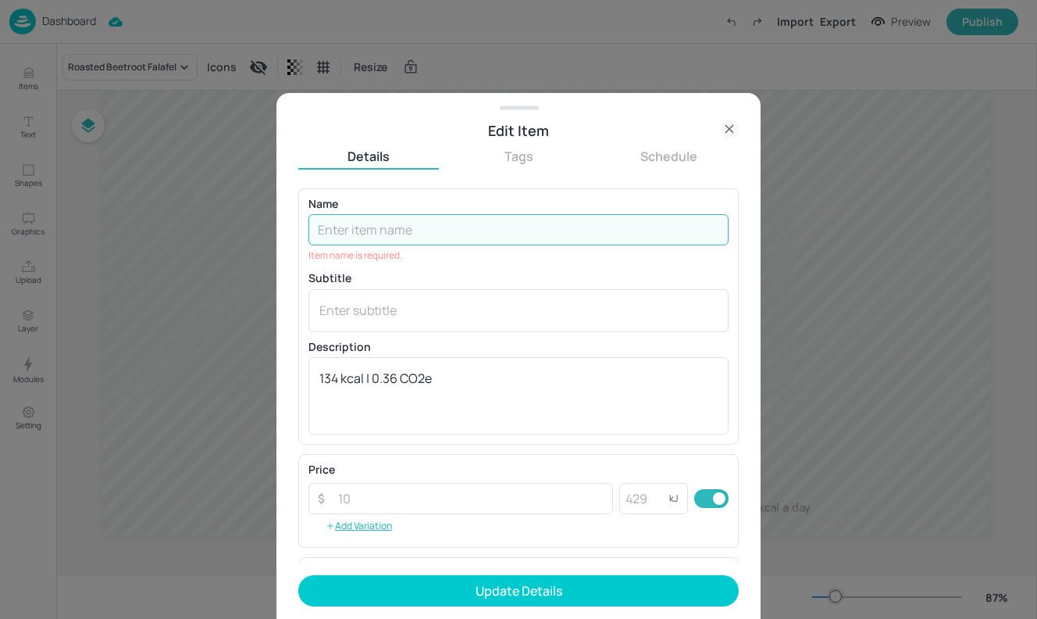
paste input "BBQ chicken wings"
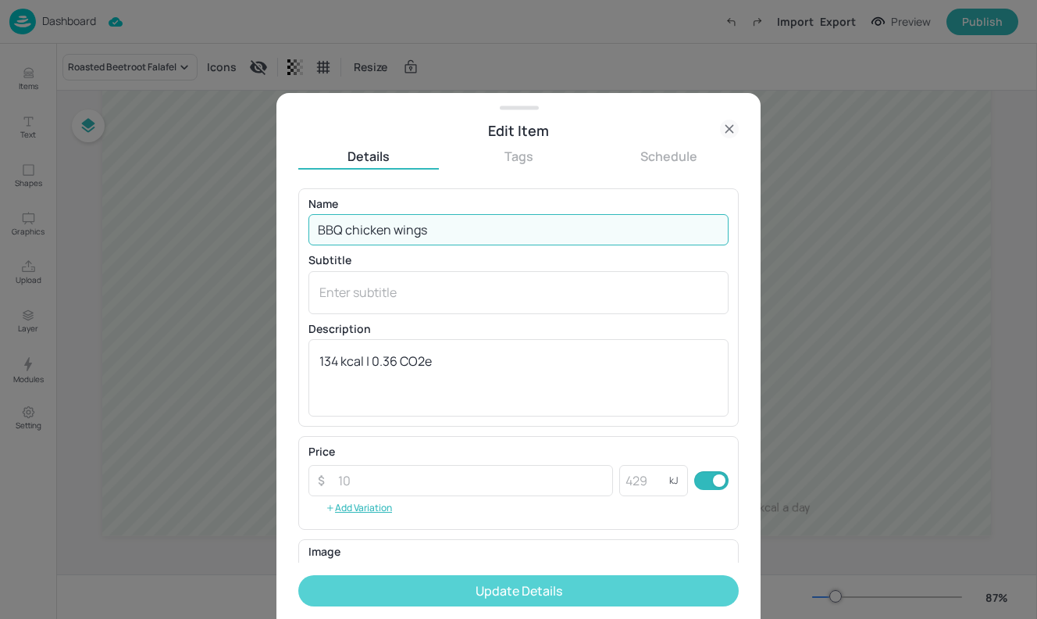
type input "BBQ chicken wings"
click at [469, 583] on button "Update Details" at bounding box center [518, 590] width 441 height 31
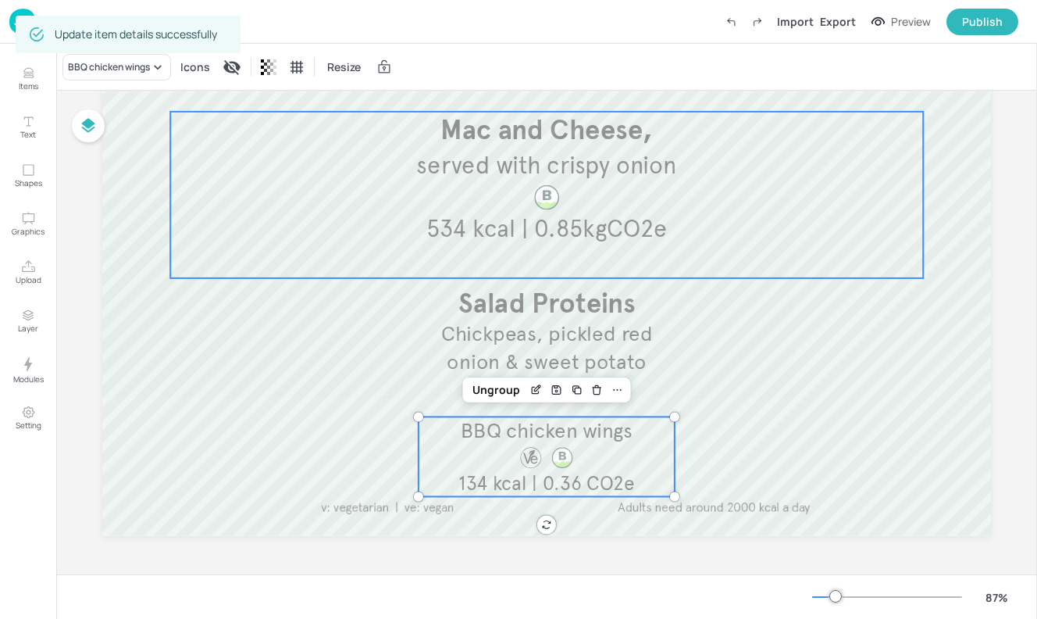
click at [871, 241] on div "Mac and Cheese, served with crispy onion 534 kcal | 0.85kgCO2e" at bounding box center [546, 195] width 753 height 166
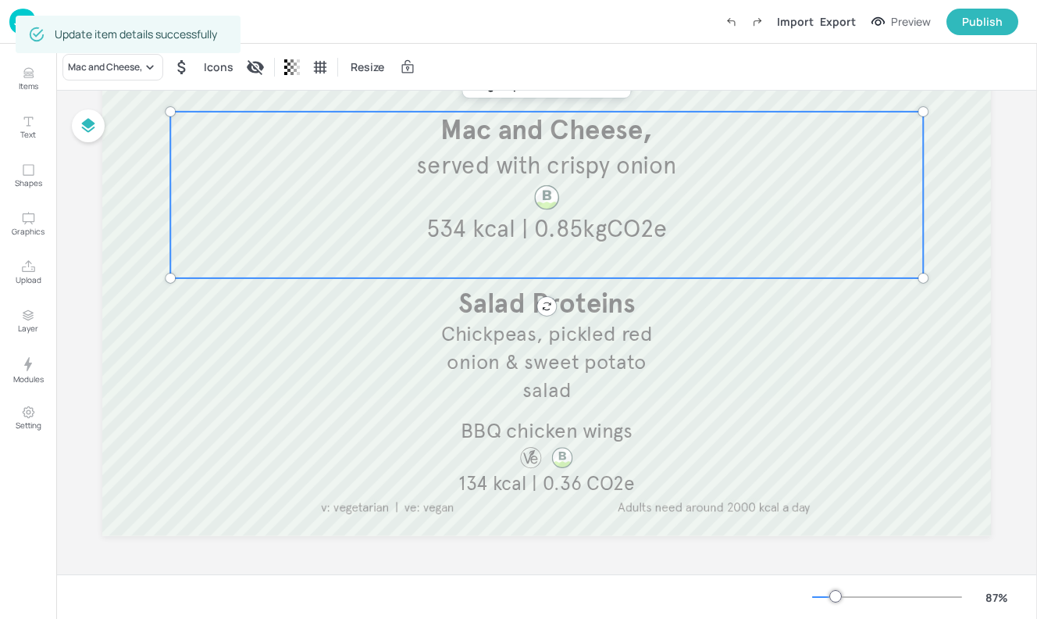
click at [913, 234] on div "Mac and Cheese, served with crispy onion 534 kcal | 0.85kgCO2e" at bounding box center [546, 195] width 753 height 166
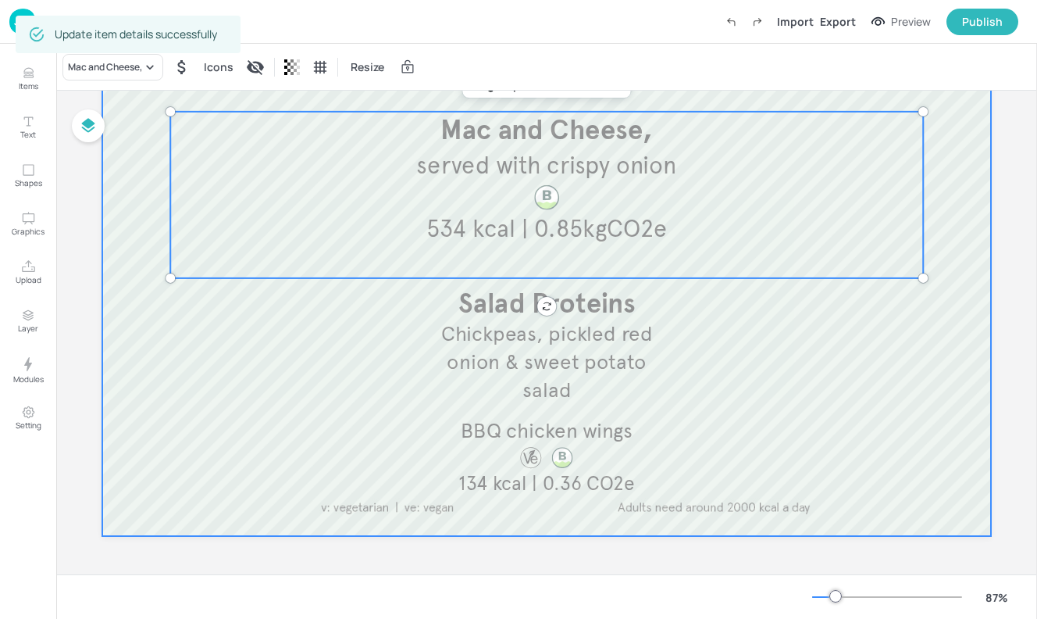
click at [923, 339] on div at bounding box center [546, 171] width 889 height 730
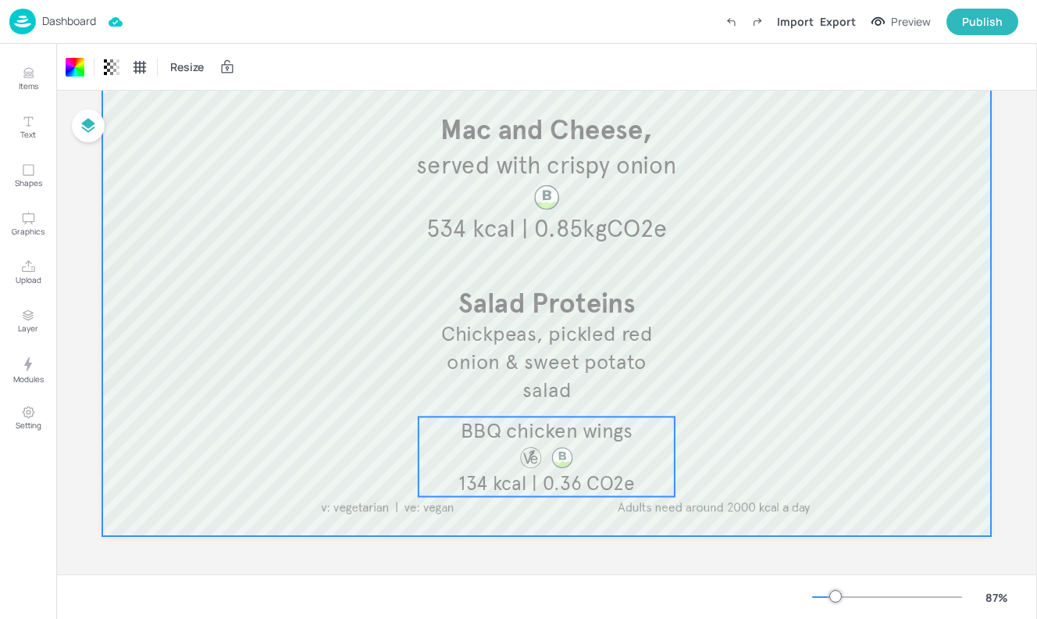
click at [444, 463] on div "BBQ chicken wings 134 kcal | 0.36 CO2e" at bounding box center [547, 456] width 256 height 80
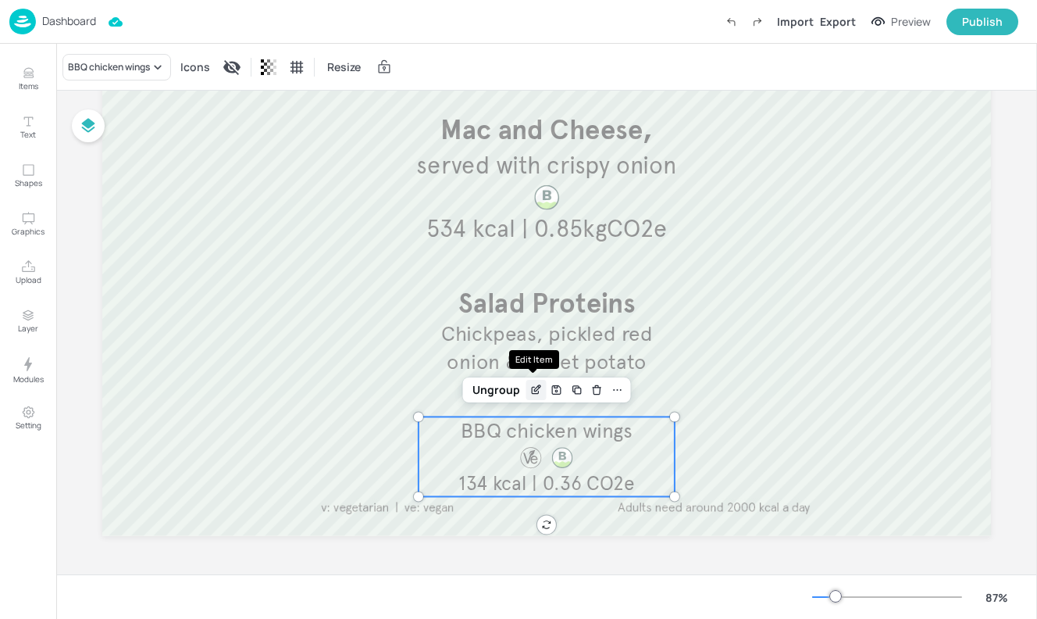
click at [532, 394] on icon "Edit Item" at bounding box center [535, 390] width 7 height 7
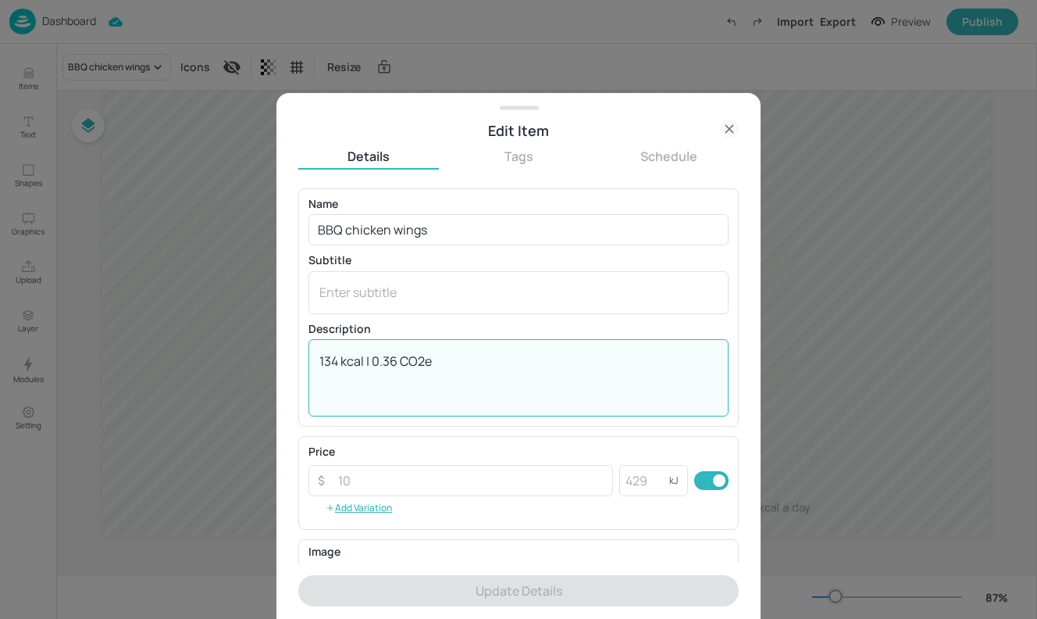
drag, startPoint x: 458, startPoint y: 360, endPoint x: 277, endPoint y: 360, distance: 181.2
click at [277, 360] on div "Edit Item Details Tags Schedule Name BBQ chicken wings ​ Subtitle x ​ Descripti…" at bounding box center [519, 356] width 484 height 526
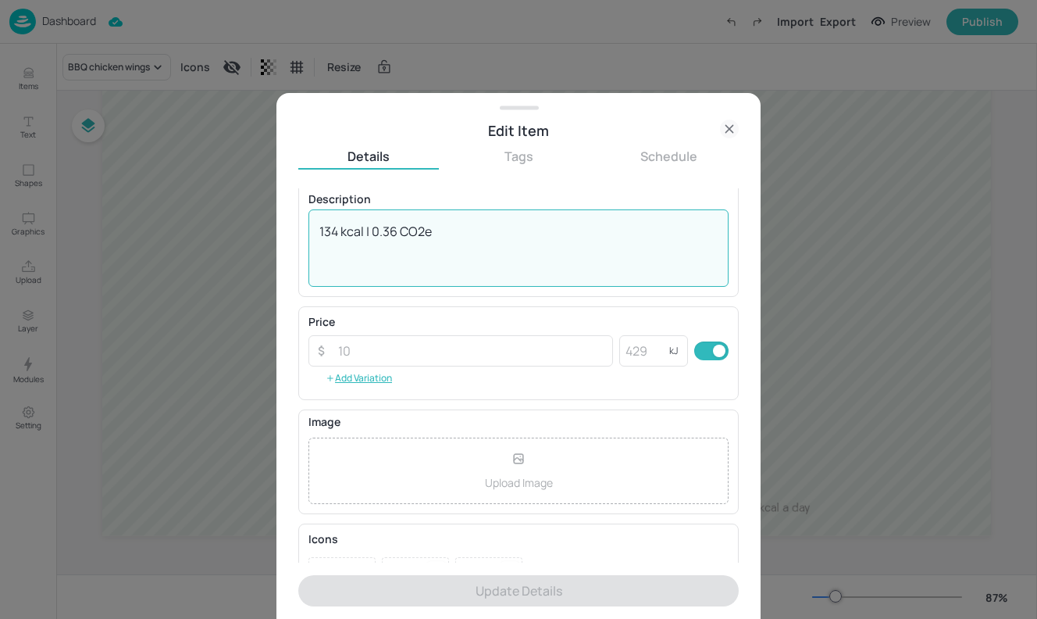
scroll to position [205, 0]
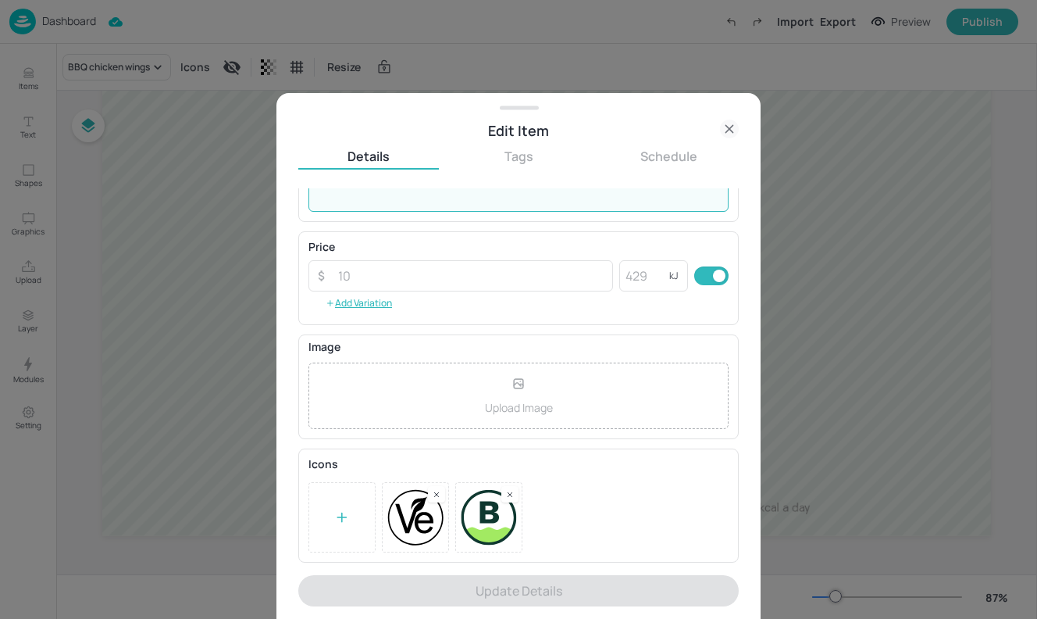
click at [437, 495] on rect at bounding box center [436, 494] width 11 height 11
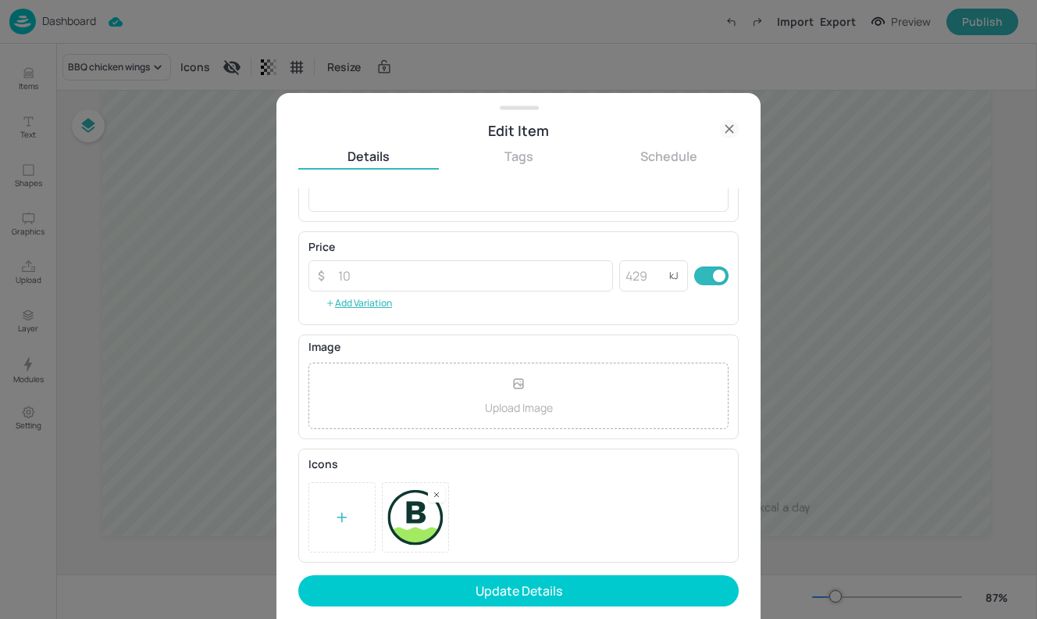
click at [437, 502] on div at bounding box center [519, 517] width 420 height 70
click at [438, 495] on rect at bounding box center [436, 494] width 11 height 11
click at [330, 517] on div at bounding box center [342, 517] width 67 height 70
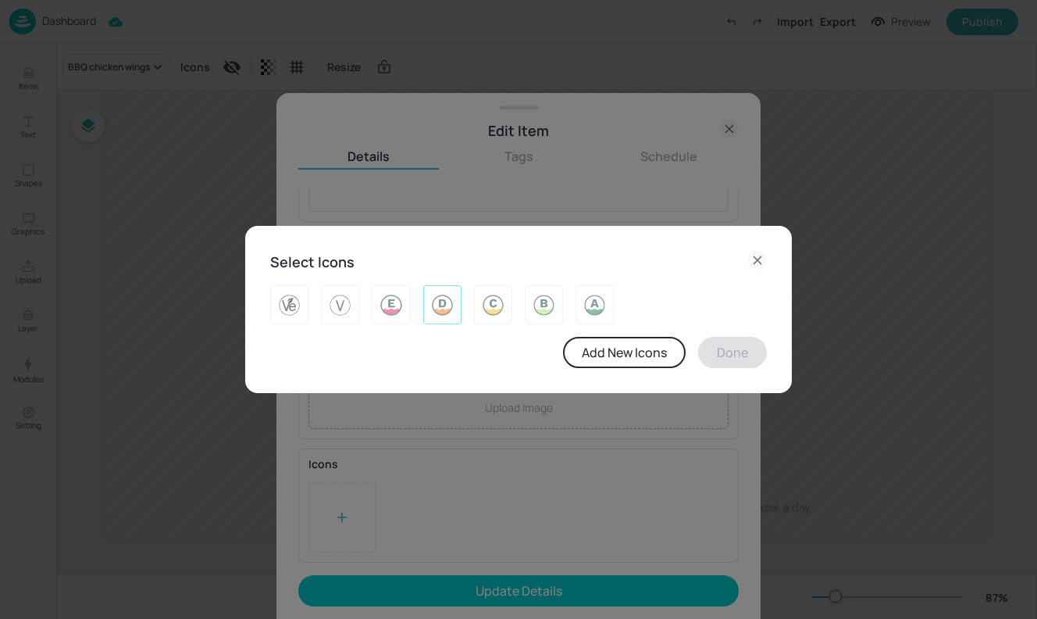
click at [437, 296] on img at bounding box center [442, 304] width 24 height 25
click at [721, 355] on button "Done" at bounding box center [732, 352] width 69 height 31
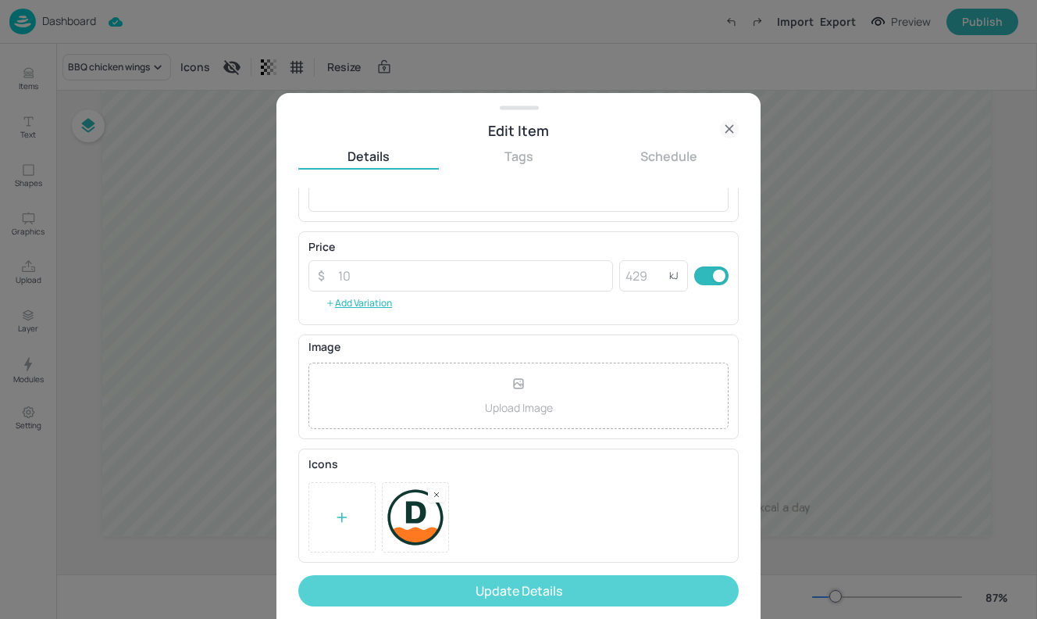
click at [576, 584] on button "Update Details" at bounding box center [518, 590] width 441 height 31
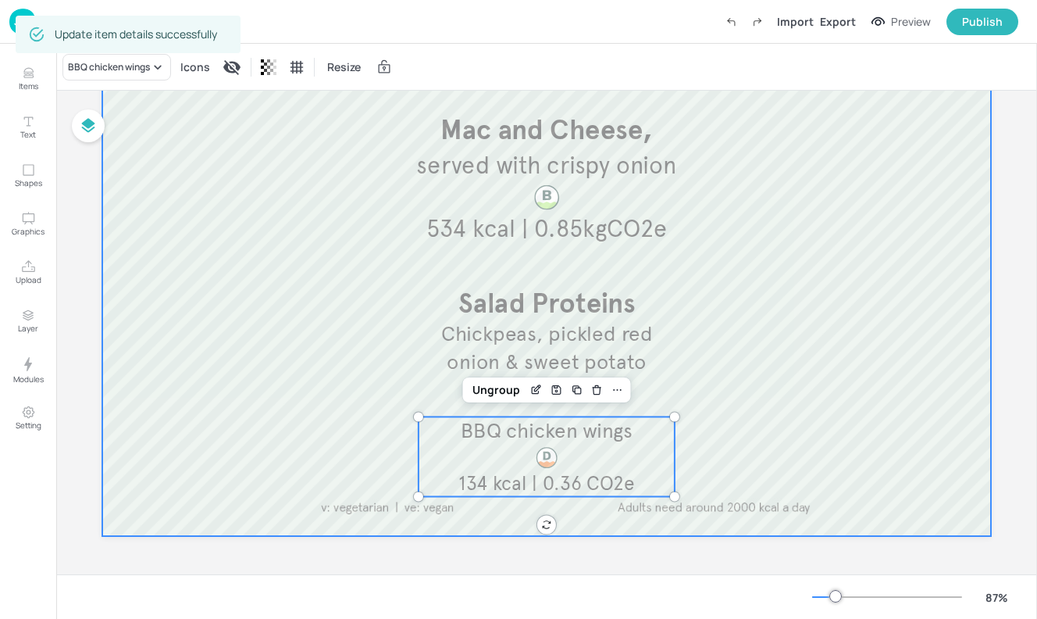
click at [770, 437] on div at bounding box center [546, 171] width 889 height 730
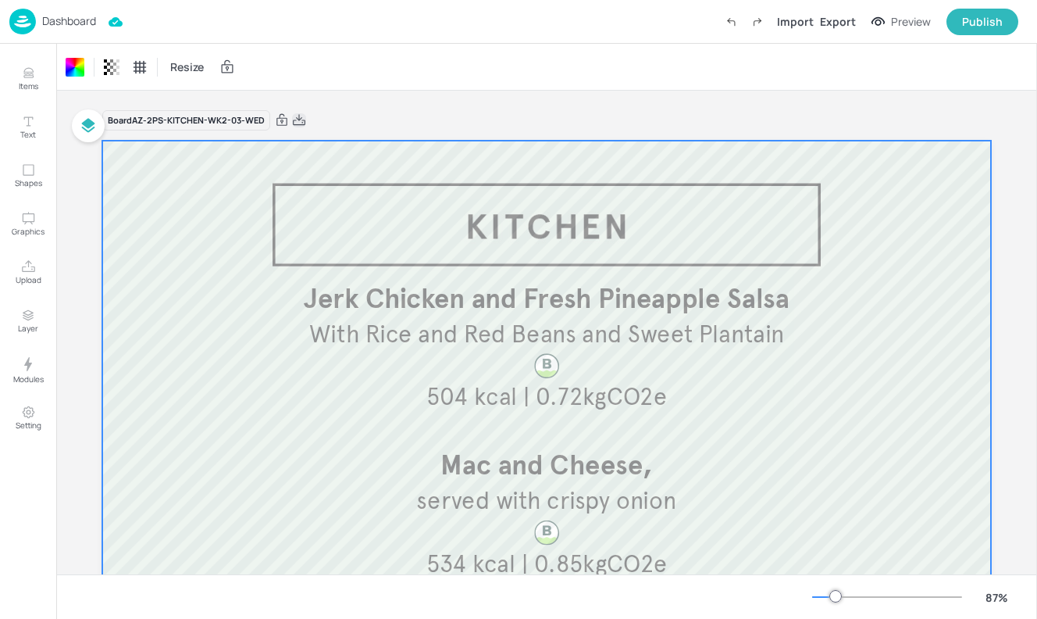
click at [298, 116] on icon at bounding box center [299, 120] width 14 height 16
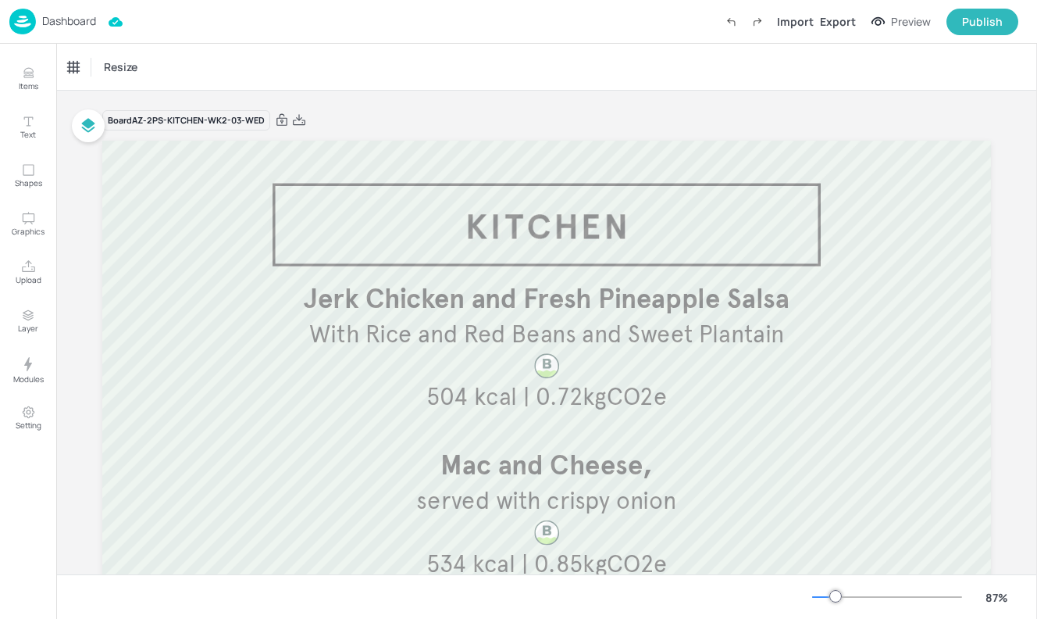
click at [50, 23] on p "Dashboard" at bounding box center [69, 21] width 54 height 11
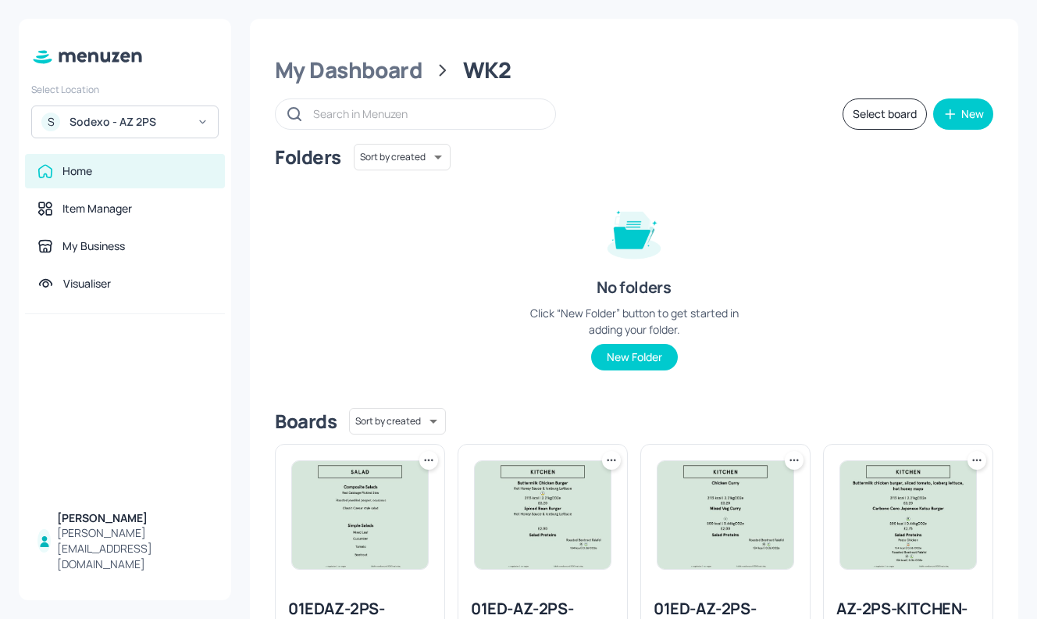
click at [175, 119] on div "Sodexo - AZ 2PS" at bounding box center [129, 122] width 118 height 16
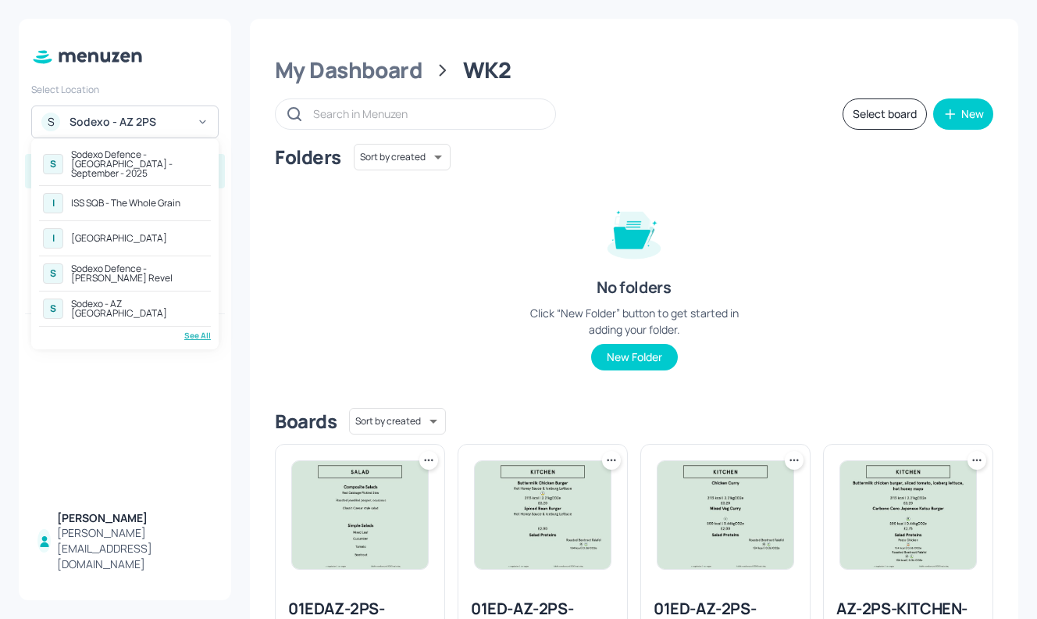
click at [191, 331] on div "See All" at bounding box center [125, 336] width 172 height 12
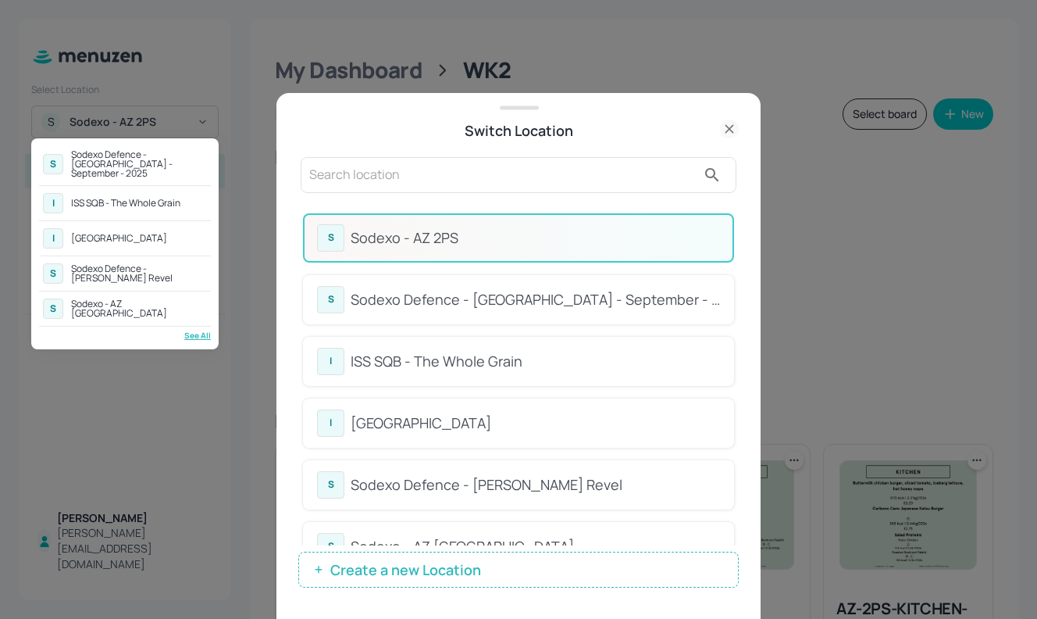
click at [357, 177] on div at bounding box center [518, 309] width 1037 height 619
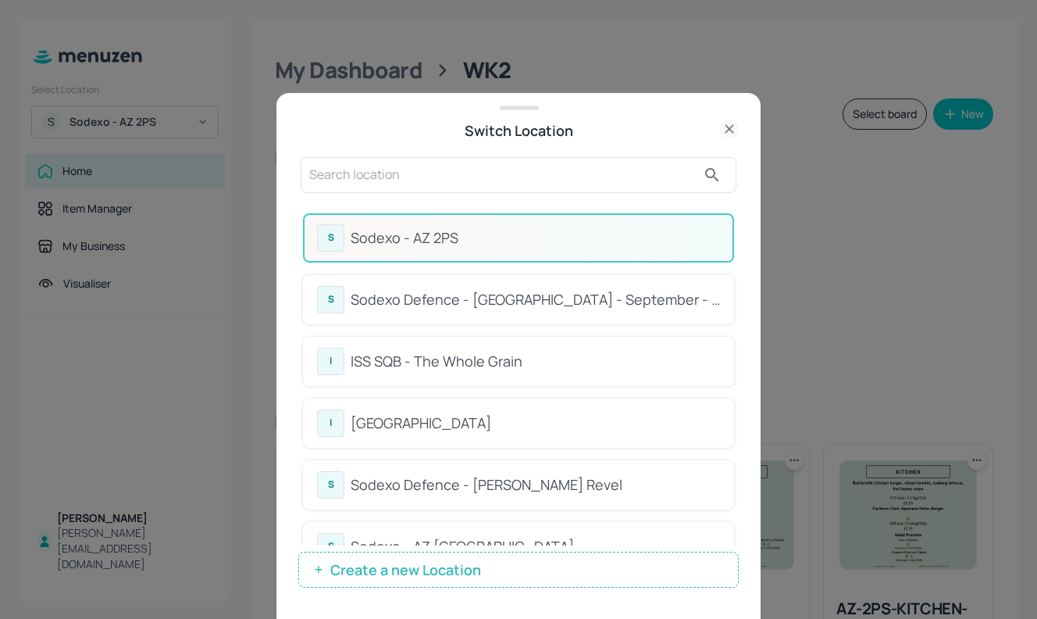
click at [357, 177] on input "text" at bounding box center [502, 174] width 387 height 25
click at [494, 173] on input "text" at bounding box center [502, 174] width 387 height 25
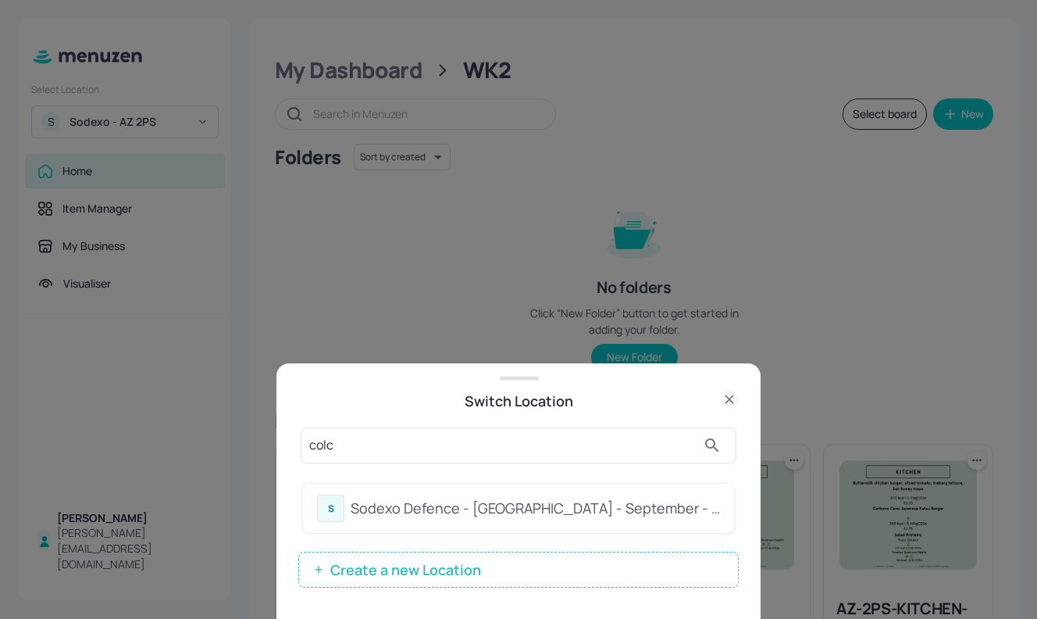
type input "colc"
click at [583, 516] on div "Sodexo Defence - Colchester - September - 2025" at bounding box center [535, 508] width 369 height 21
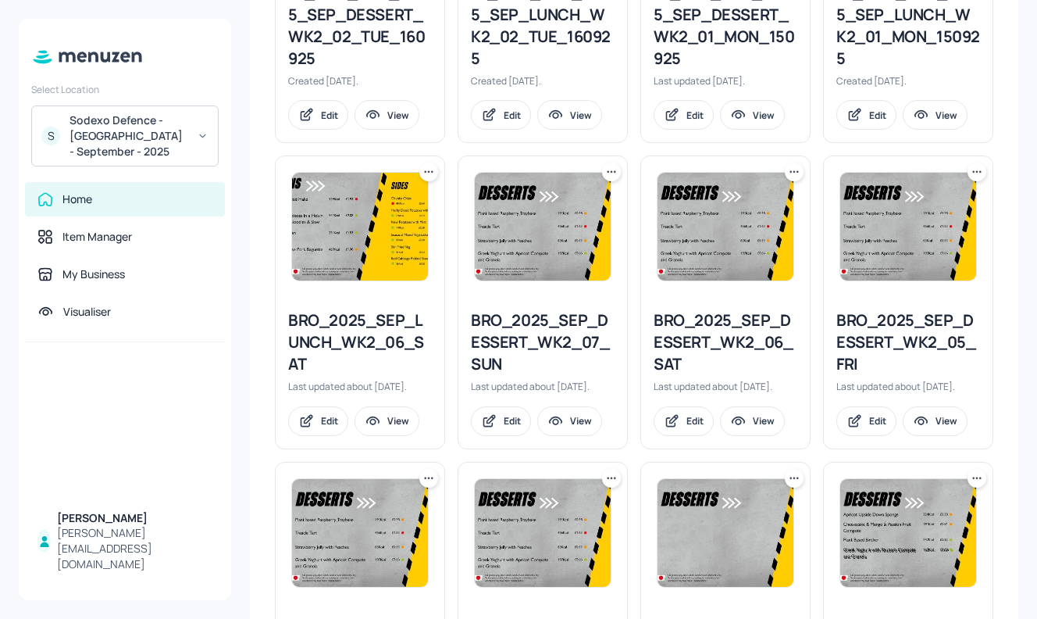
scroll to position [1789, 0]
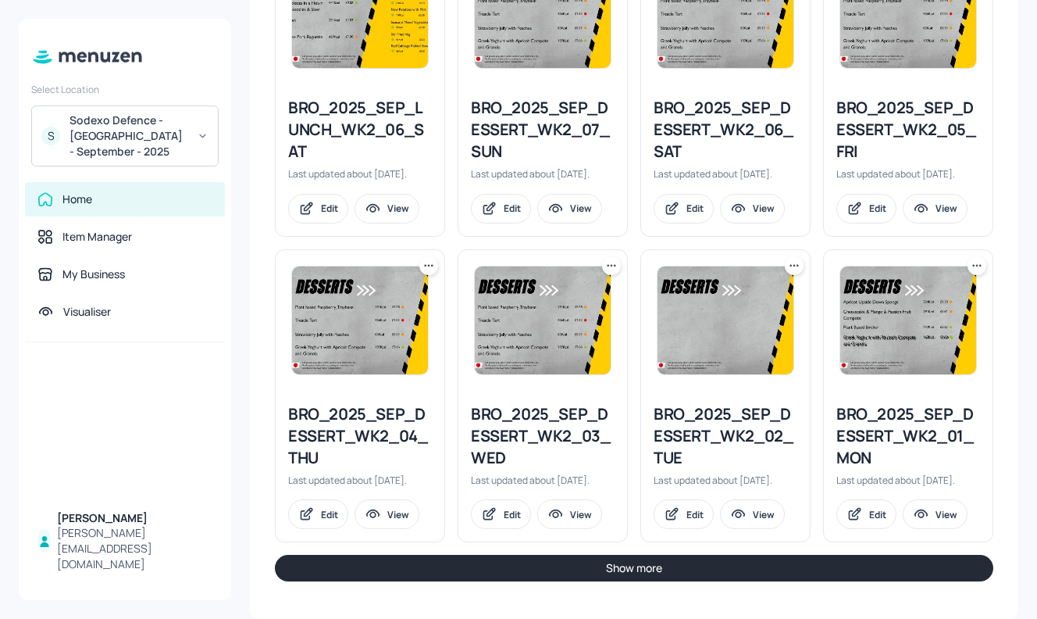
click at [539, 569] on button "Show more" at bounding box center [634, 568] width 719 height 27
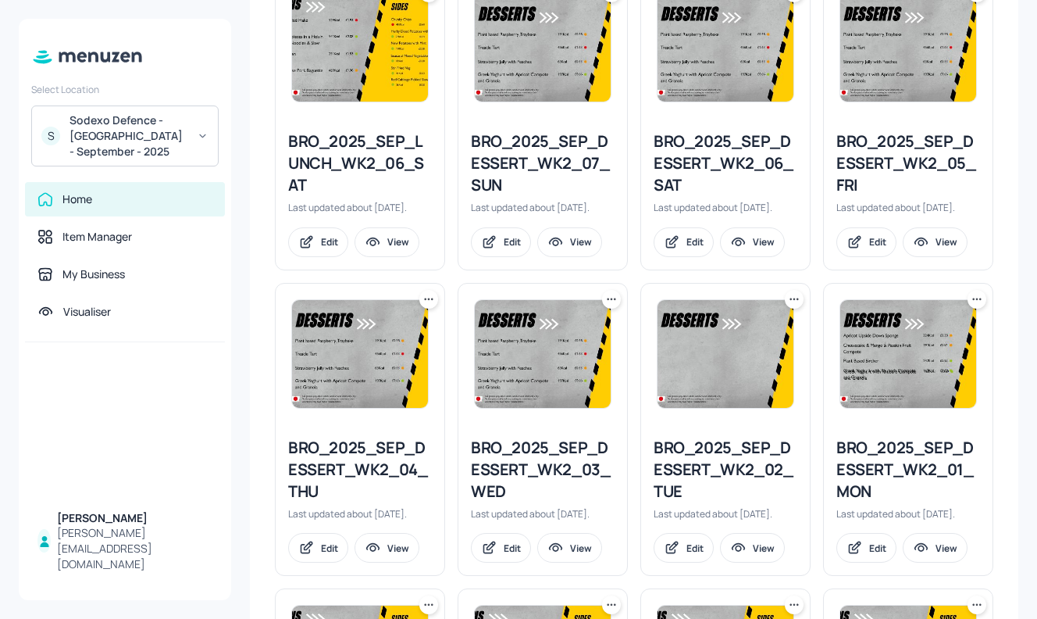
scroll to position [1782, 0]
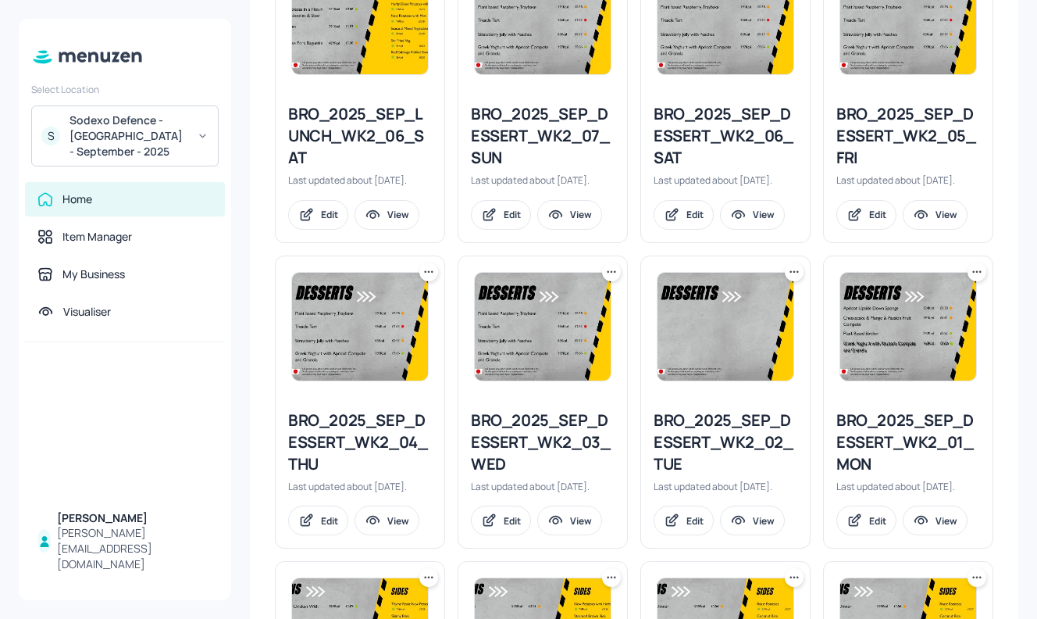
click at [607, 276] on icon at bounding box center [612, 272] width 16 height 16
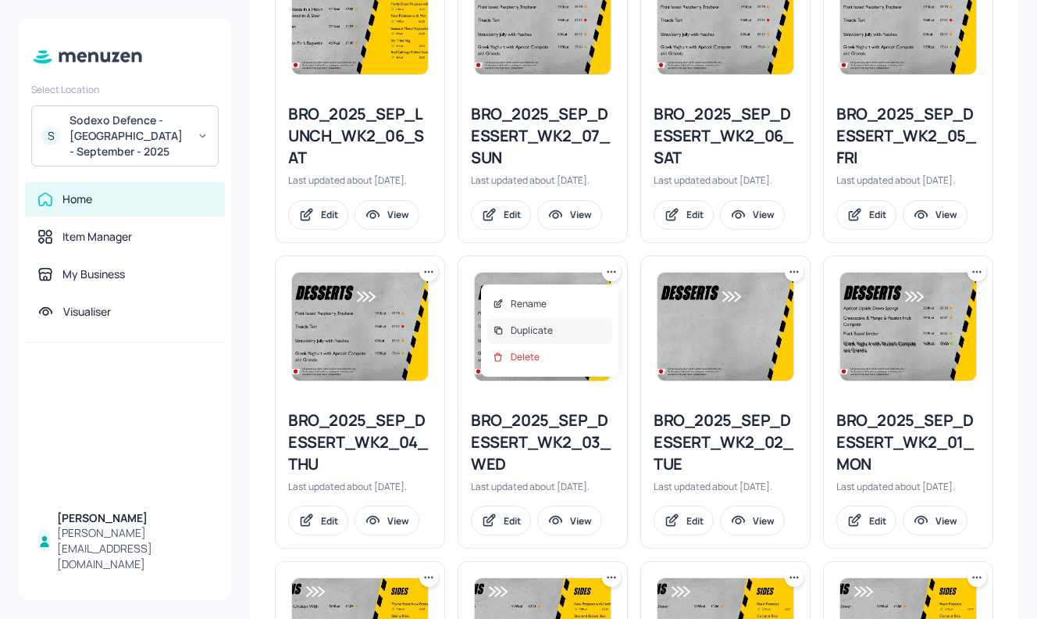
click at [573, 322] on div "Duplicate" at bounding box center [549, 330] width 125 height 27
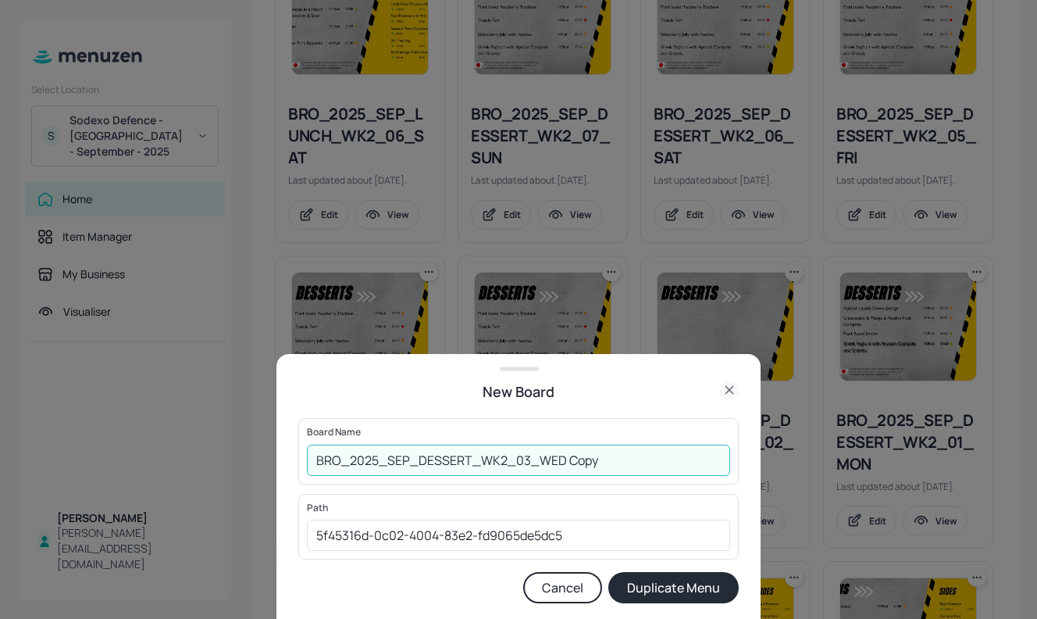
click at [319, 461] on input "BRO_2025_SEP_DESSERT_WK2_03_WED Copy" at bounding box center [518, 459] width 423 height 31
click at [628, 462] on input "01EDBRO_2025_SEP_DESSERT_WK2_03_WED Copy" at bounding box center [518, 459] width 423 height 31
type input "01EDBRO_2025_SEP_DESSERT_WK2_03_WED151025"
click at [690, 588] on button "Duplicate Menu" at bounding box center [673, 587] width 130 height 31
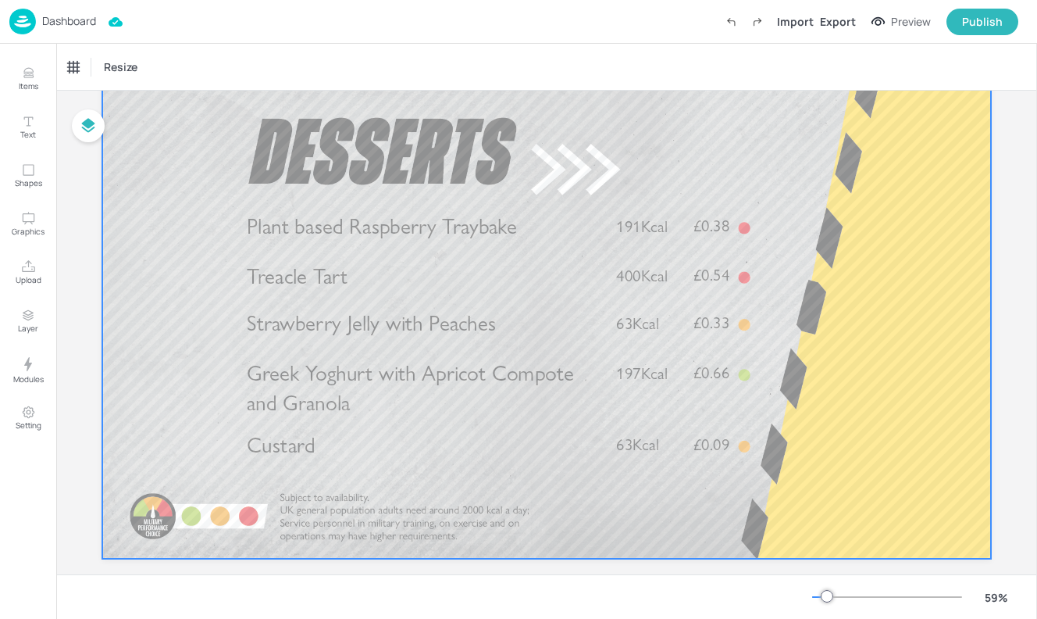
scroll to position [105, 0]
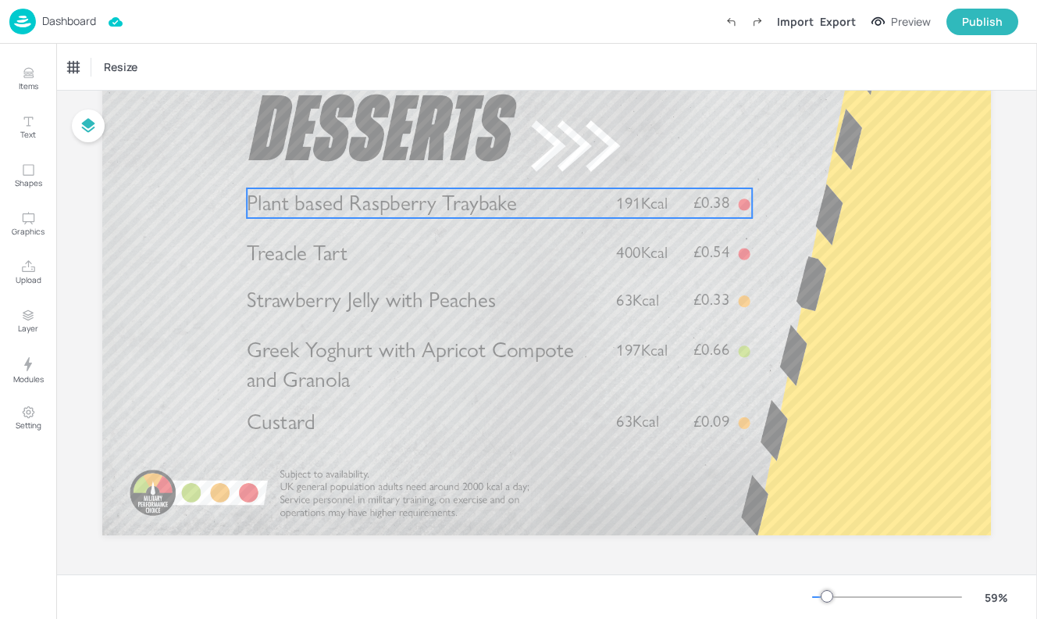
click at [397, 216] on span "Plant based Raspberry Traybake" at bounding box center [382, 203] width 270 height 26
click at [187, 58] on div "Plant based Raspberry Traybake" at bounding box center [140, 67] width 156 height 27
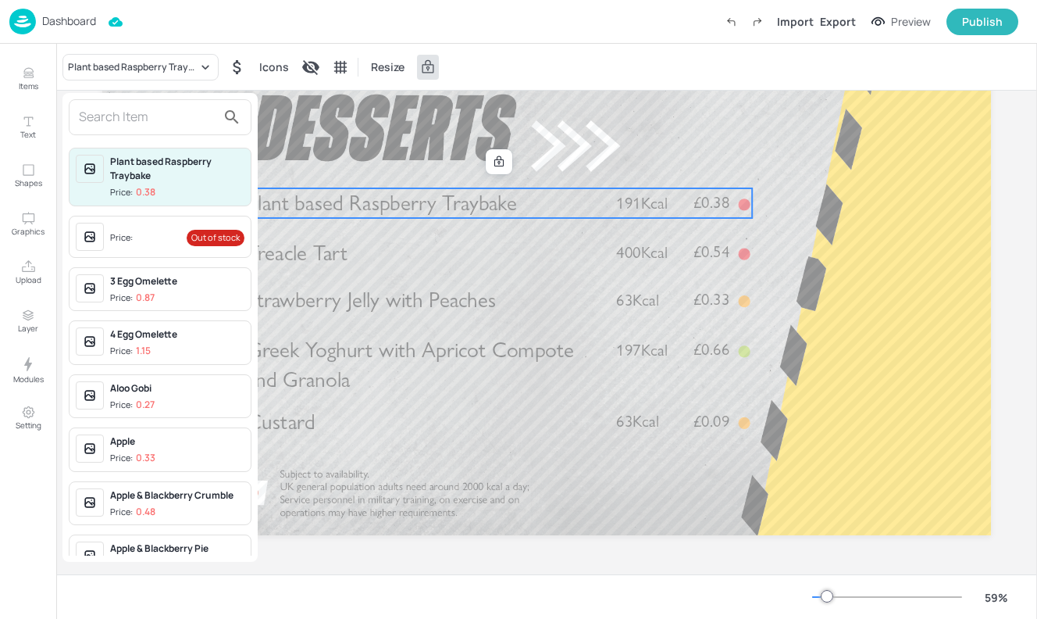
click at [150, 123] on input "text" at bounding box center [147, 117] width 137 height 25
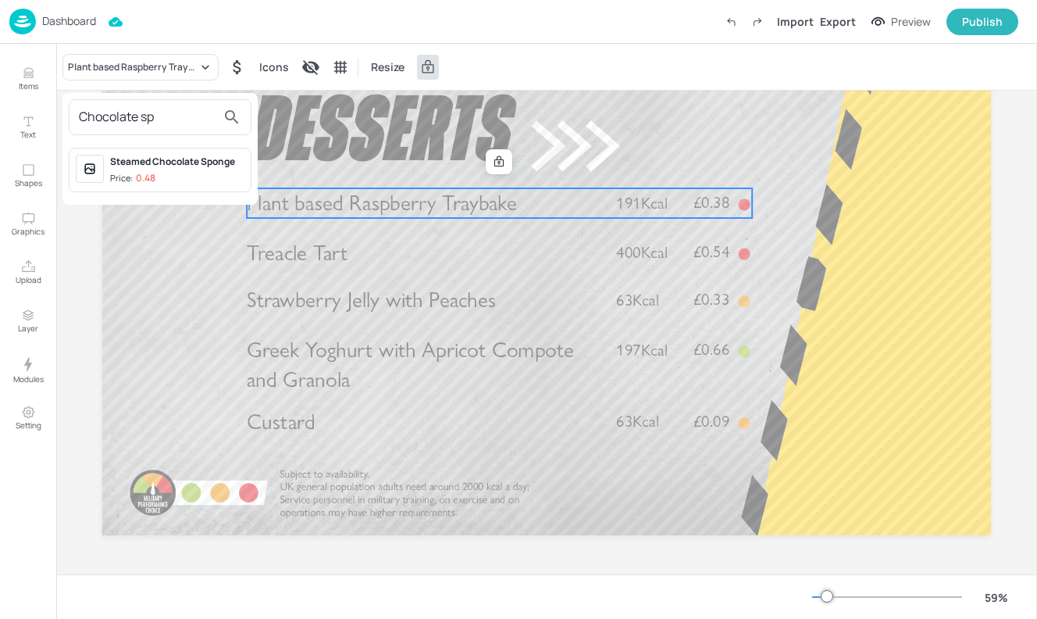
type input "Chocolate sp"
click at [162, 177] on span "Price: 0.48" at bounding box center [177, 178] width 134 height 13
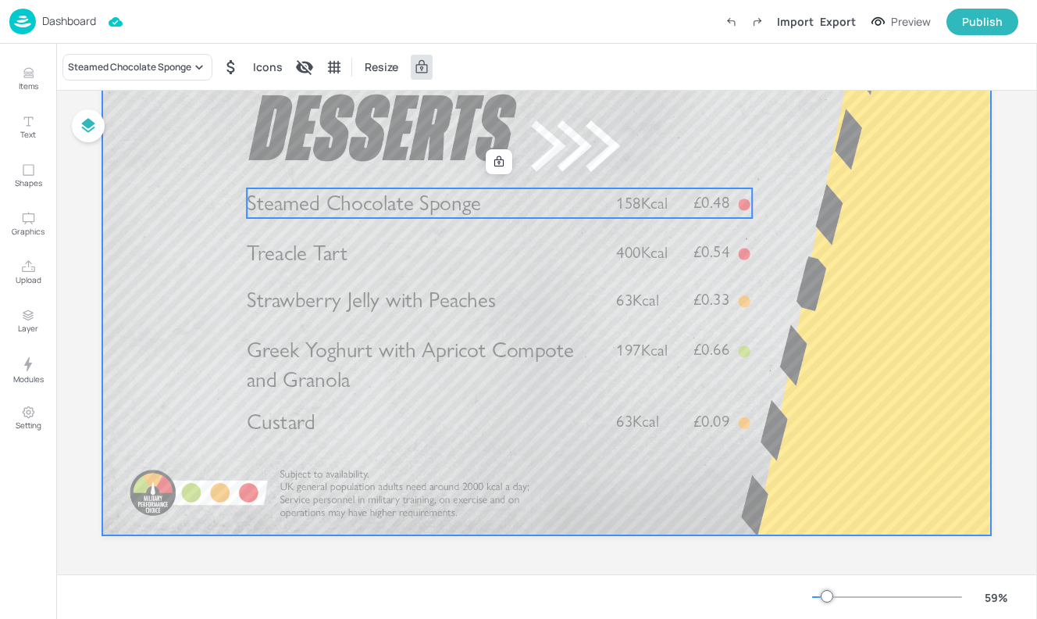
click at [186, 202] on div at bounding box center [546, 285] width 889 height 500
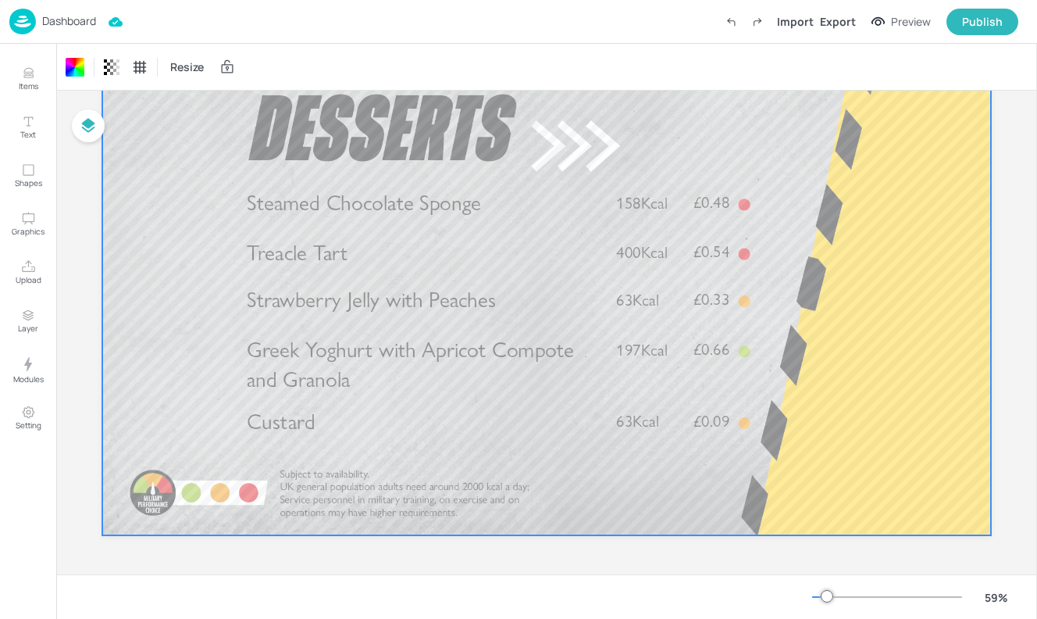
scroll to position [0, 0]
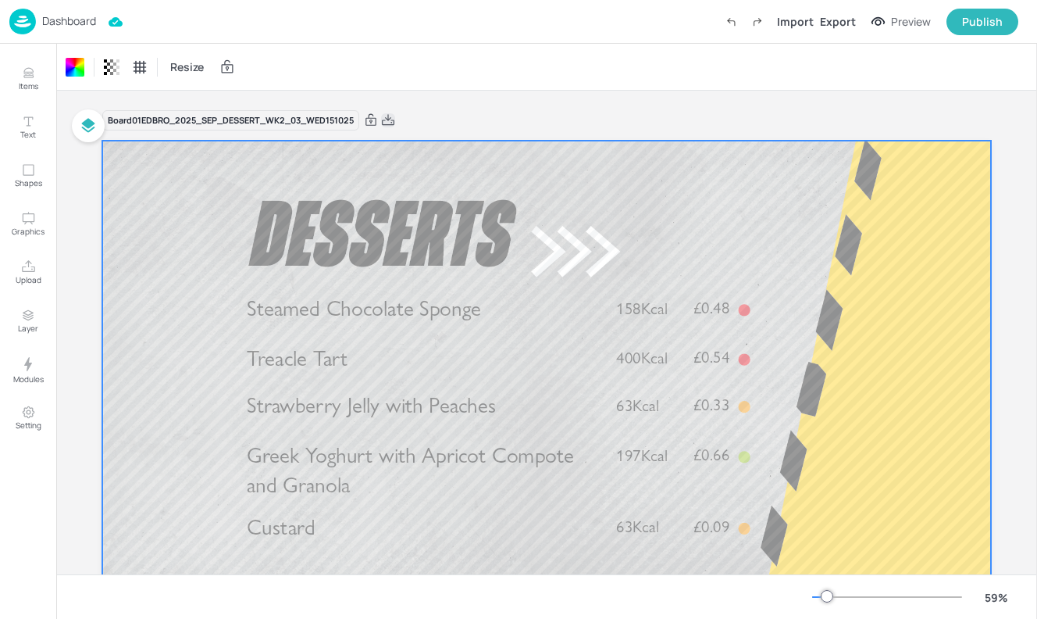
click at [390, 116] on icon at bounding box center [388, 119] width 12 height 11
